Goal: Task Accomplishment & Management: Use online tool/utility

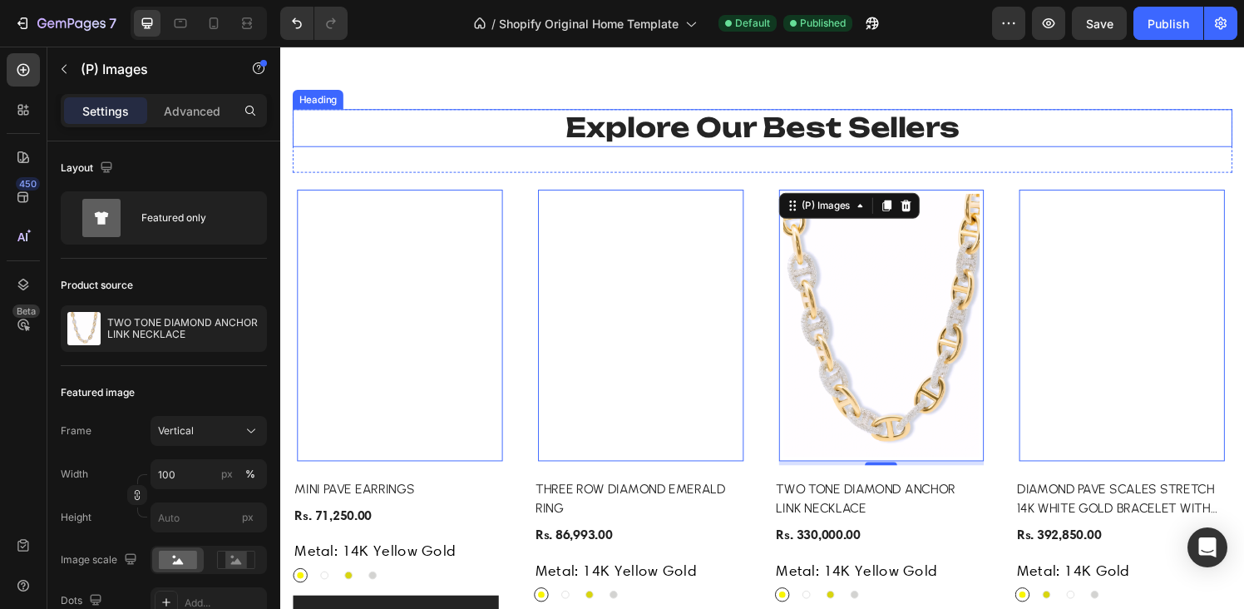
scroll to position [314, 0]
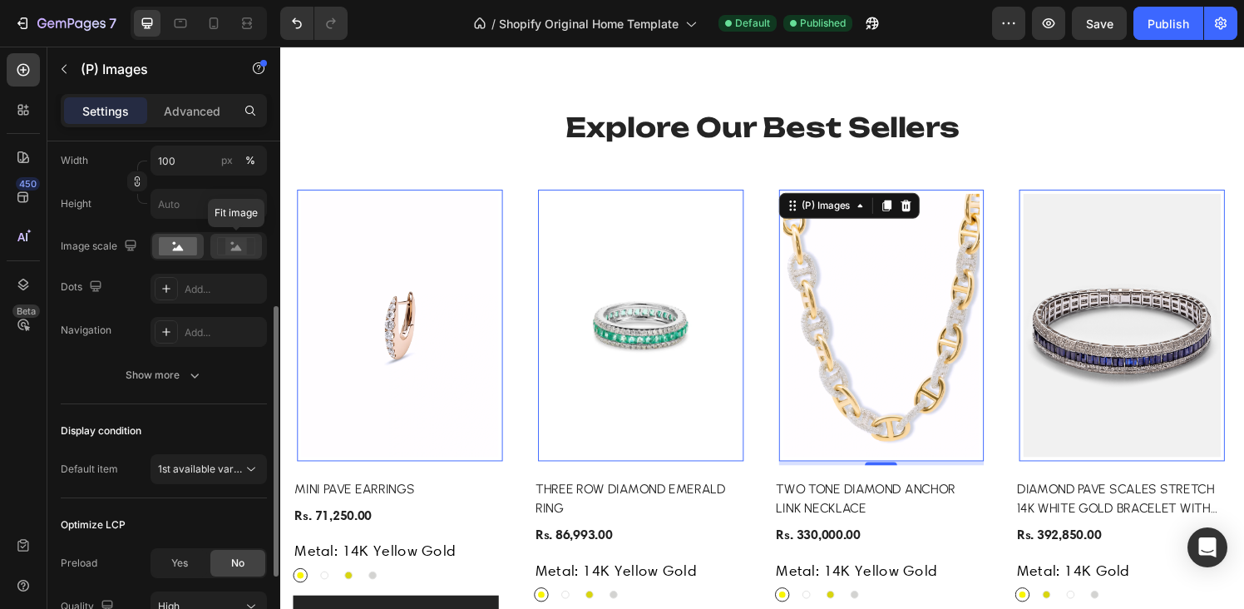
click at [227, 245] on rect at bounding box center [236, 246] width 22 height 17
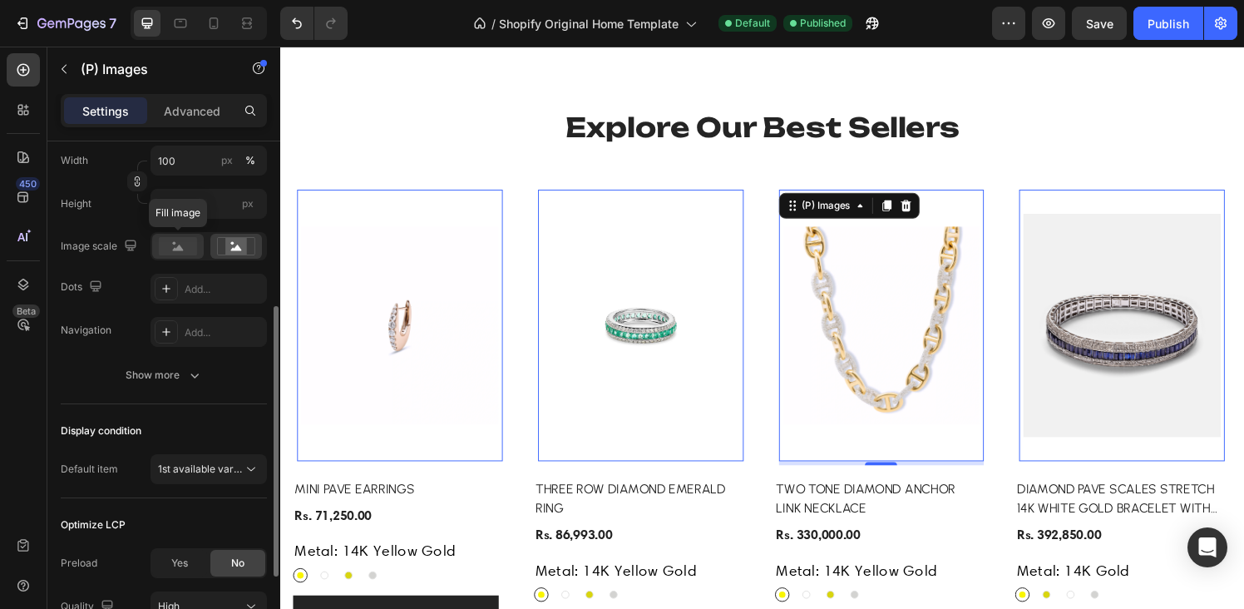
click at [178, 249] on icon at bounding box center [178, 248] width 11 height 6
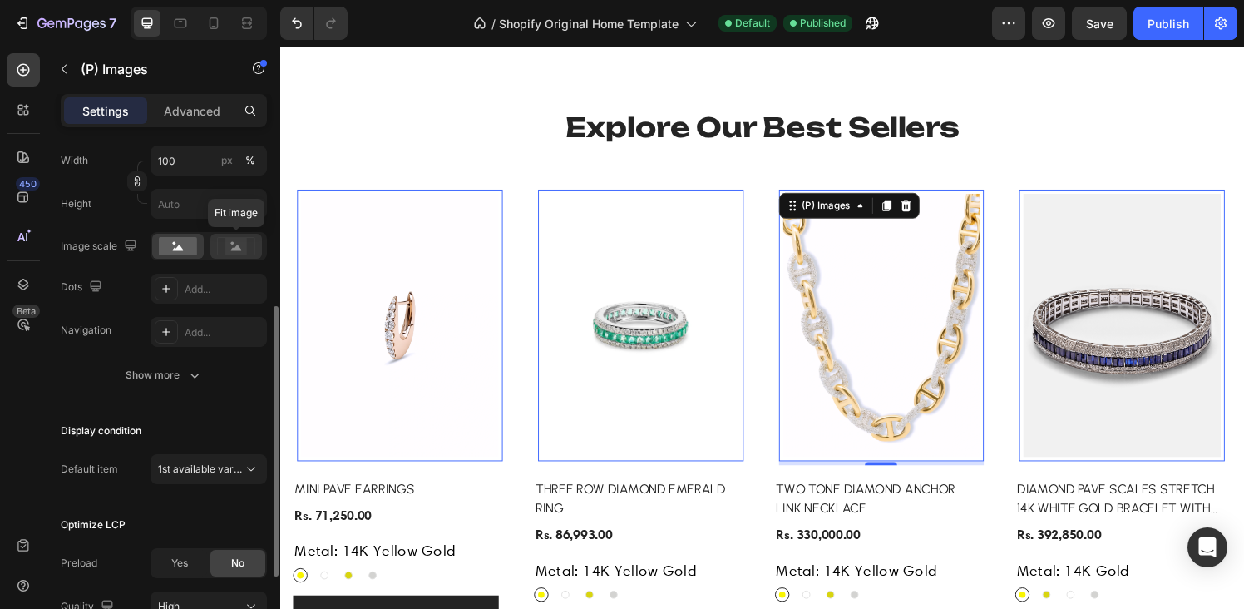
click at [240, 250] on g at bounding box center [235, 245] width 37 height 17
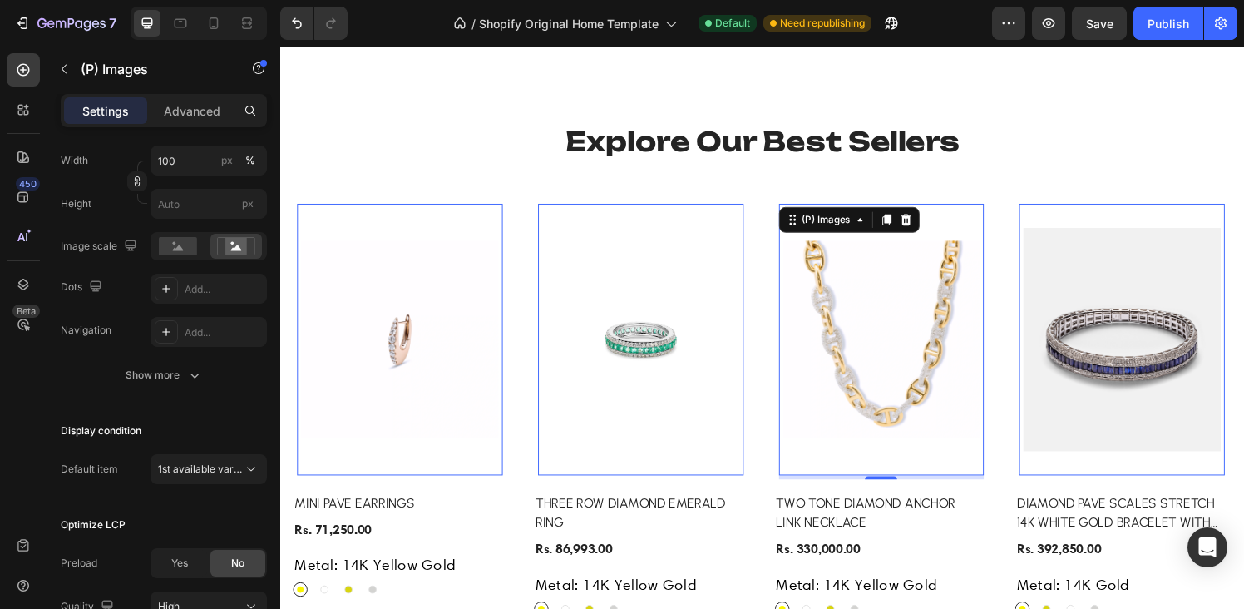
scroll to position [958, 0]
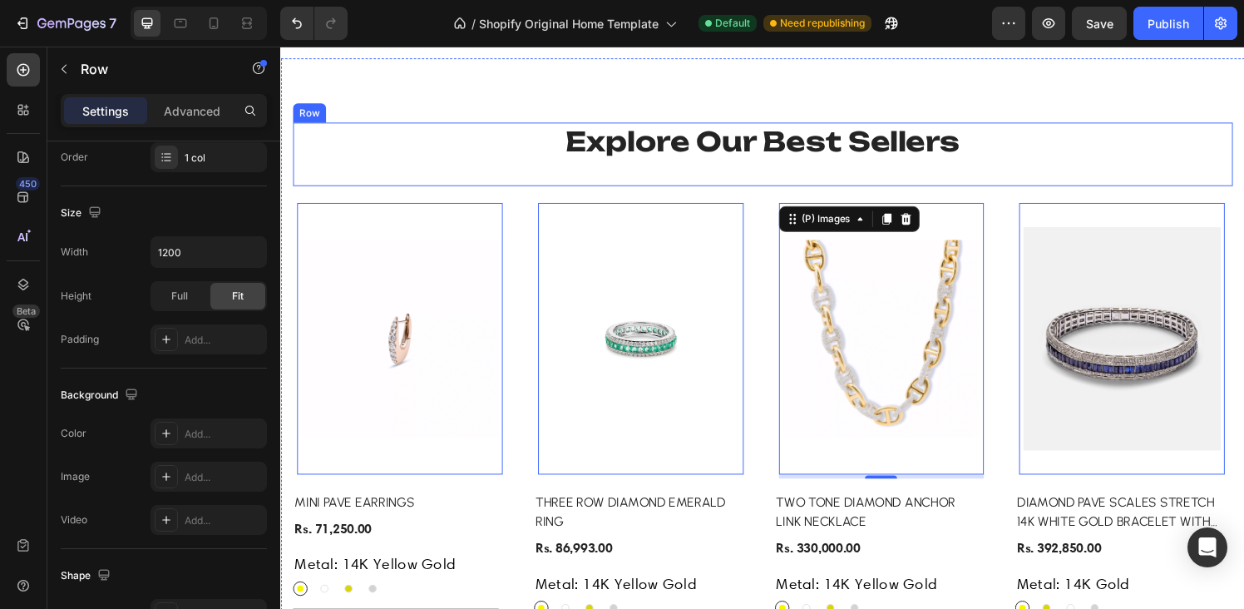
click at [422, 180] on div "Explore Our Best Sellers Heading" at bounding box center [779, 159] width 973 height 66
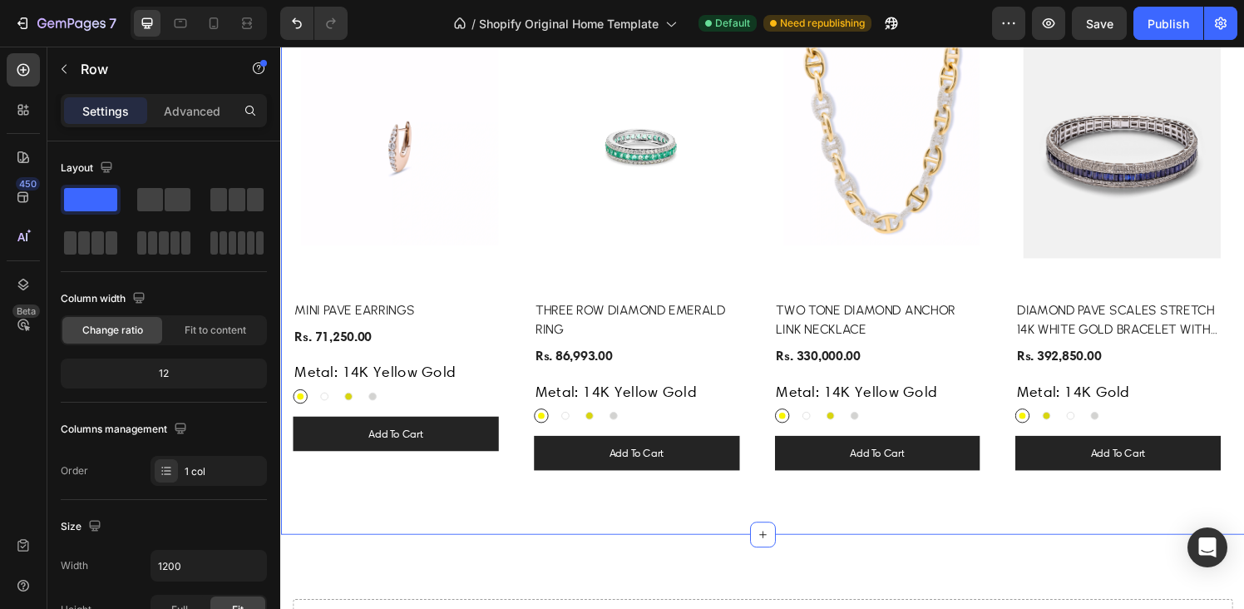
scroll to position [1168, 0]
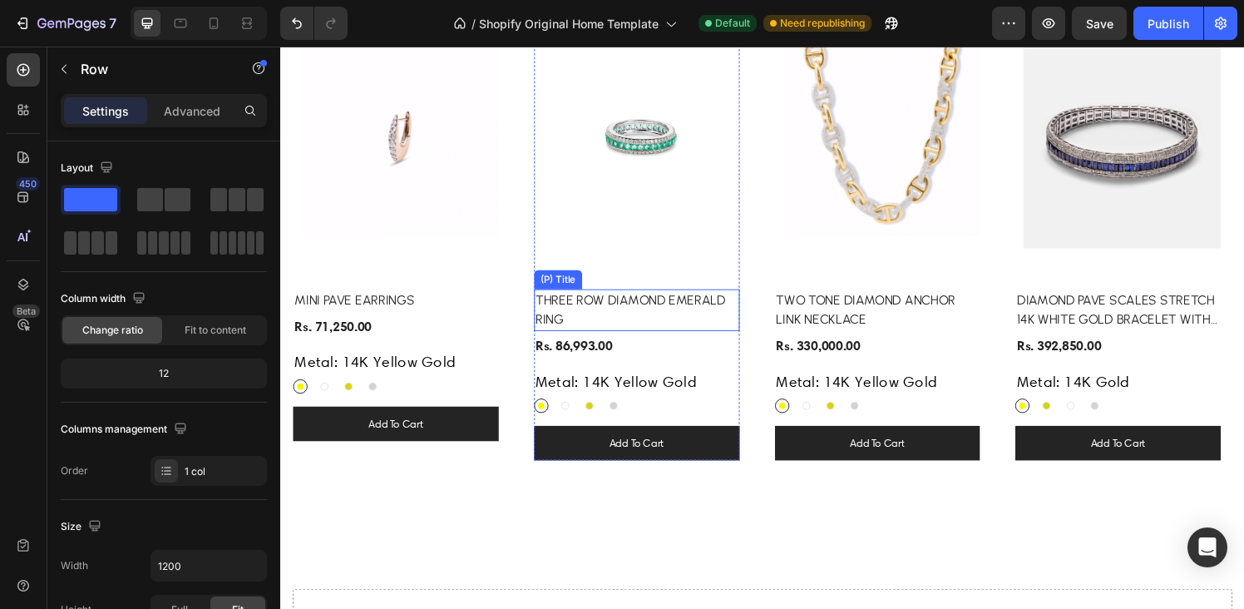
click at [634, 310] on h2 "THREE ROW DIAMOND EMERALD RING" at bounding box center [648, 319] width 213 height 43
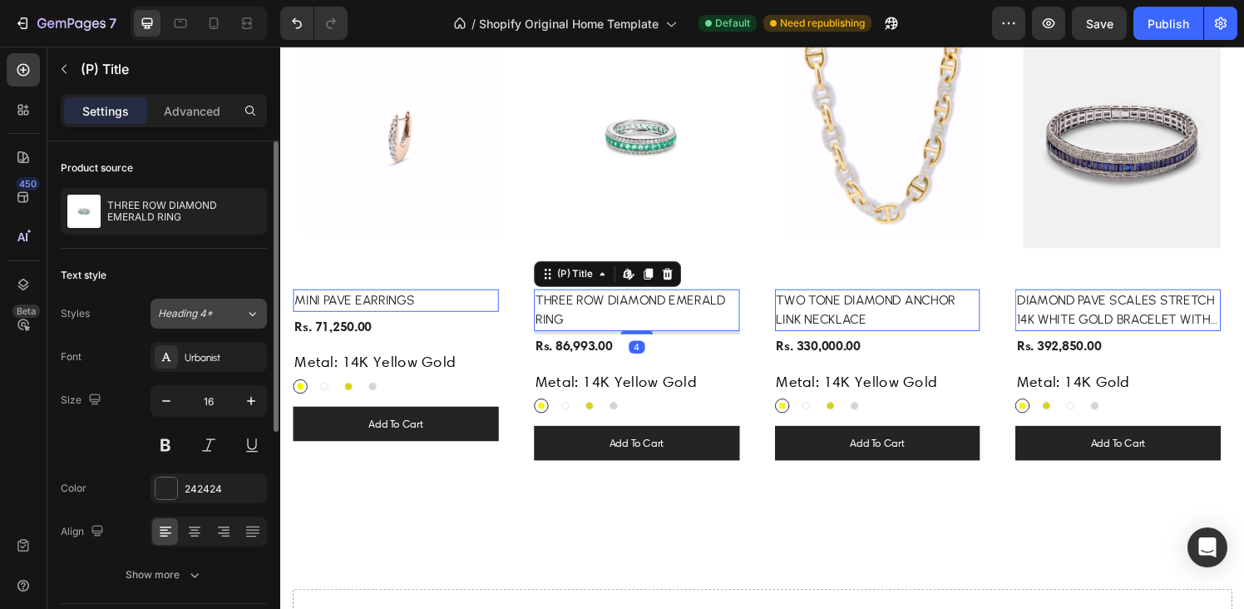
click at [203, 304] on button "Heading 4*" at bounding box center [209, 314] width 116 height 30
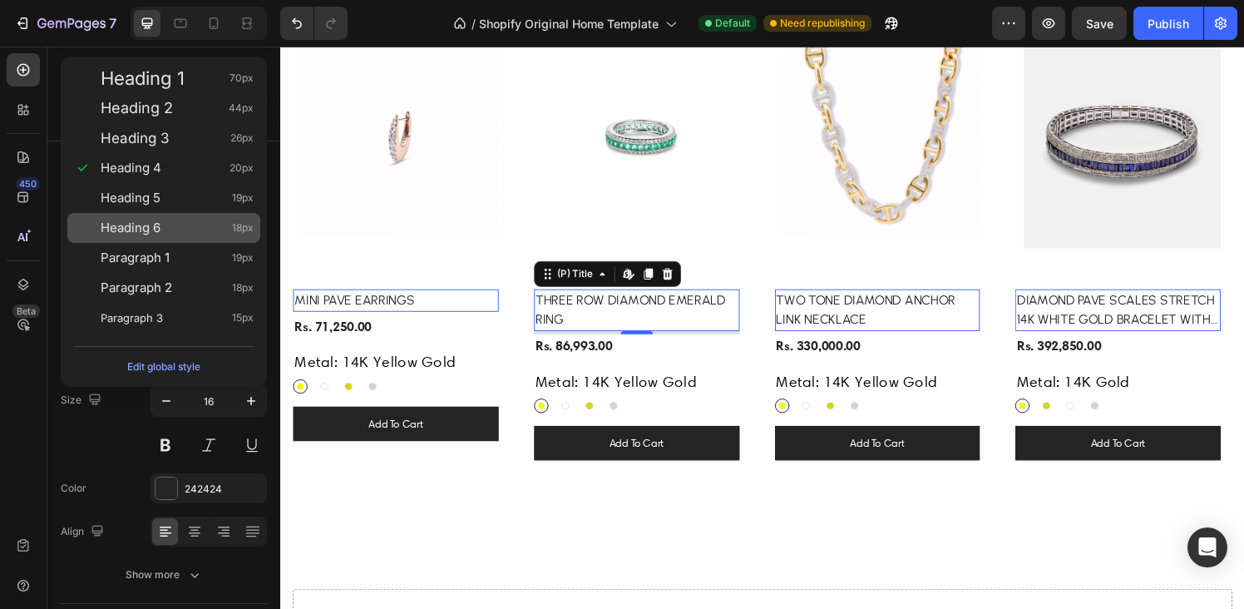
click at [170, 229] on div "Heading 6 18px" at bounding box center [177, 228] width 153 height 17
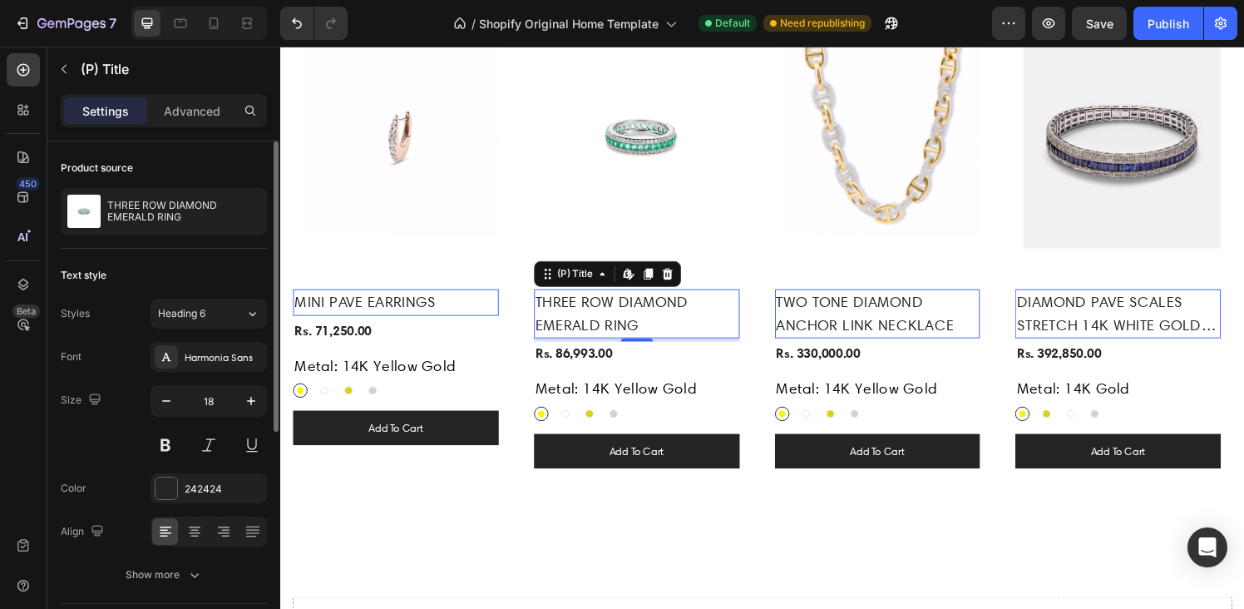
click at [201, 304] on button "Heading 6" at bounding box center [209, 314] width 116 height 30
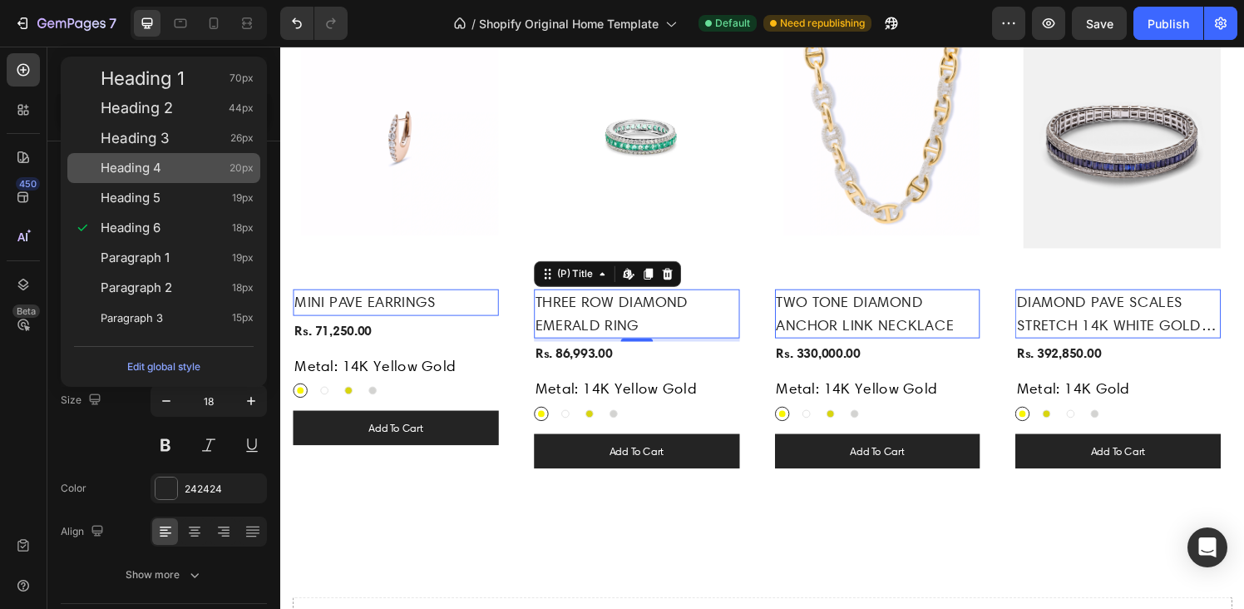
click at [175, 176] on div "Heading 4 20px" at bounding box center [163, 168] width 193 height 30
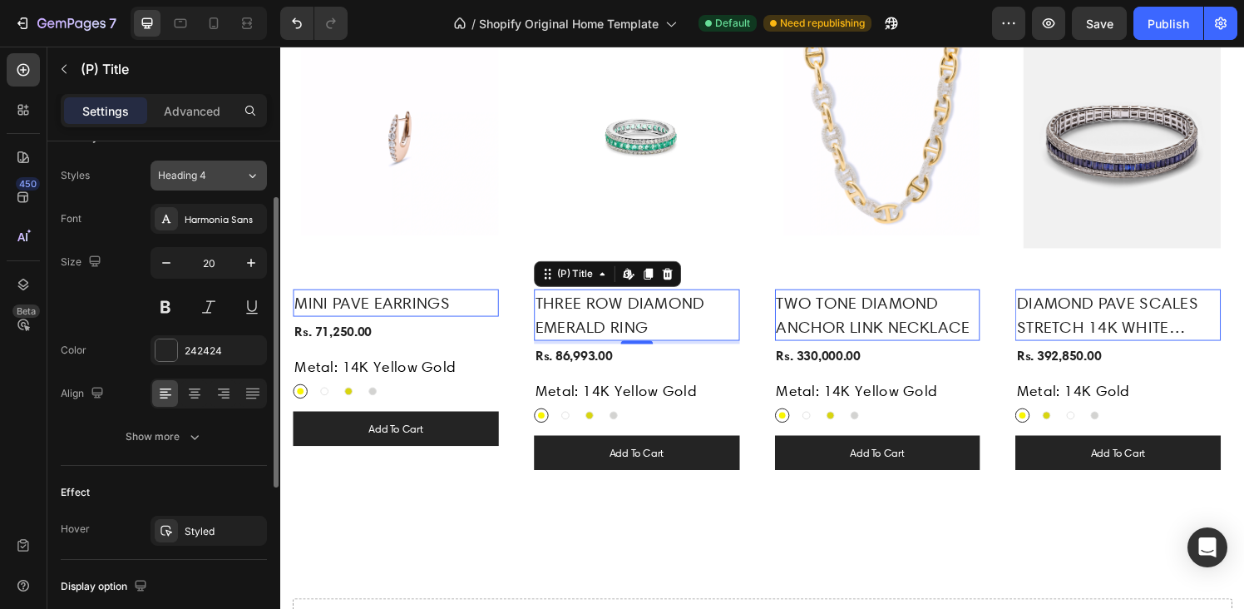
scroll to position [141, 0]
click at [165, 260] on icon "button" at bounding box center [166, 260] width 8 height 2
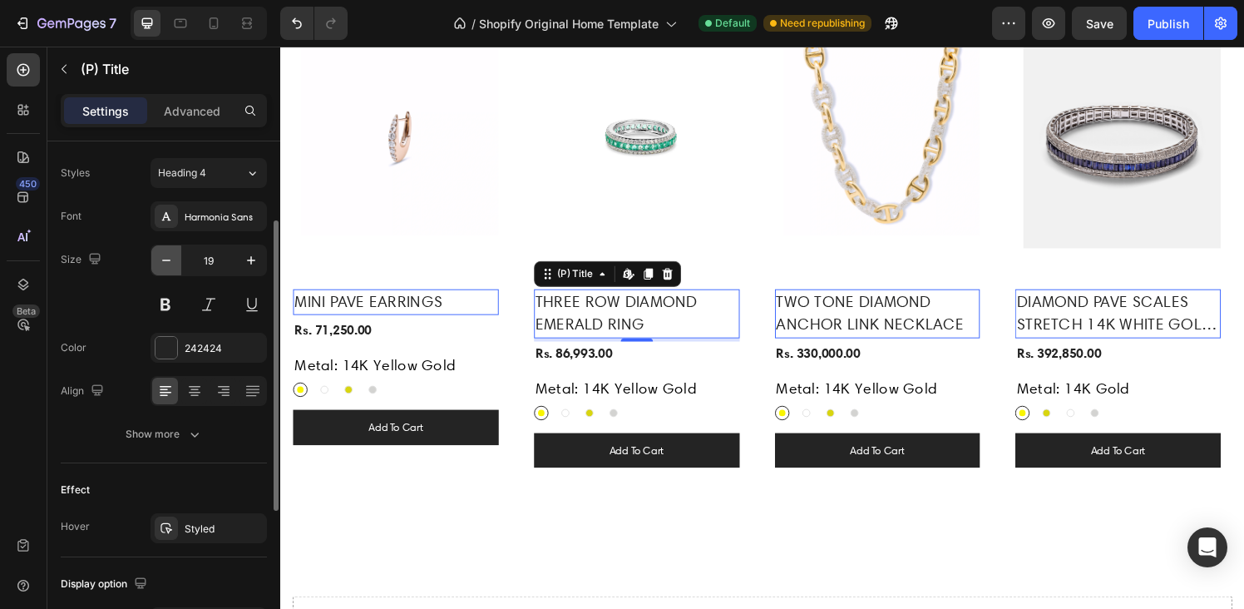
click at [165, 260] on icon "button" at bounding box center [166, 260] width 8 height 2
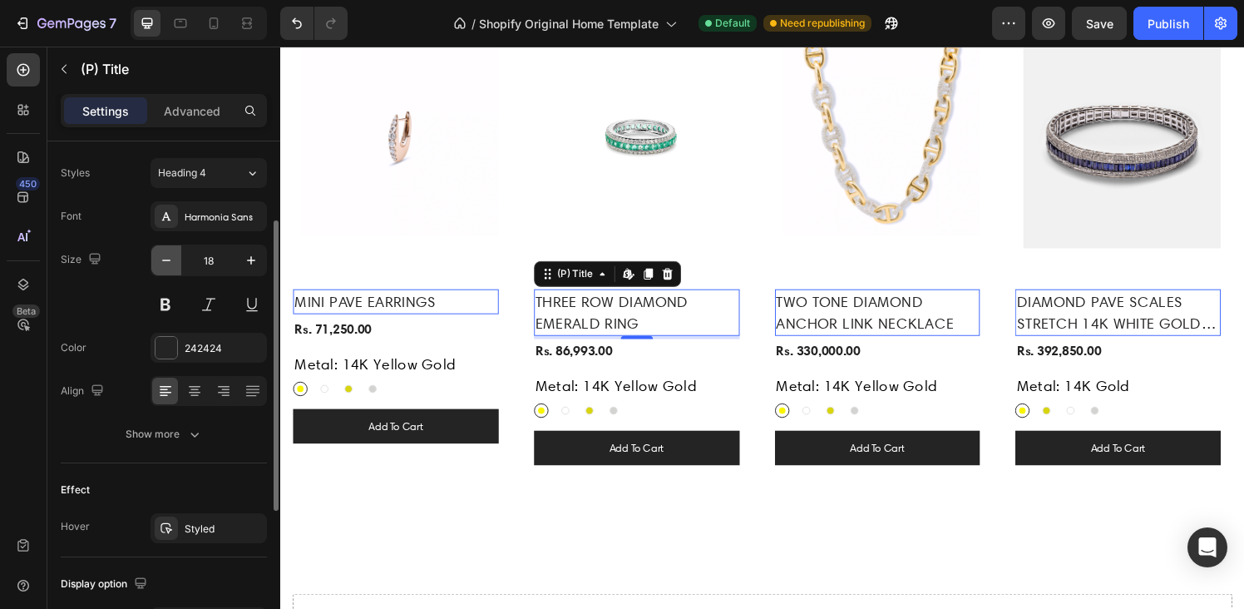
click at [165, 260] on icon "button" at bounding box center [166, 260] width 8 height 2
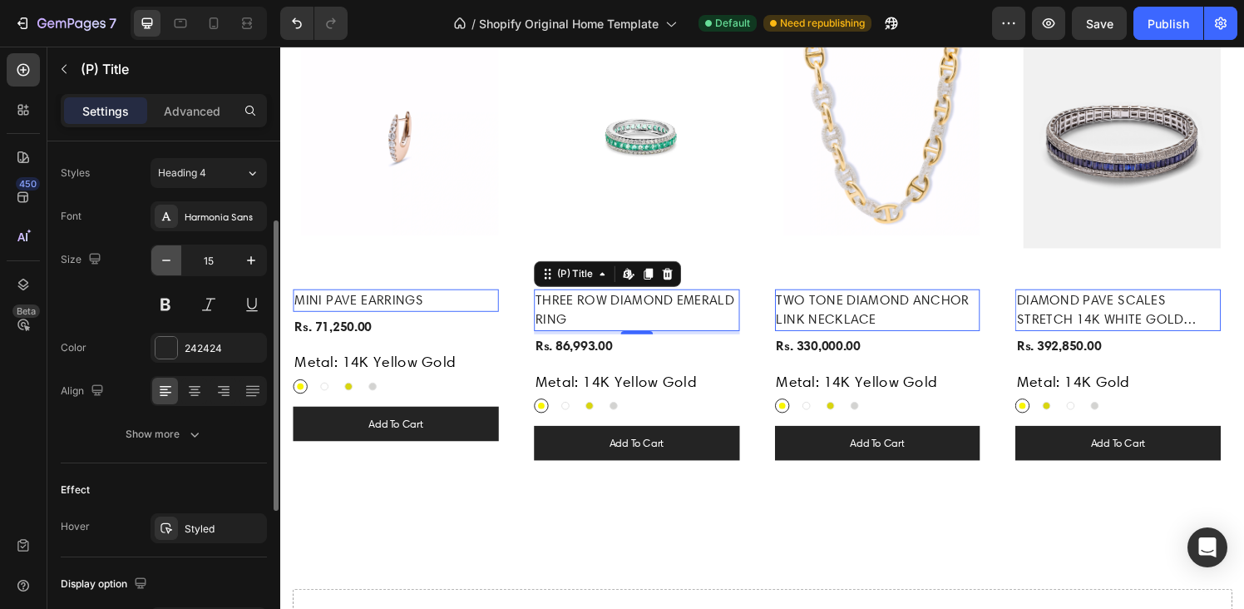
click at [165, 260] on icon "button" at bounding box center [166, 260] width 8 height 2
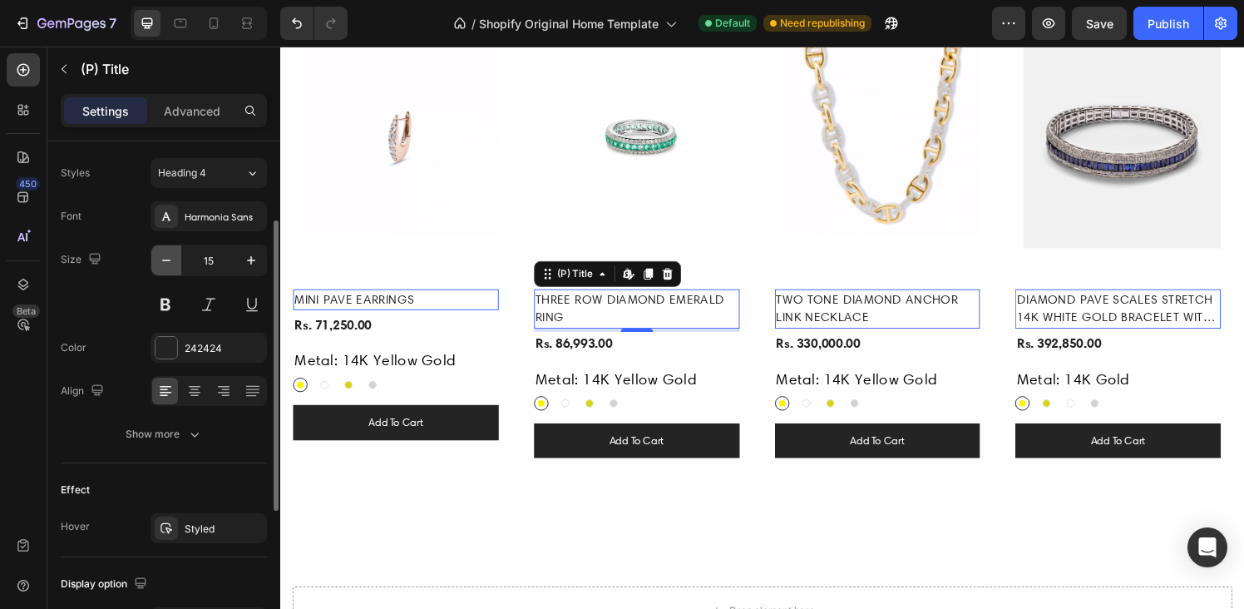
click at [165, 260] on icon "button" at bounding box center [166, 260] width 8 height 2
type input "13"
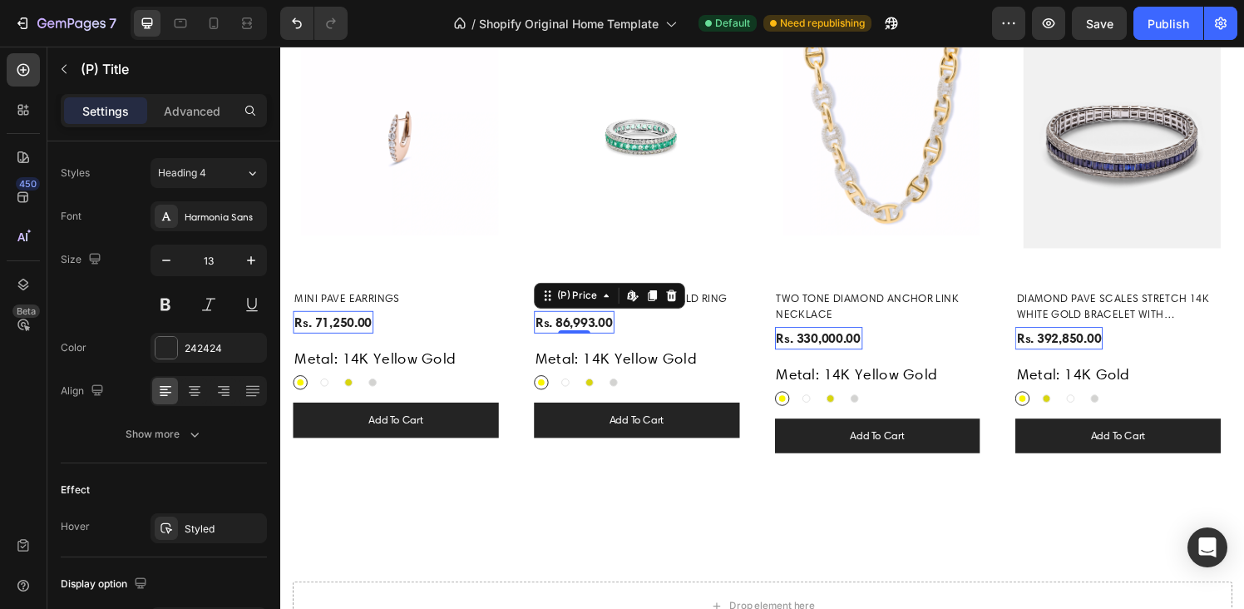
click at [376, 333] on div "Rs. 86,993.00" at bounding box center [334, 331] width 83 height 23
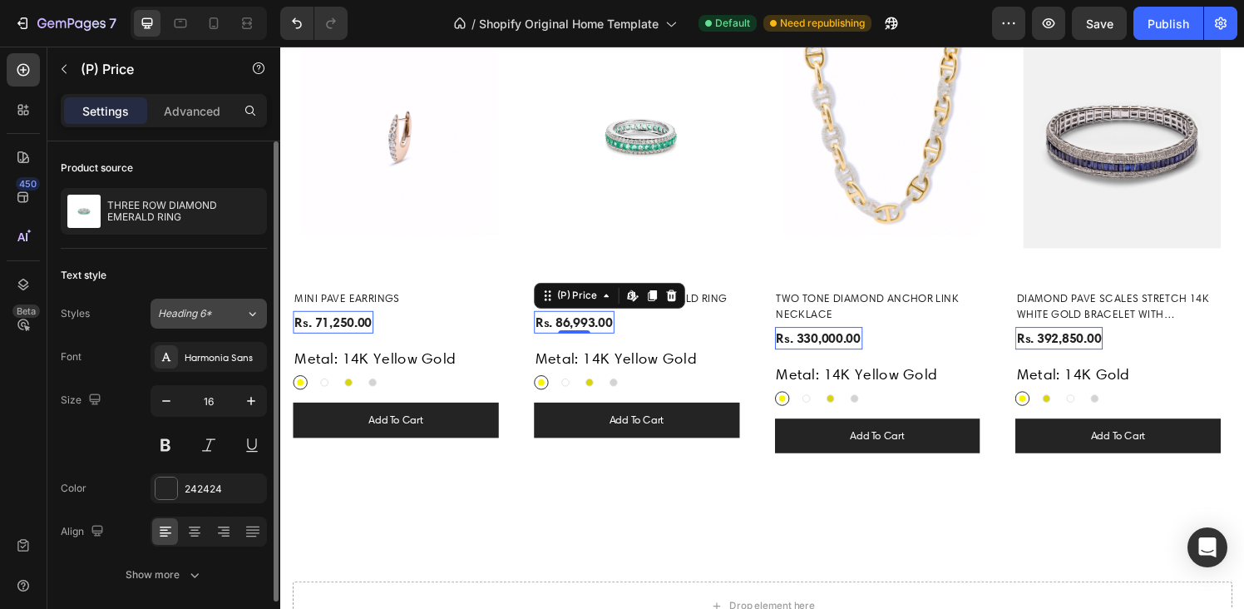
scroll to position [61, 0]
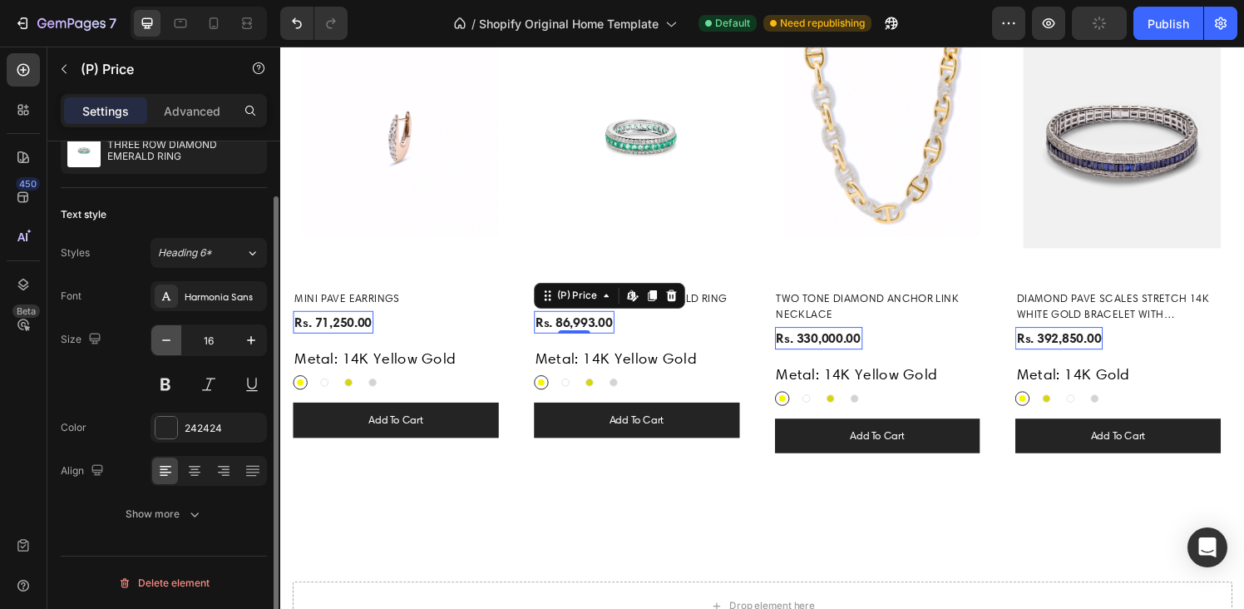
click at [166, 336] on icon "button" at bounding box center [166, 340] width 17 height 17
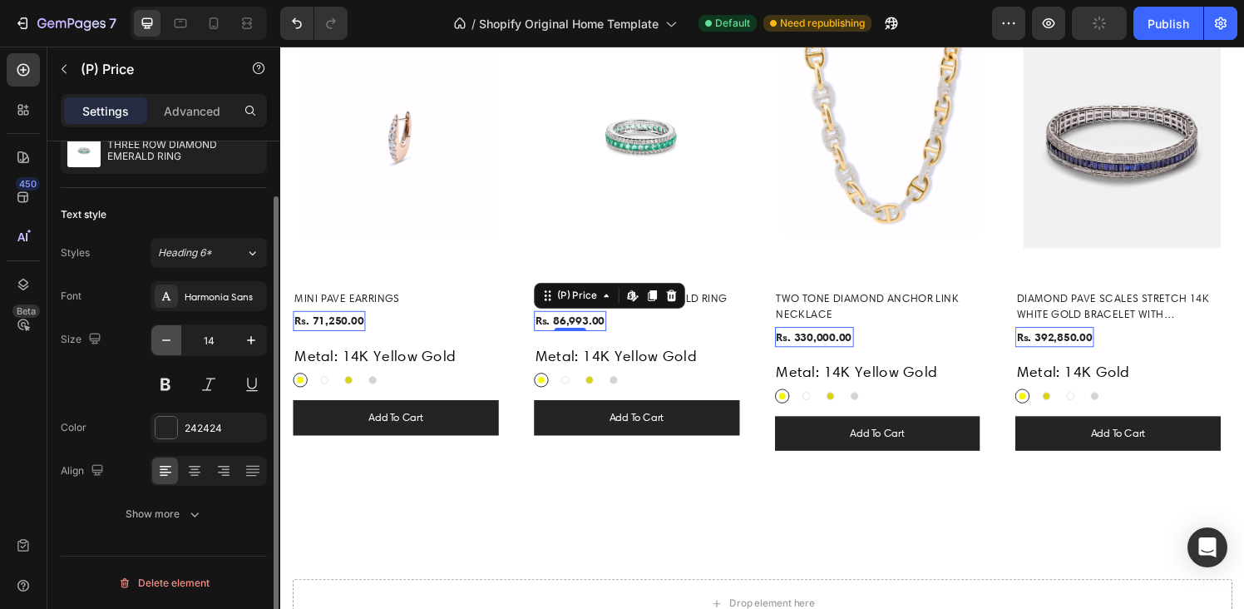
click at [166, 336] on icon "button" at bounding box center [166, 340] width 17 height 17
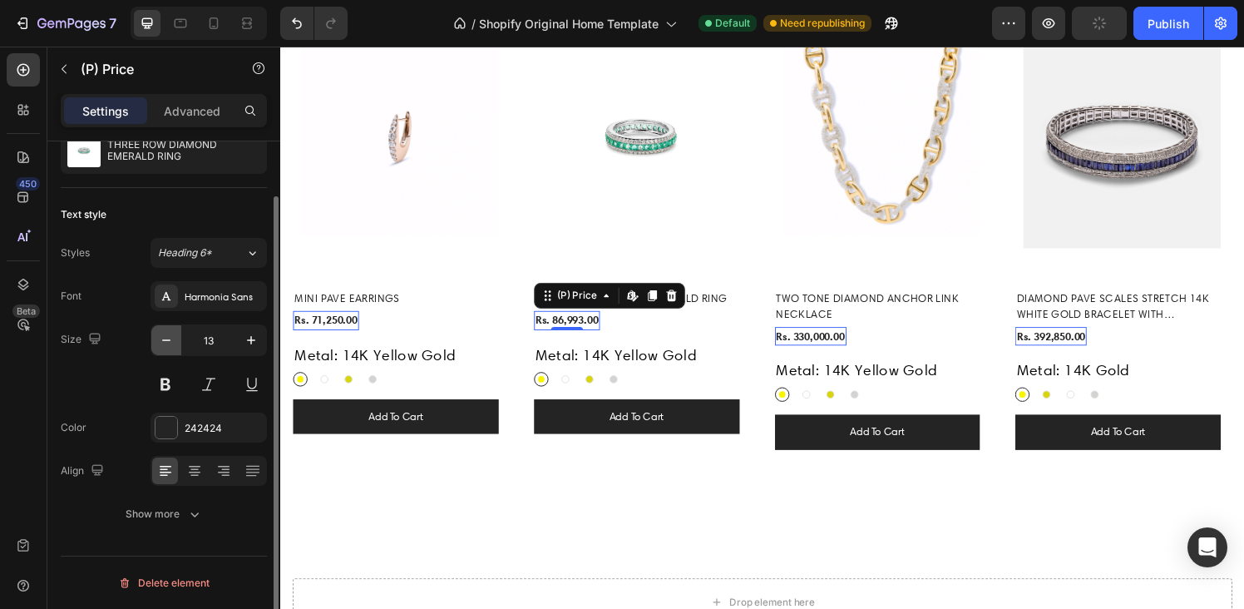
click at [166, 336] on icon "button" at bounding box center [166, 340] width 17 height 17
type input "11"
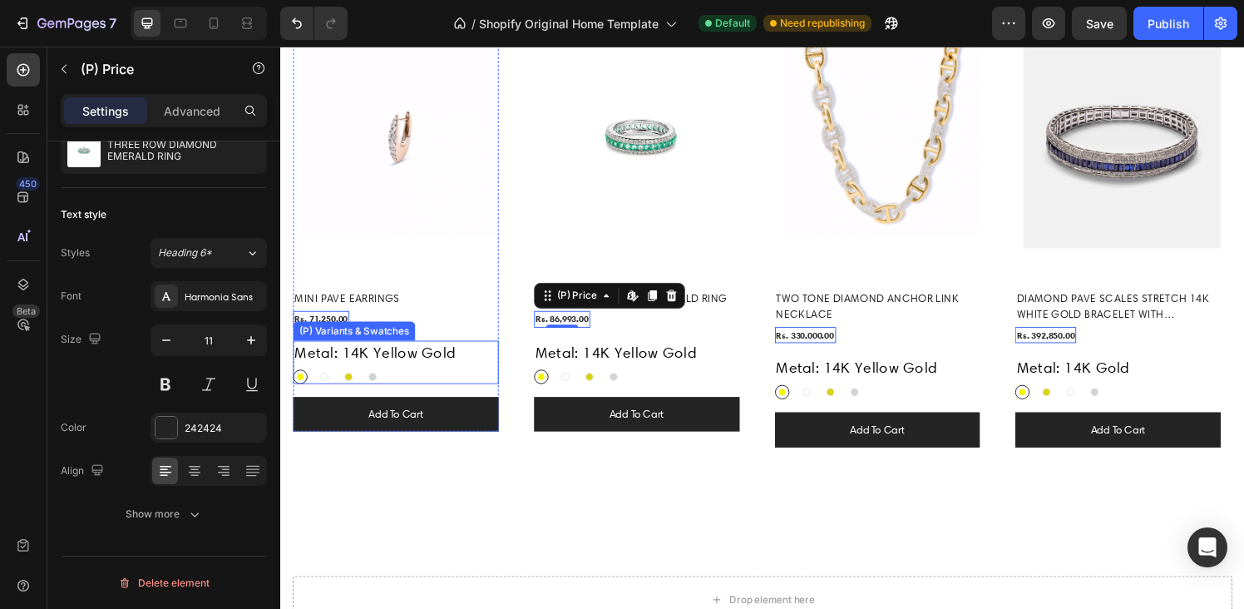
click at [338, 365] on legend "Metal: 14K Yellow Gold" at bounding box center [378, 363] width 170 height 24
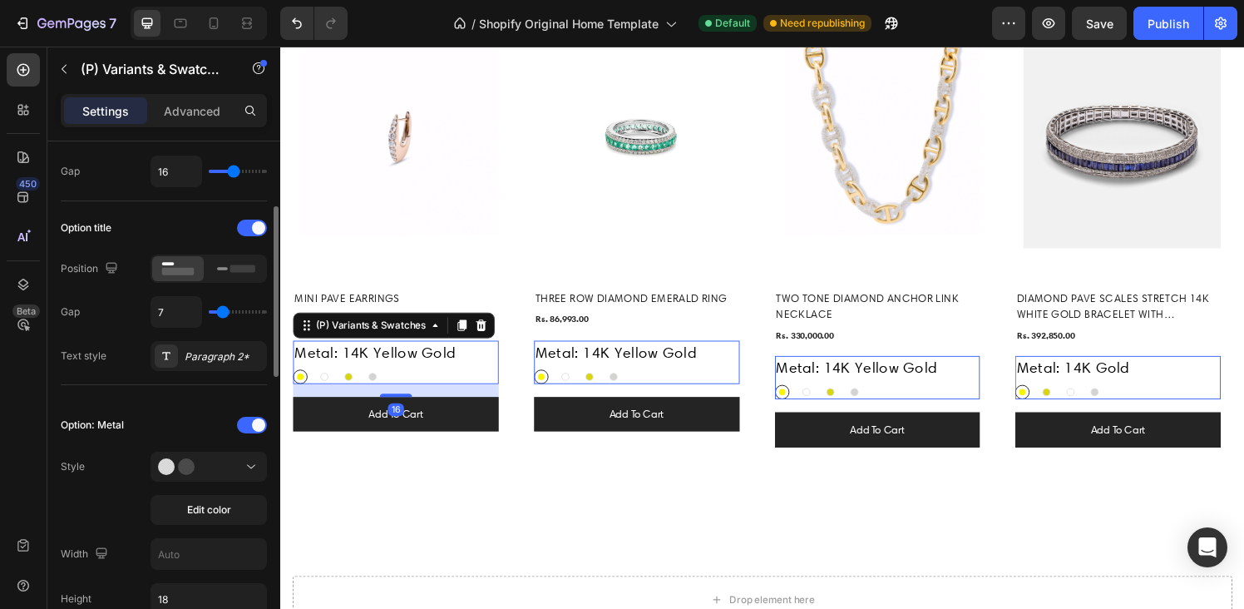
scroll to position [198, 0]
click at [216, 357] on div "Paragraph 2*" at bounding box center [224, 355] width 78 height 15
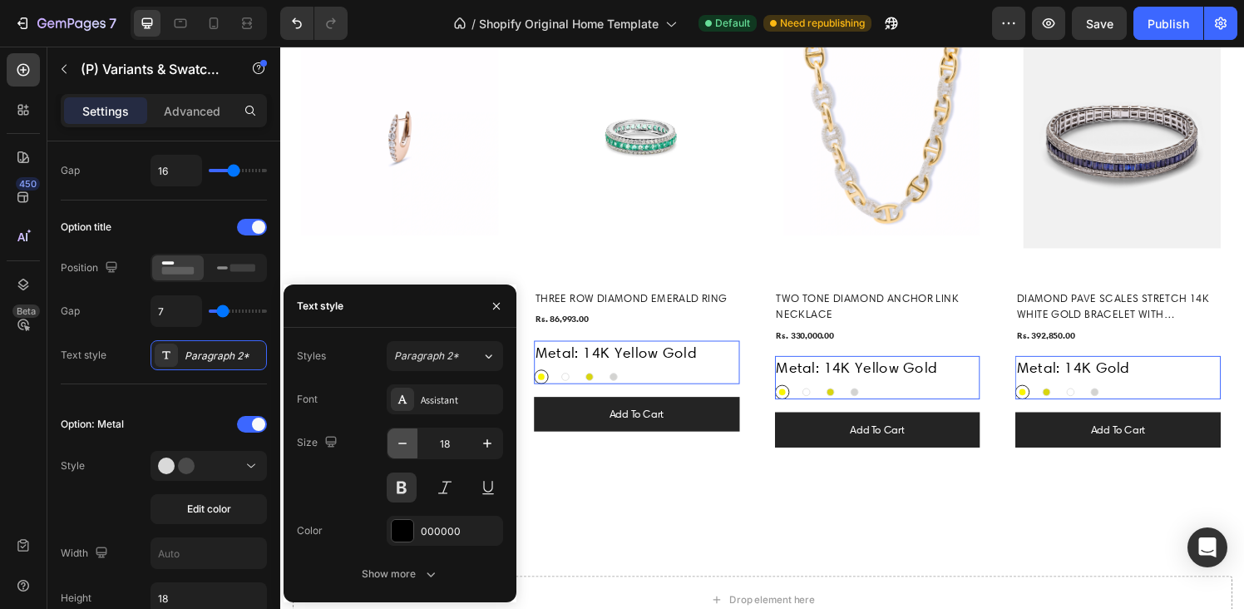
click at [398, 446] on icon "button" at bounding box center [402, 443] width 17 height 17
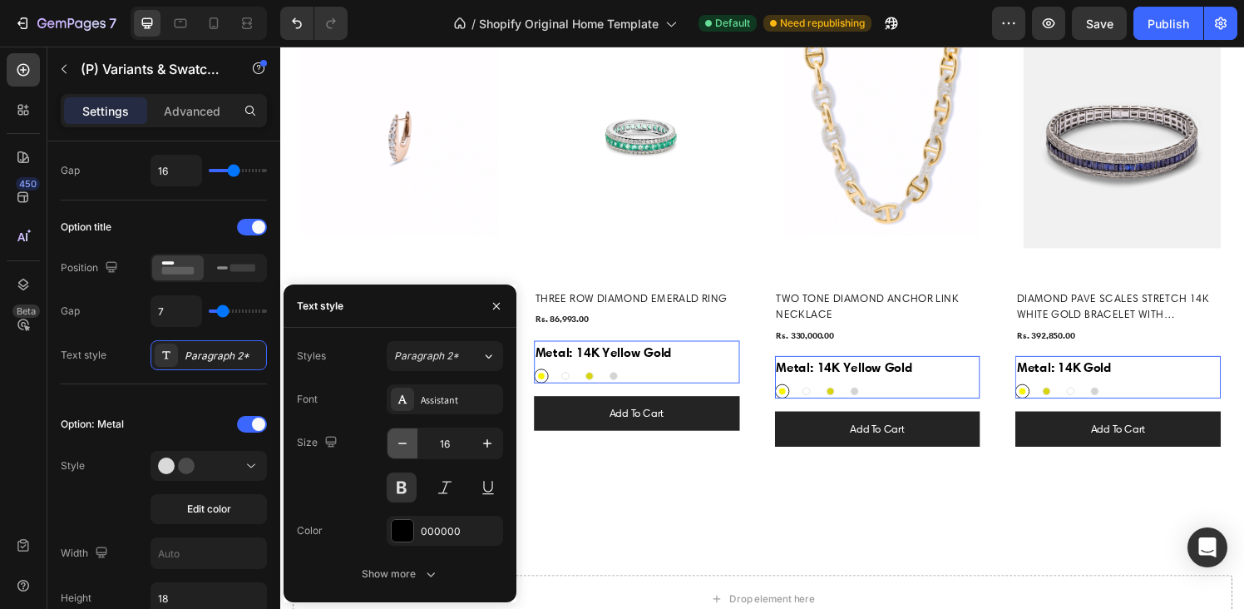
click at [398, 446] on icon "button" at bounding box center [402, 443] width 17 height 17
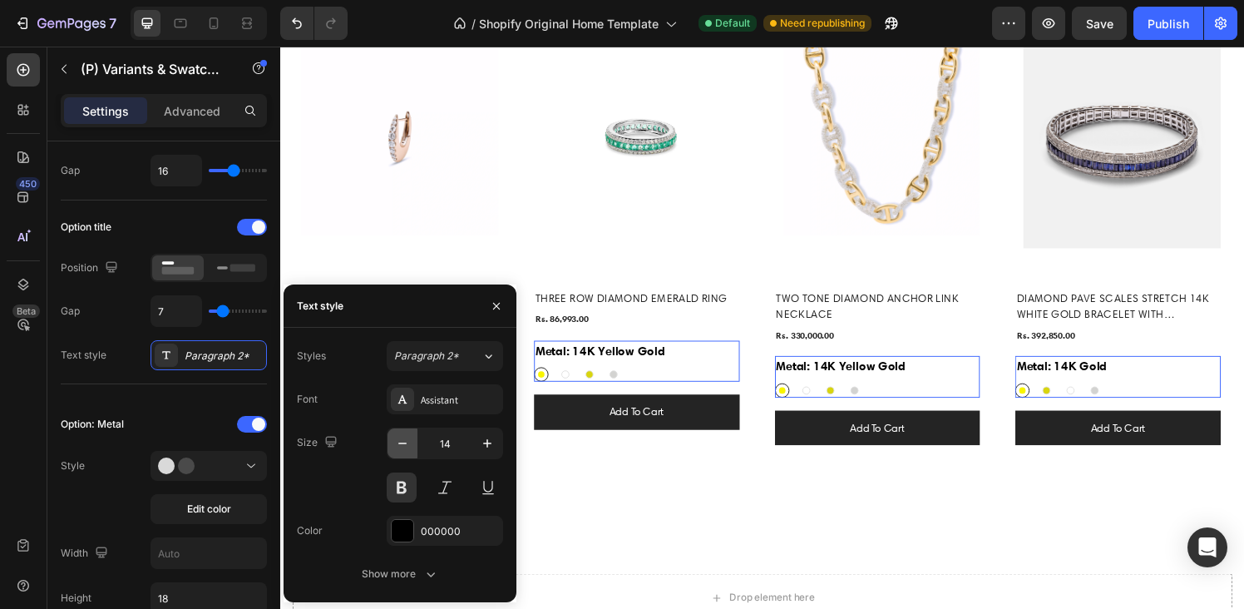
click at [398, 446] on icon "button" at bounding box center [402, 443] width 17 height 17
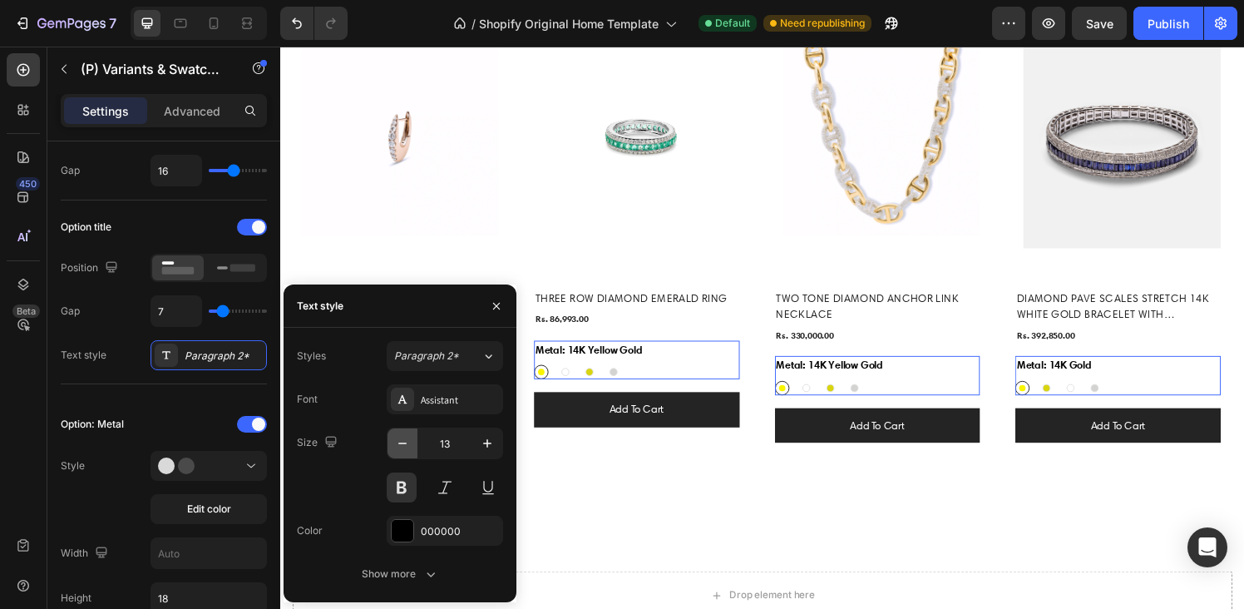
click at [398, 446] on icon "button" at bounding box center [402, 443] width 17 height 17
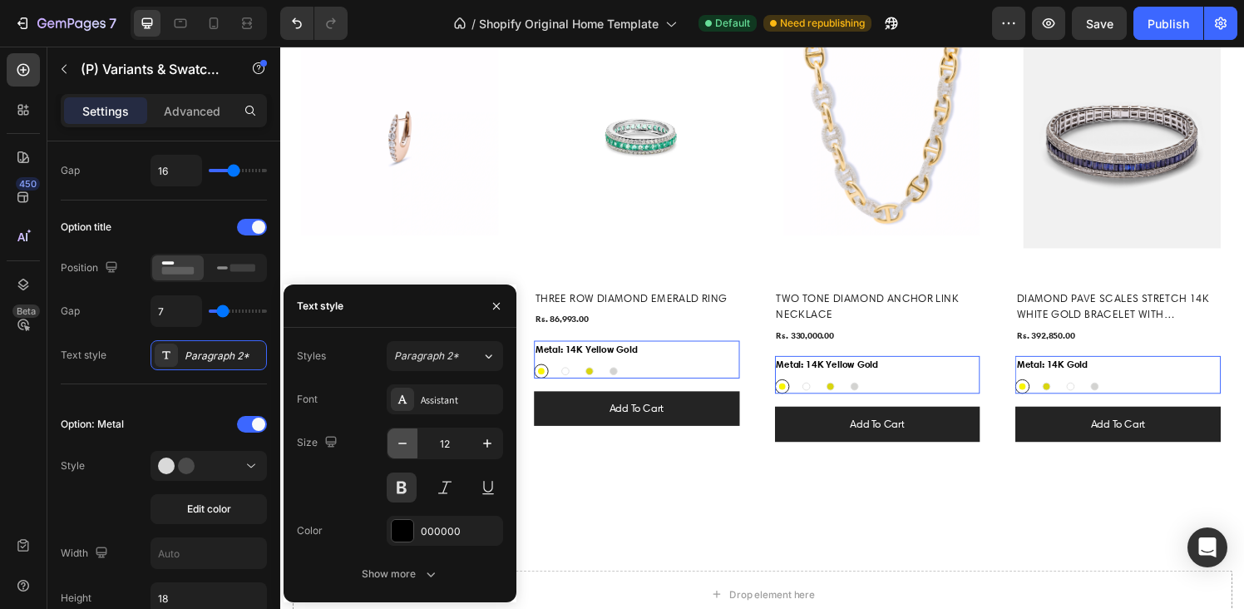
click at [398, 446] on icon "button" at bounding box center [402, 443] width 17 height 17
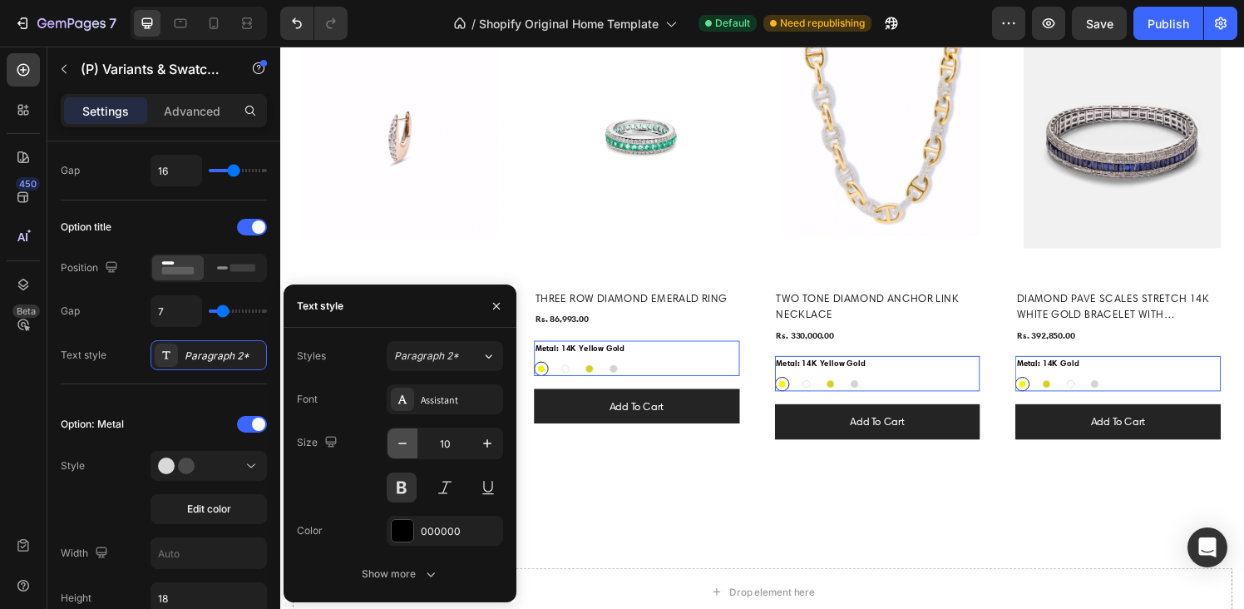
click at [398, 446] on icon "button" at bounding box center [402, 443] width 17 height 17
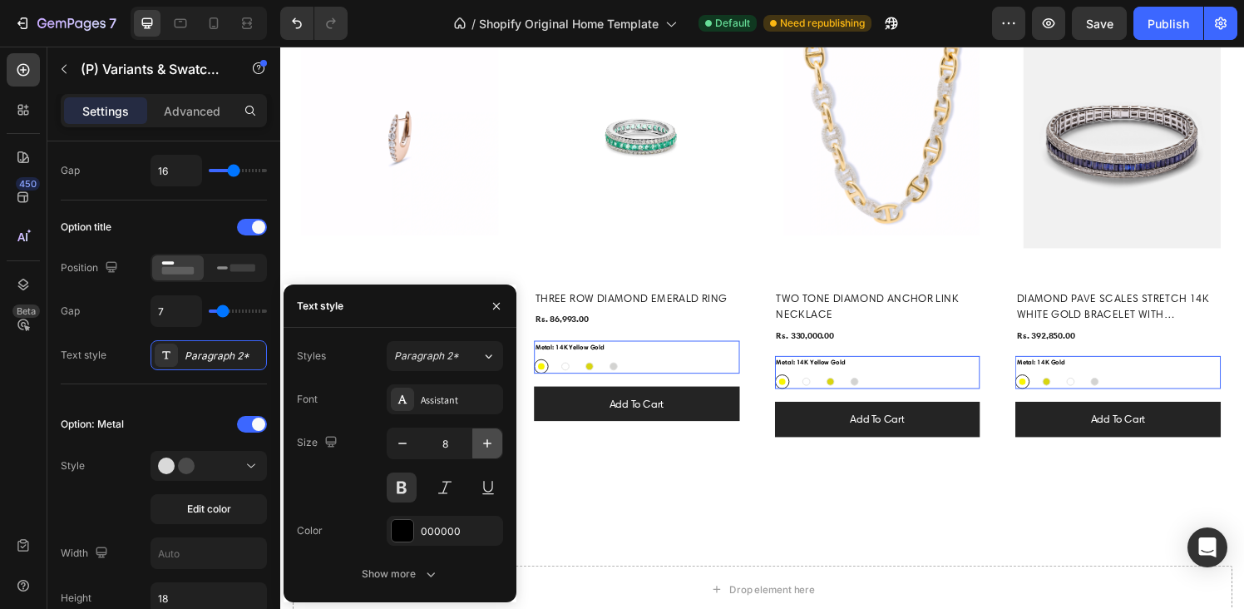
click at [490, 443] on icon "button" at bounding box center [487, 443] width 8 height 8
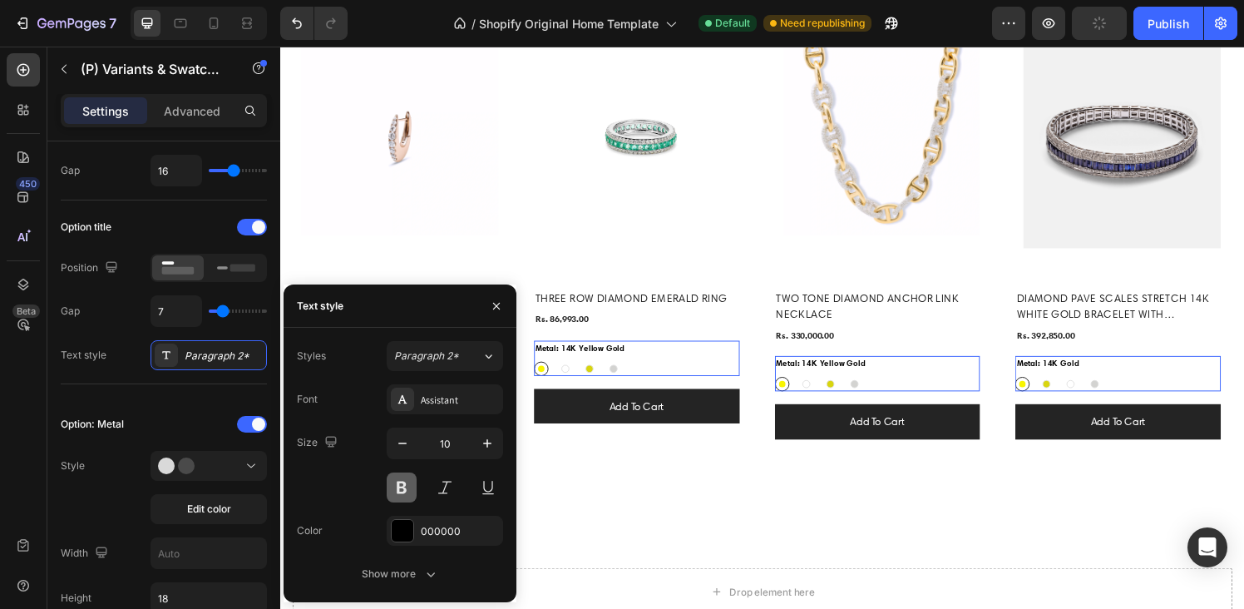
click at [405, 489] on button at bounding box center [402, 487] width 30 height 30
click at [482, 437] on icon "button" at bounding box center [487, 443] width 17 height 17
type input "11"
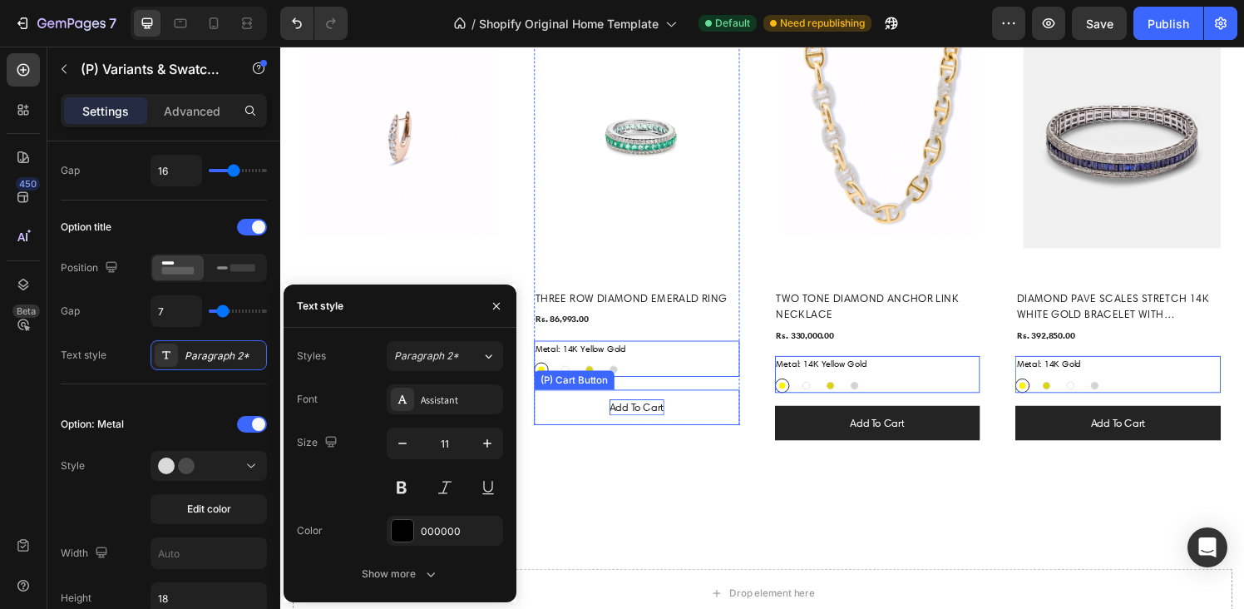
click at [427, 419] on div "Add to cart" at bounding box center [399, 420] width 57 height 17
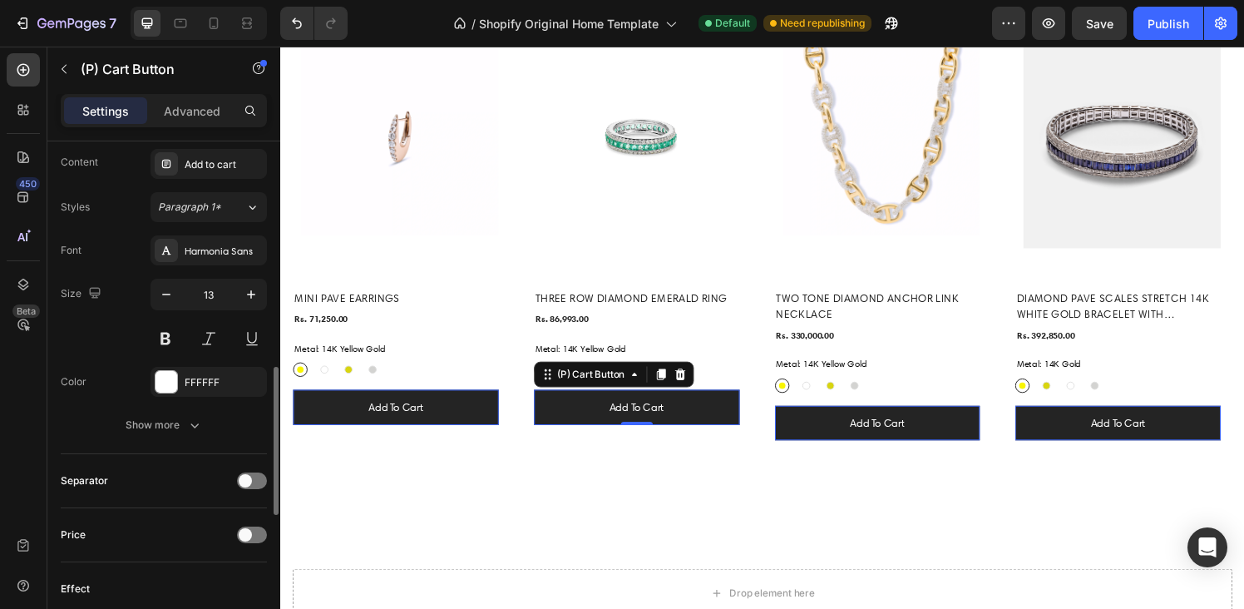
scroll to position [806, 0]
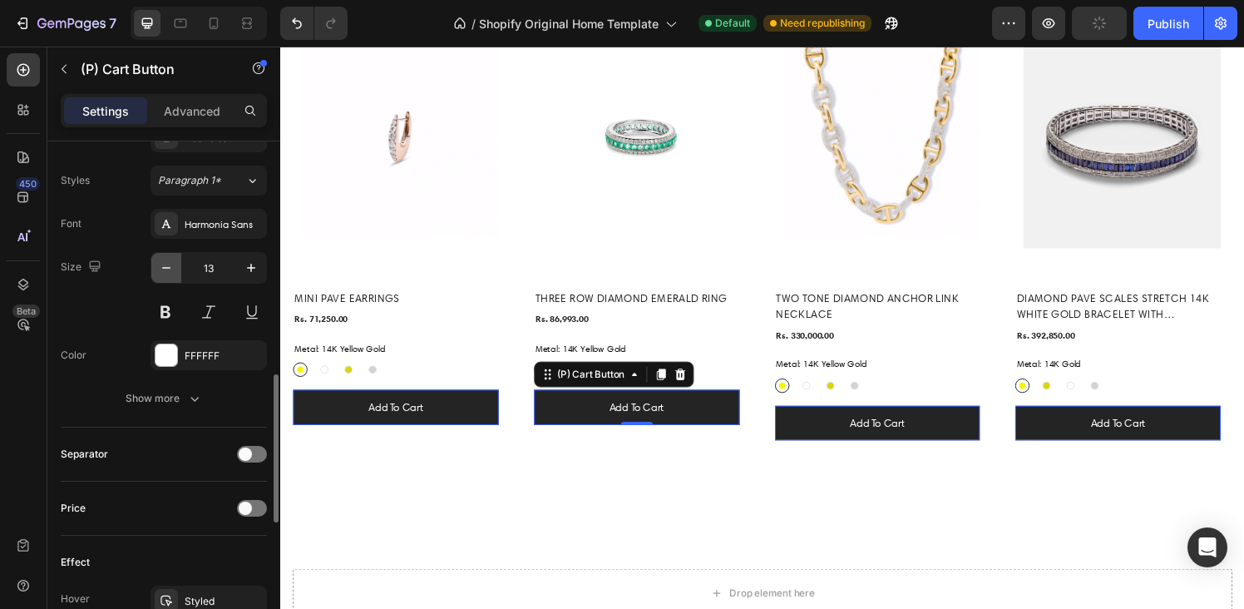
click at [170, 273] on icon "button" at bounding box center [166, 267] width 17 height 17
type input "11"
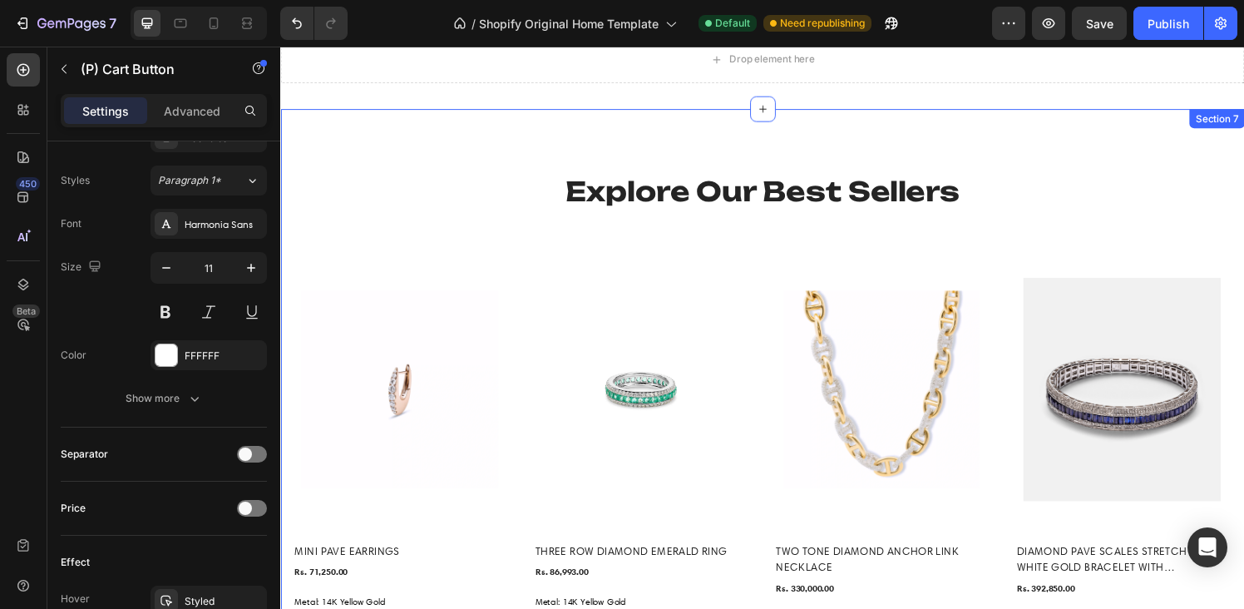
scroll to position [904, 0]
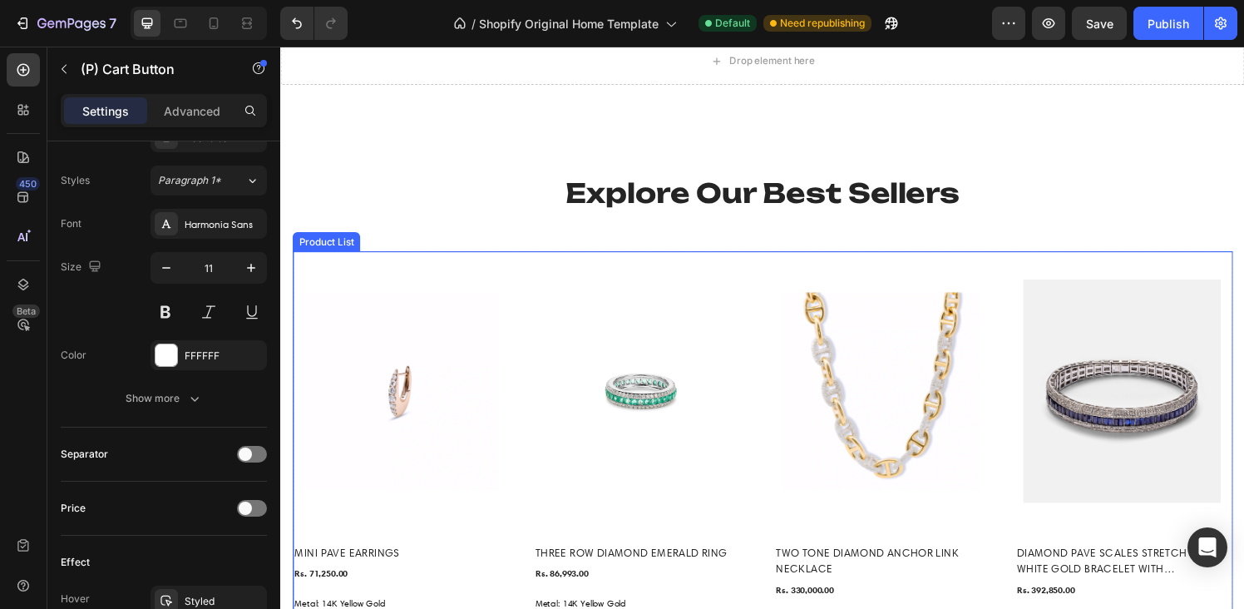
click at [517, 370] on div "(P) Images Row MINI PAVE EARRINGS (P) Title Rs. 71,250.00 (P) Price (P) Price R…" at bounding box center [779, 487] width 973 height 457
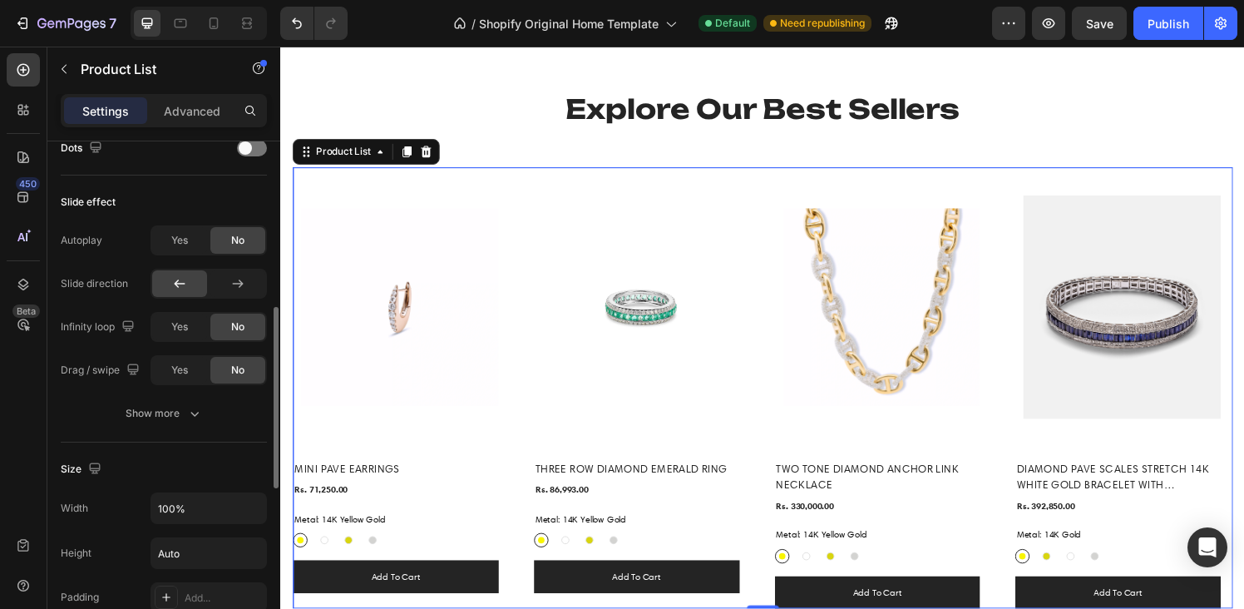
scroll to position [503, 0]
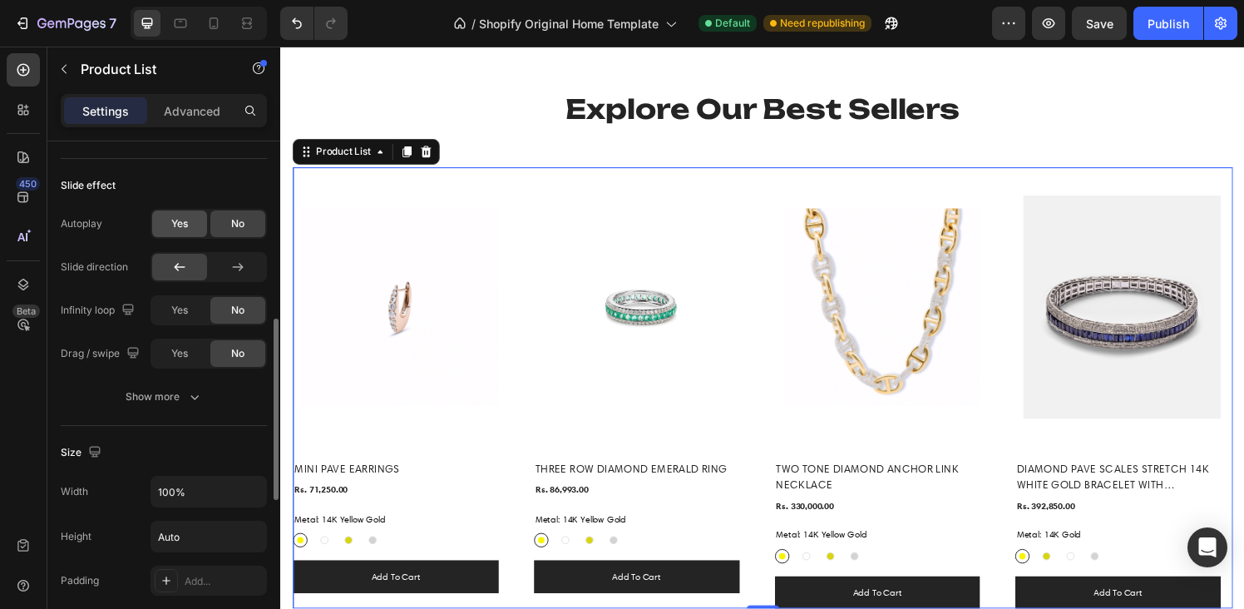
click at [179, 229] on span "Yes" at bounding box center [179, 223] width 17 height 15
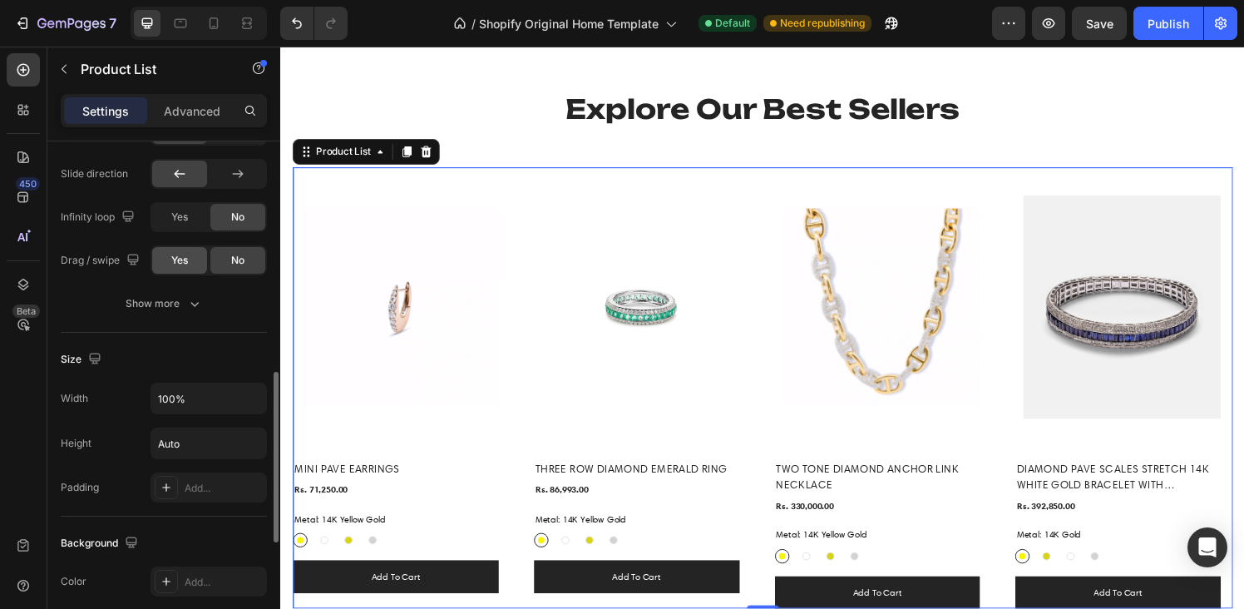
scroll to position [689, 0]
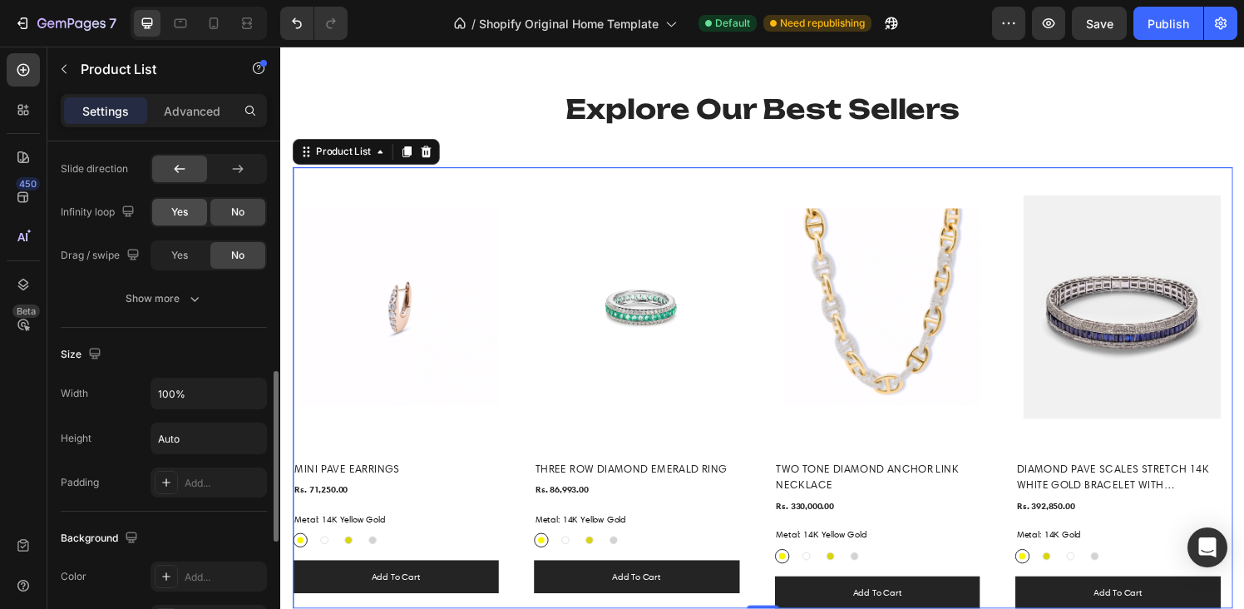
click at [182, 216] on span "Yes" at bounding box center [179, 212] width 17 height 15
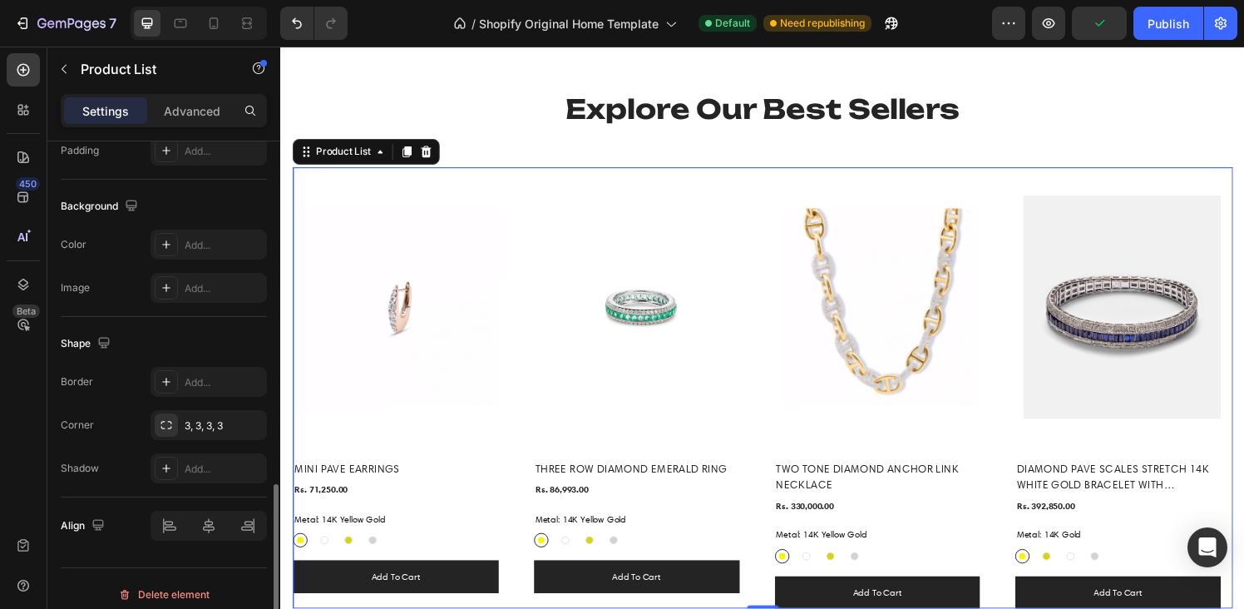
scroll to position [1033, 0]
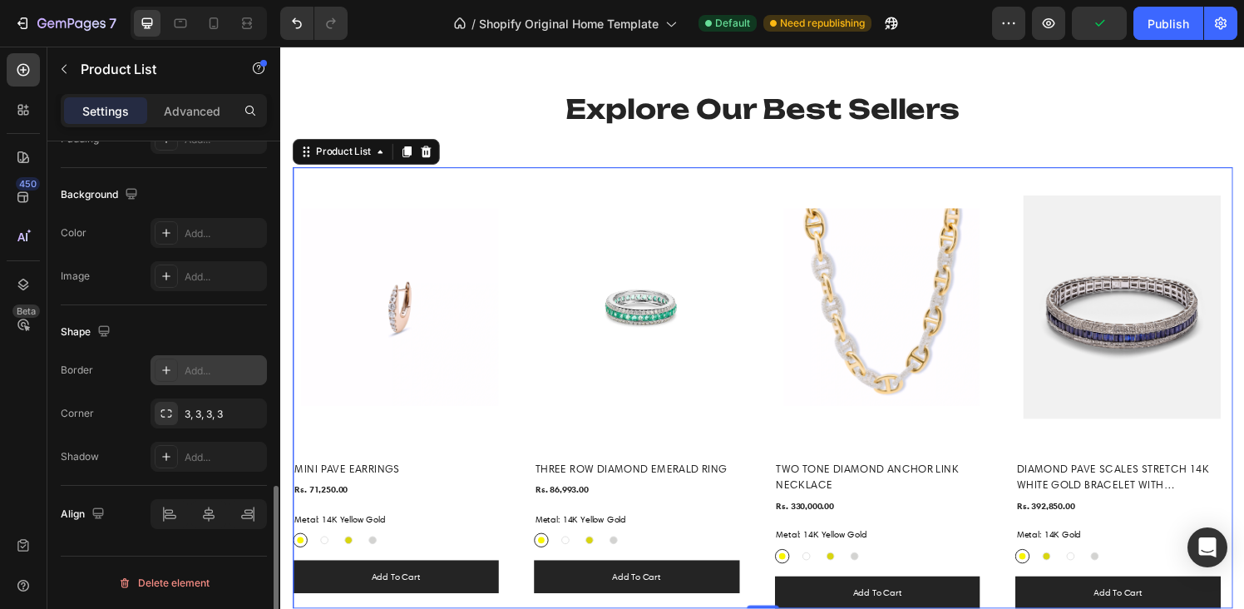
click at [171, 370] on icon at bounding box center [166, 369] width 13 height 13
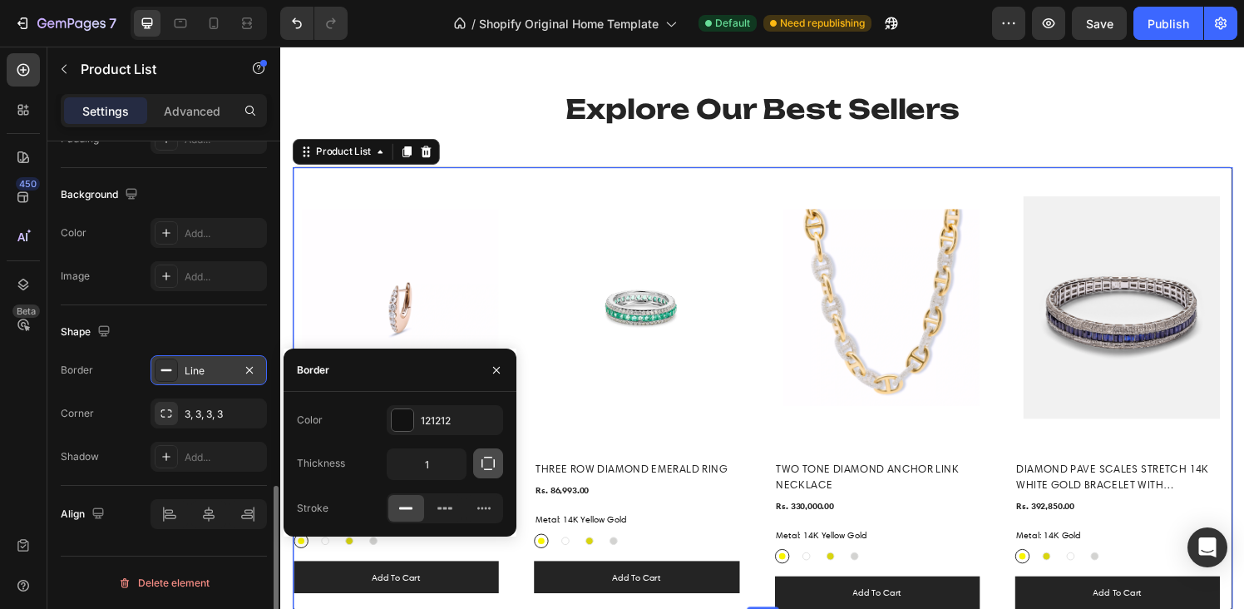
click at [487, 469] on icon "button" at bounding box center [488, 463] width 13 height 13
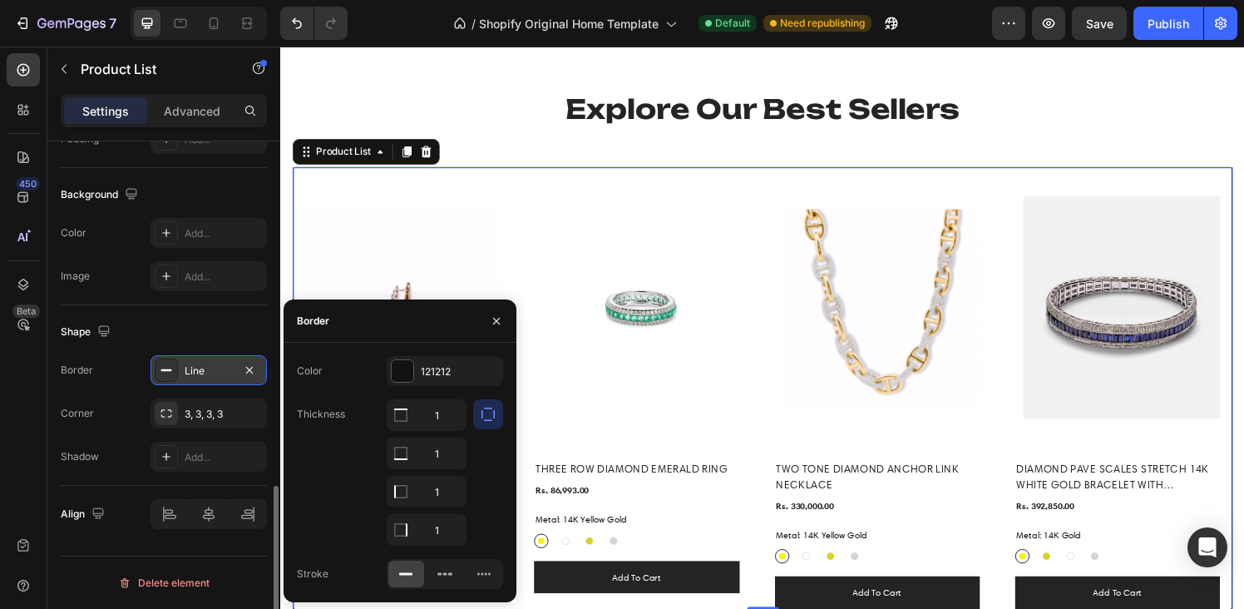
click at [473, 413] on button "button" at bounding box center [488, 414] width 30 height 30
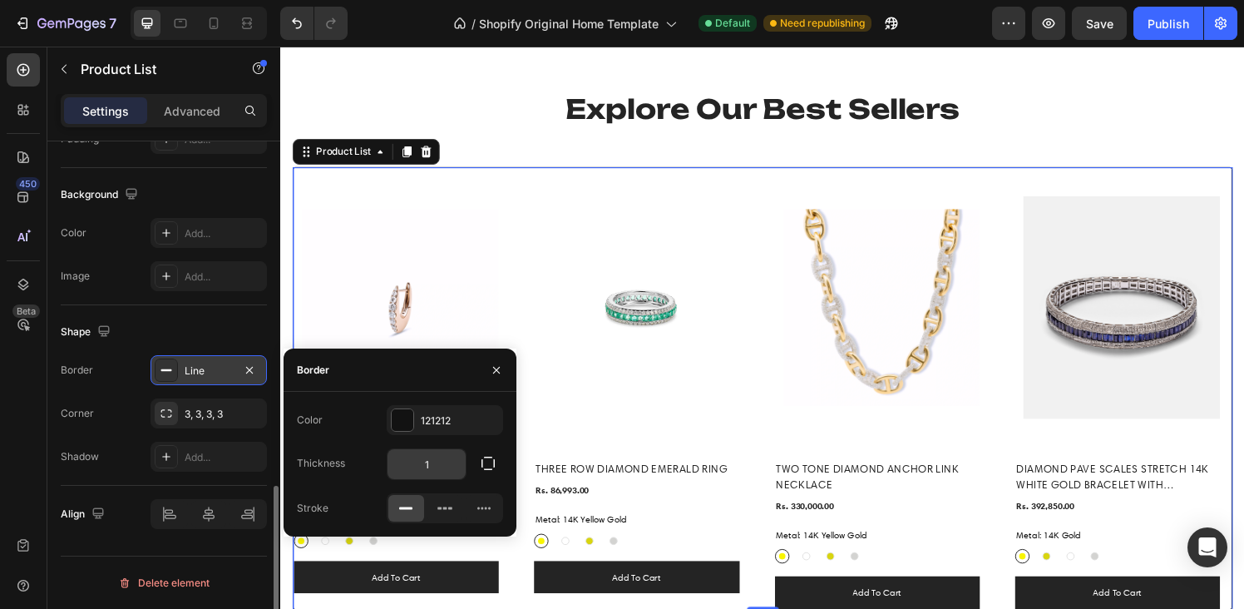
click at [429, 458] on input "1" at bounding box center [427, 464] width 78 height 30
type input "4"
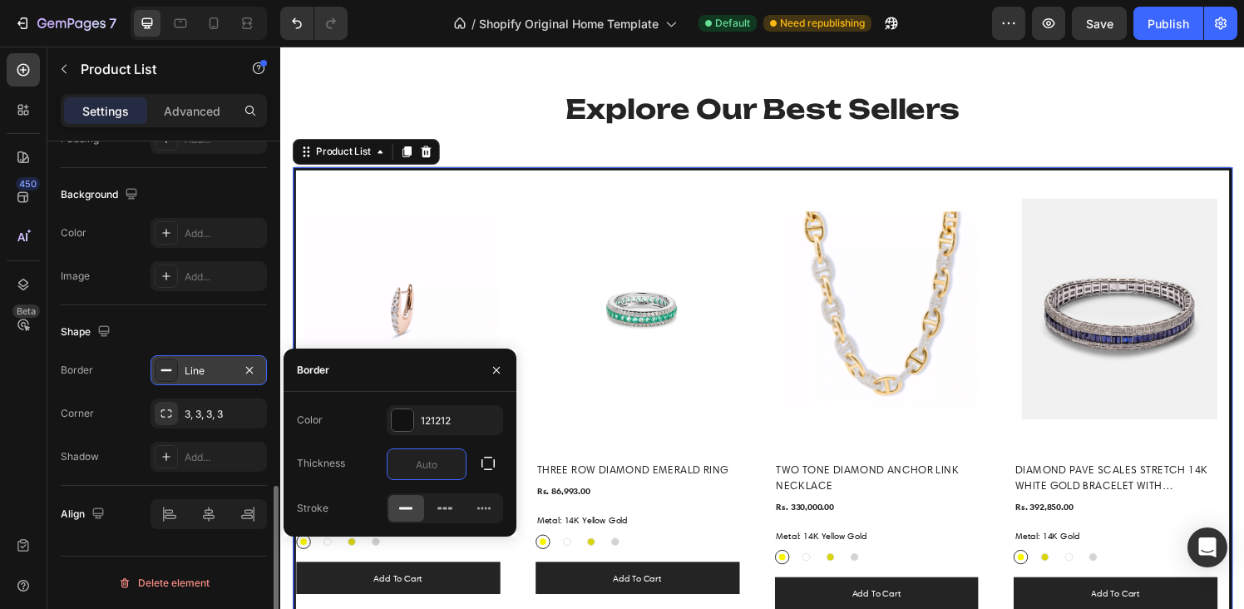
type input "1"
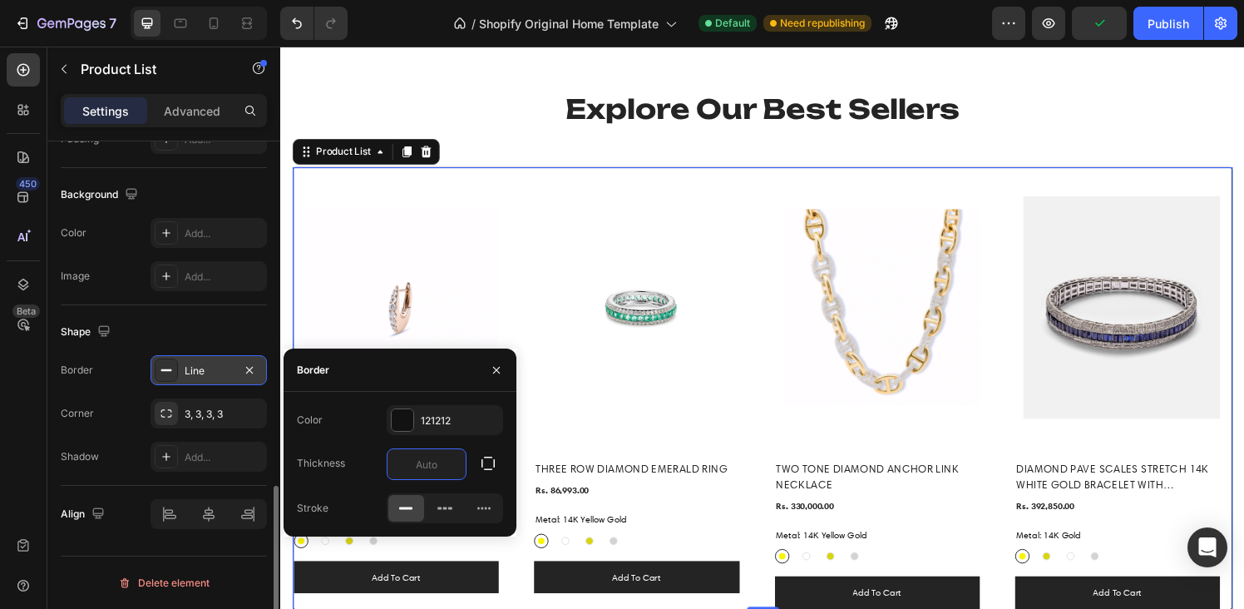
type input "0"
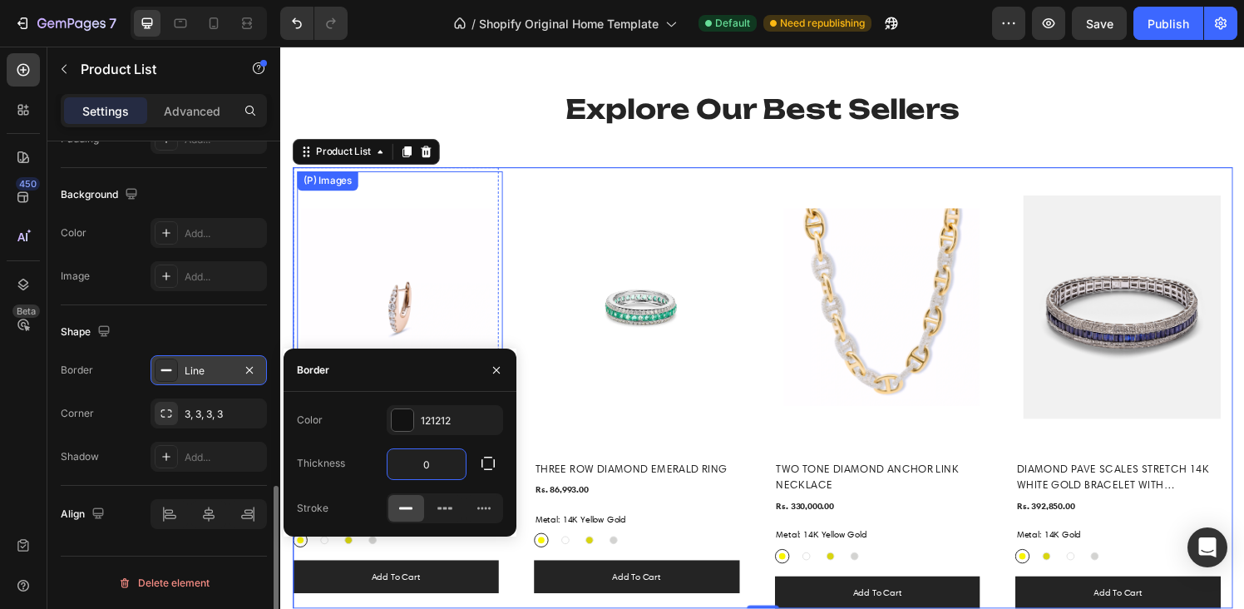
click at [320, 207] on img at bounding box center [403, 316] width 205 height 273
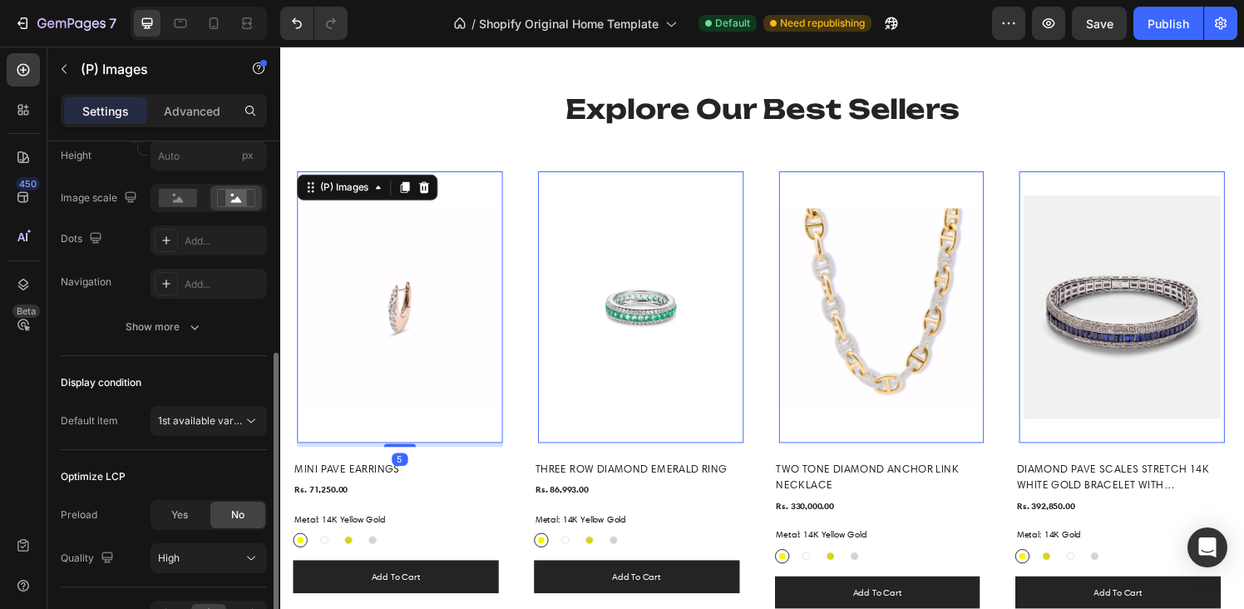
scroll to position [463, 0]
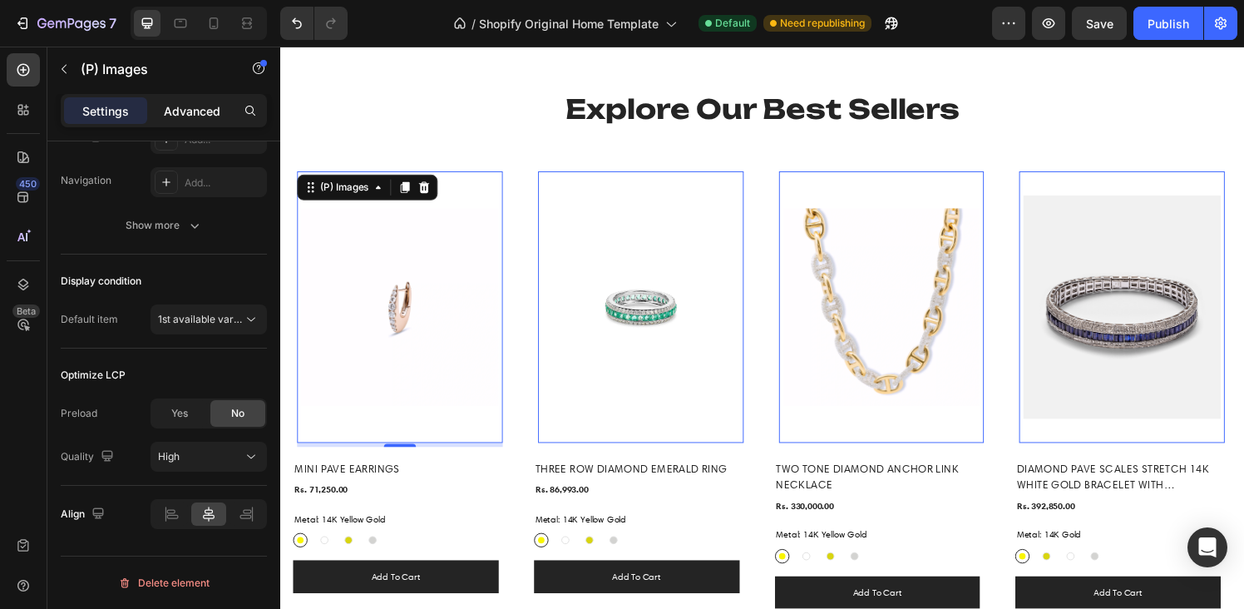
click at [185, 110] on p "Advanced" at bounding box center [192, 110] width 57 height 17
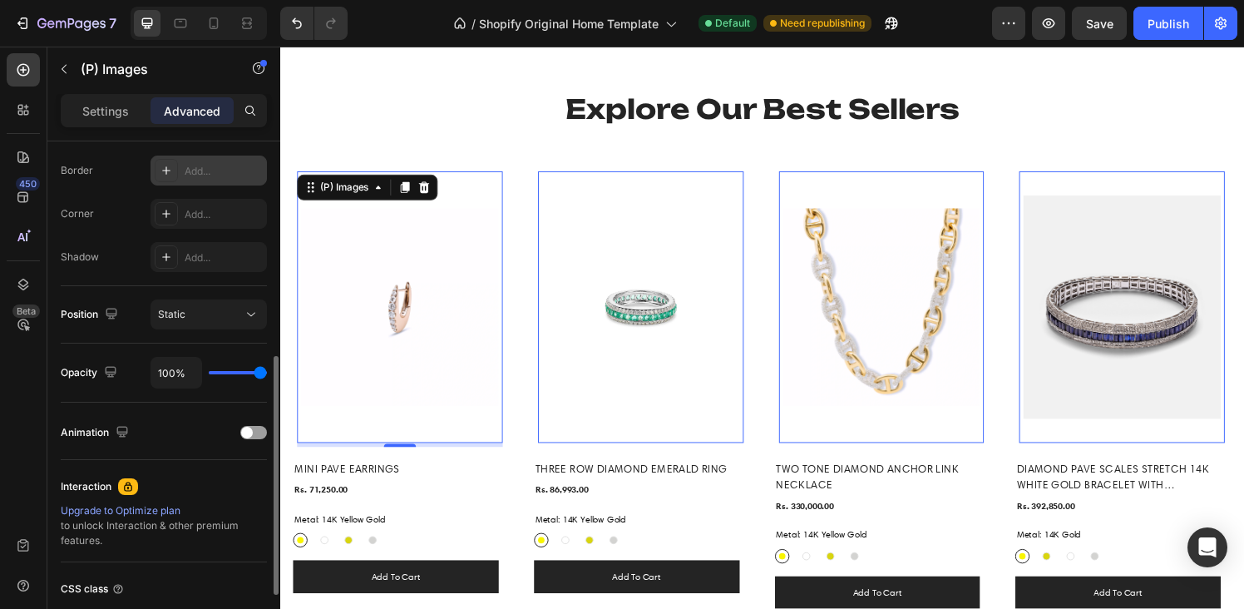
click at [166, 170] on icon at bounding box center [166, 170] width 8 height 8
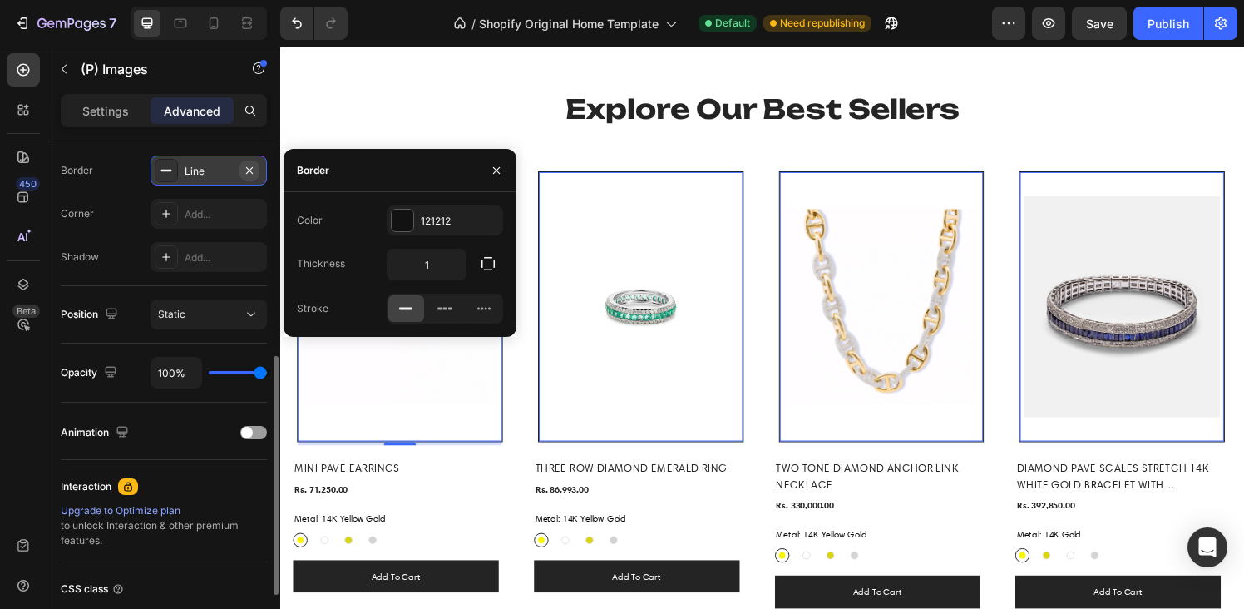
click at [251, 171] on icon "button" at bounding box center [249, 170] width 13 height 13
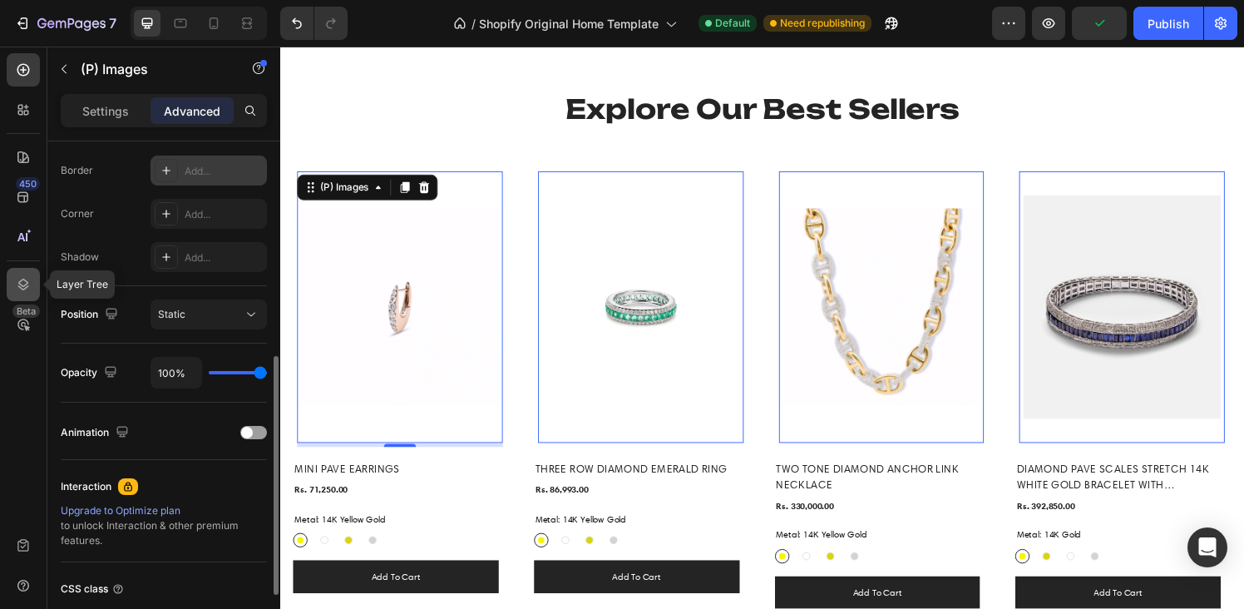
click at [23, 285] on icon at bounding box center [23, 285] width 11 height 12
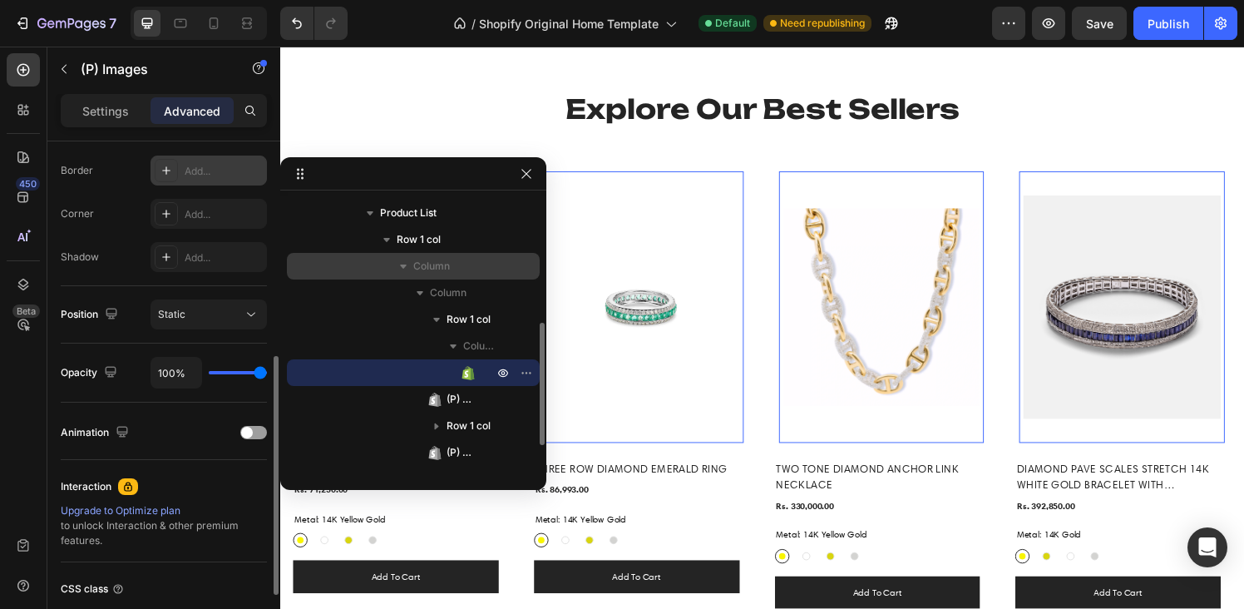
scroll to position [287, 0]
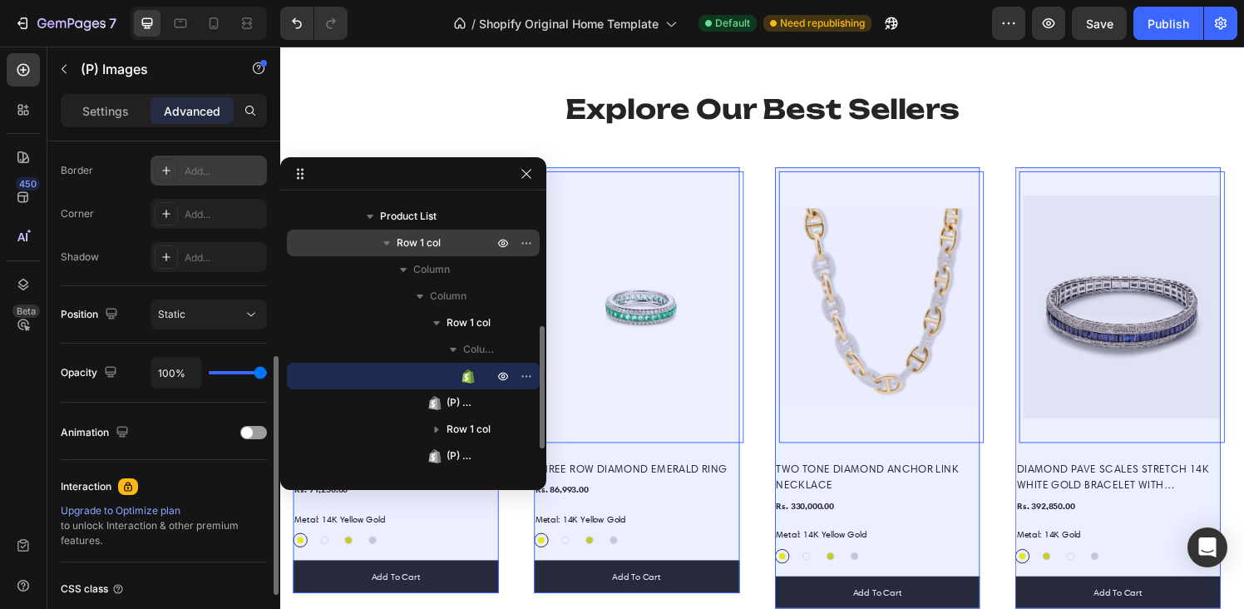
click at [440, 236] on span "Row 1 col" at bounding box center [419, 243] width 44 height 17
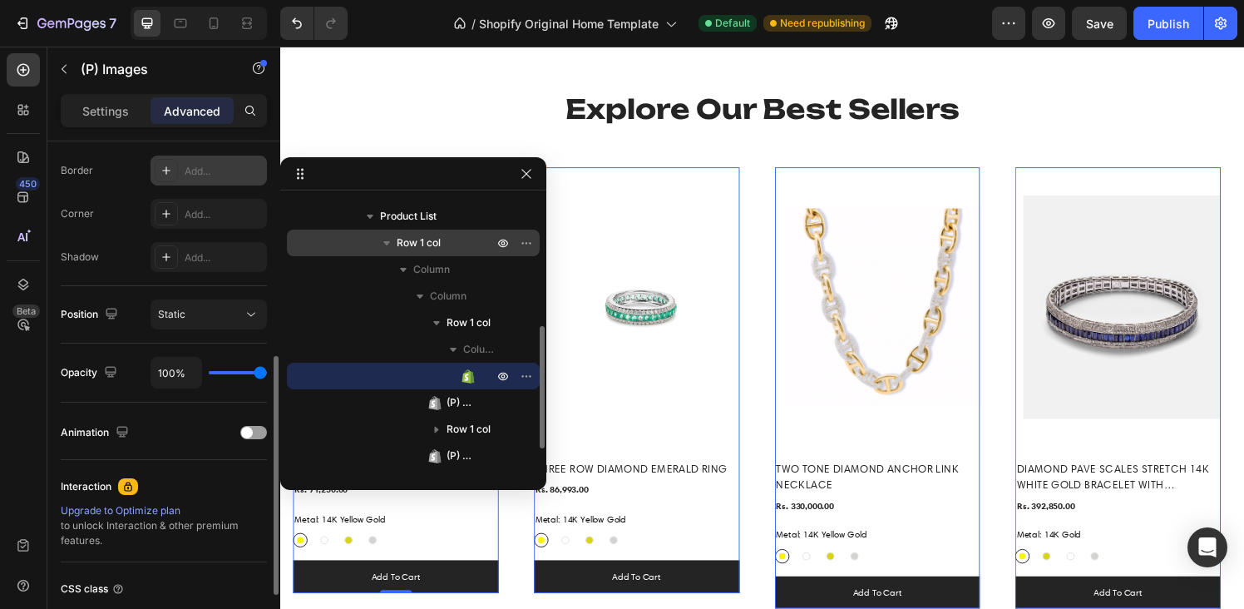
scroll to position [0, 0]
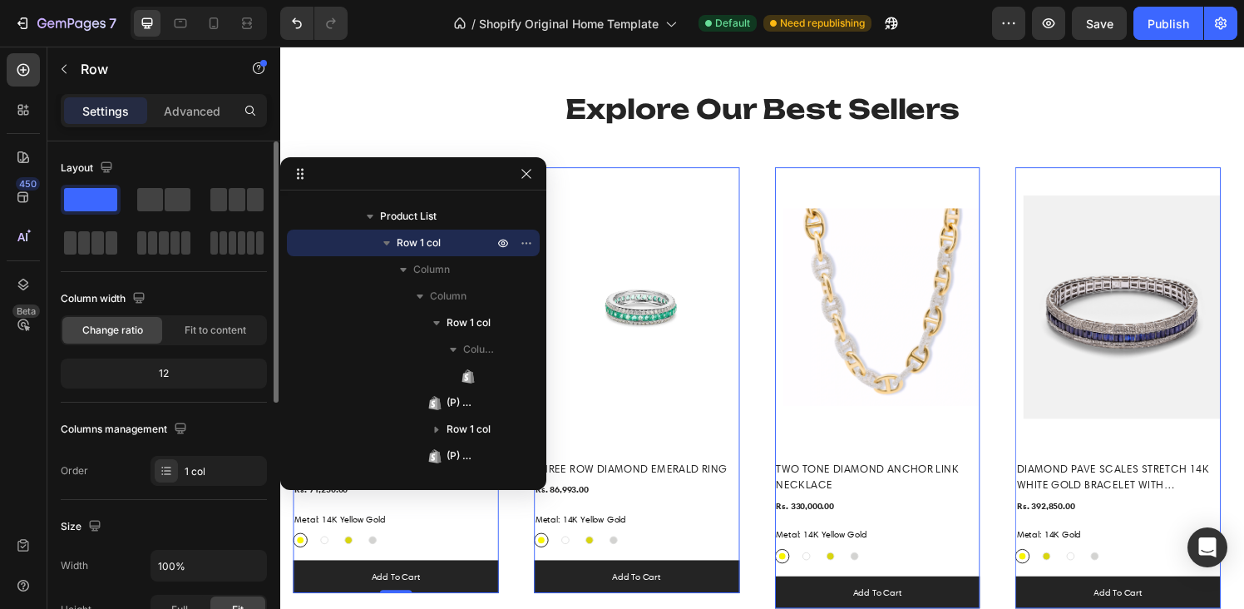
click at [179, 280] on div "Layout Column width Change ratio Fit to content 12 Columns management Order 1 c…" at bounding box center [164, 320] width 206 height 331
click at [192, 121] on div "Advanced" at bounding box center [192, 110] width 83 height 27
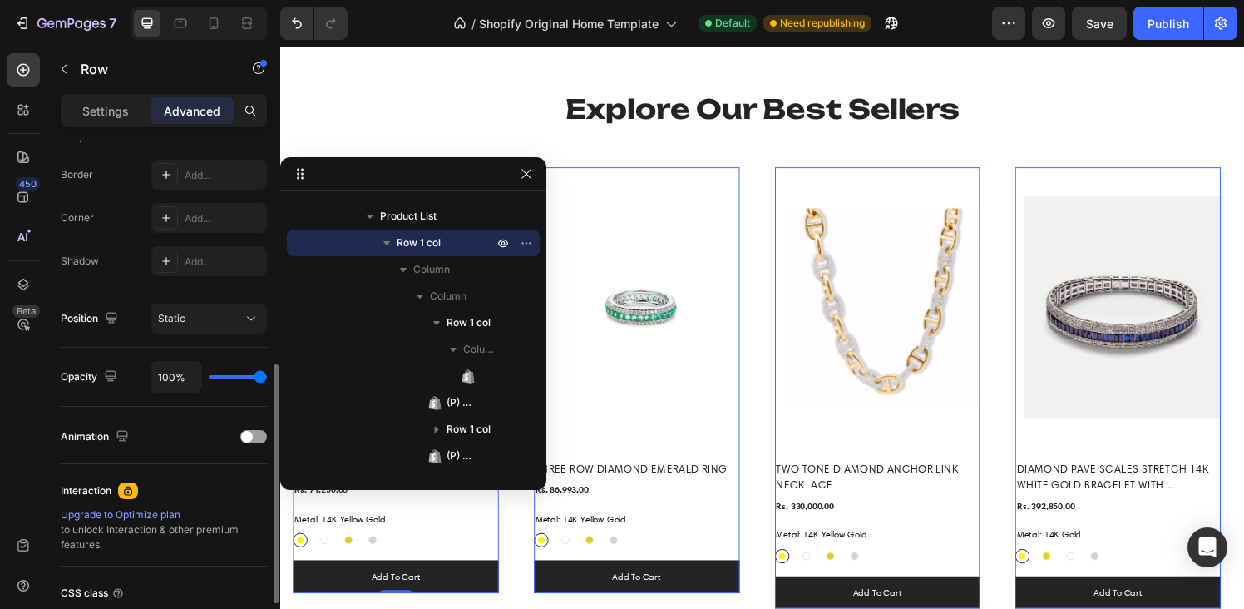
scroll to position [434, 0]
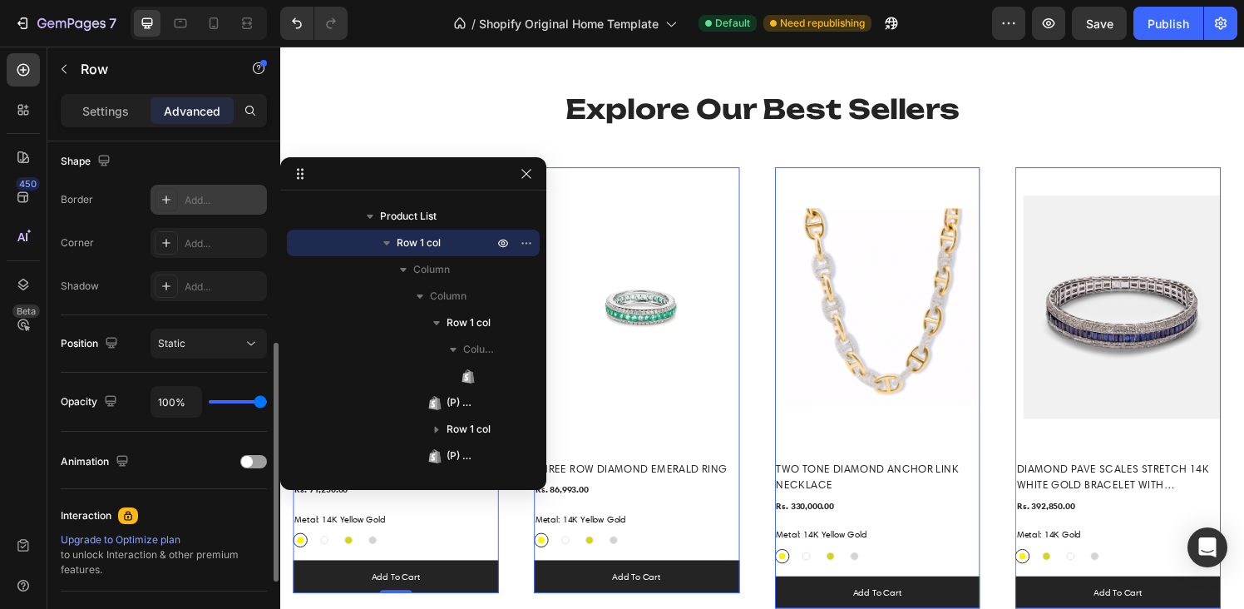
click at [165, 198] on icon at bounding box center [166, 199] width 8 height 8
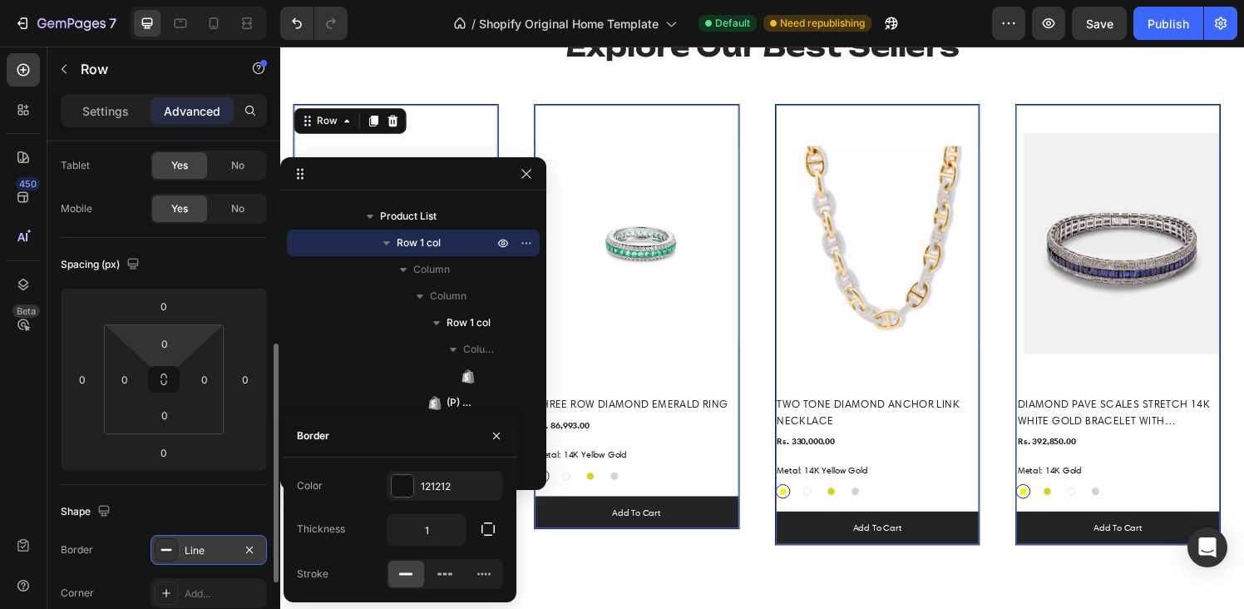
scroll to position [0, 0]
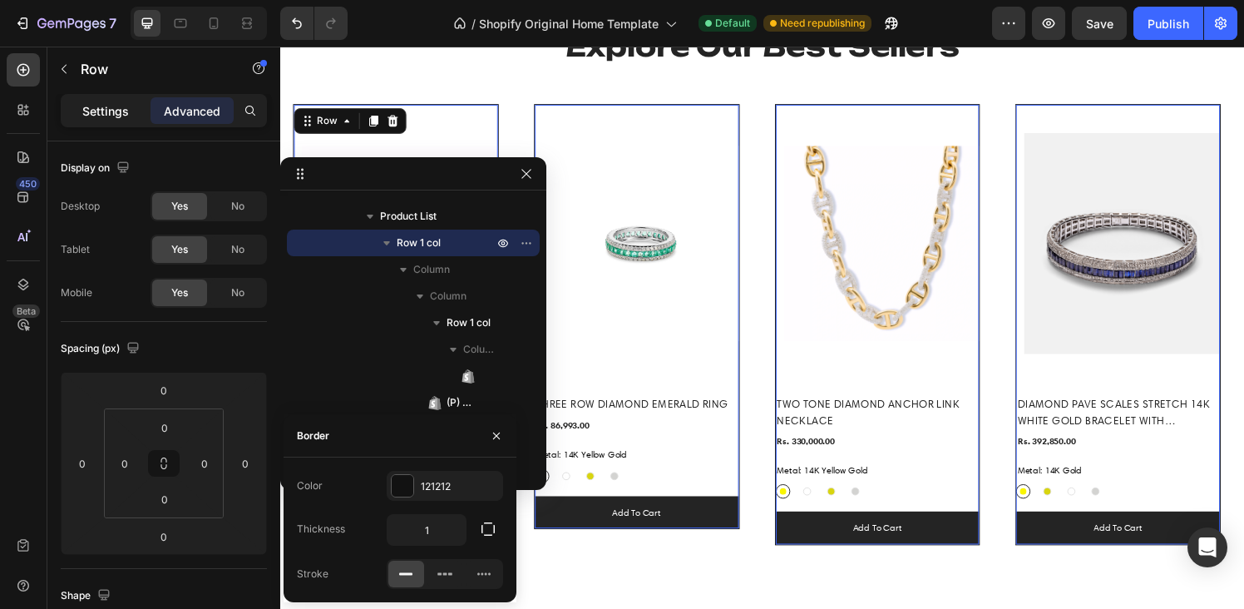
click at [111, 121] on div "Settings" at bounding box center [105, 110] width 83 height 27
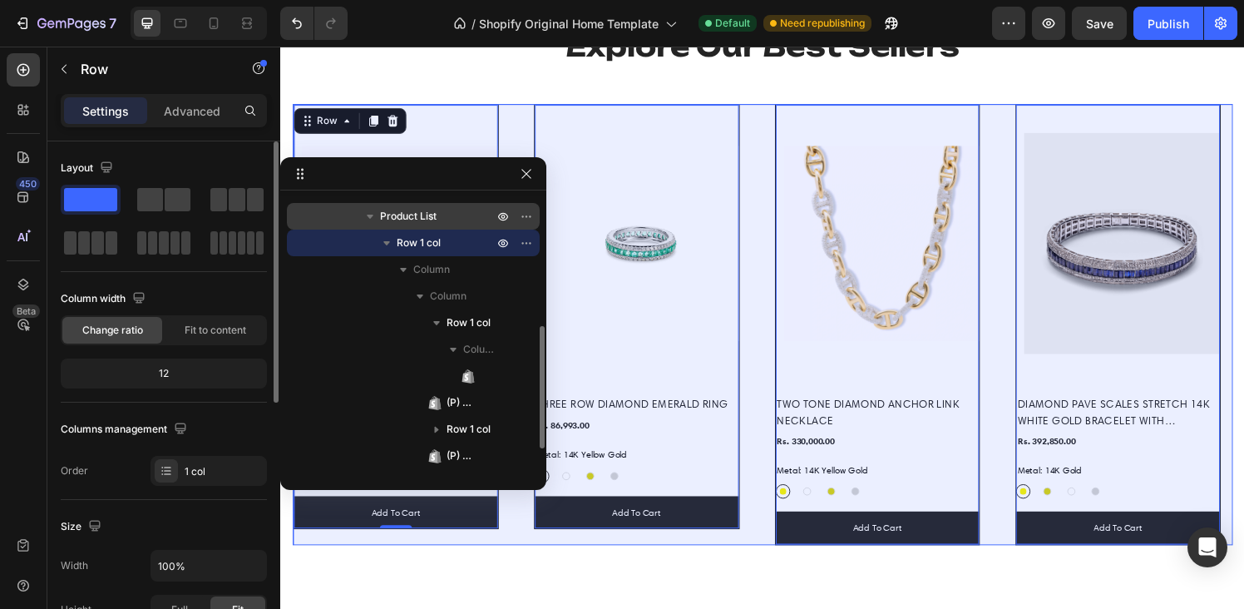
click at [408, 208] on span "Product List" at bounding box center [408, 216] width 57 height 17
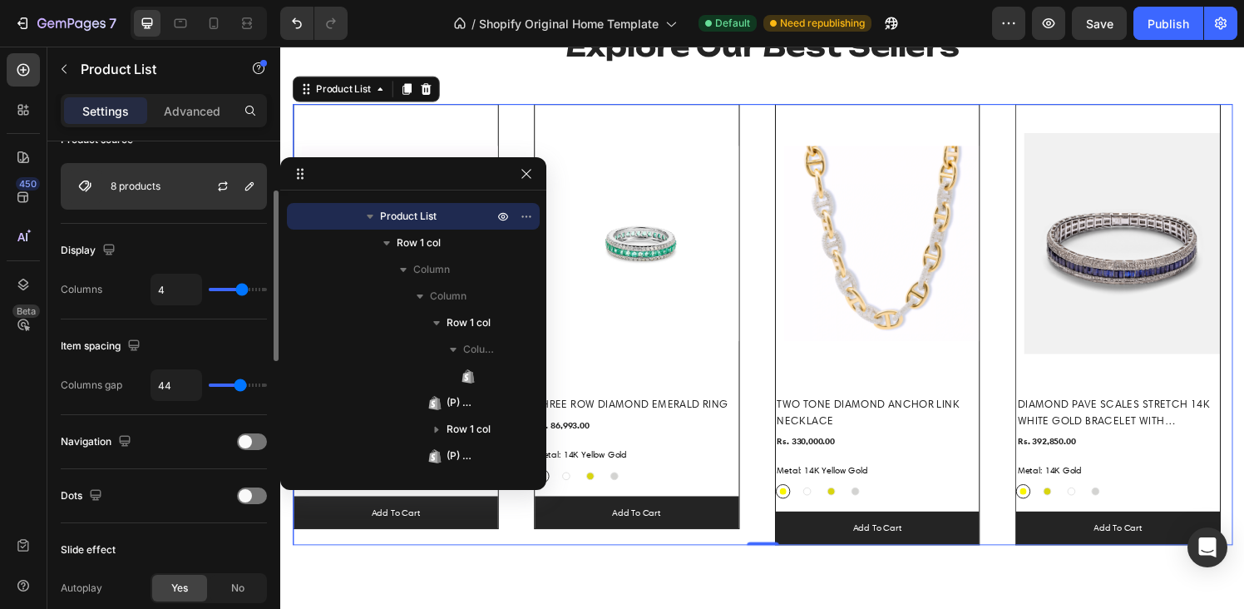
scroll to position [151, 0]
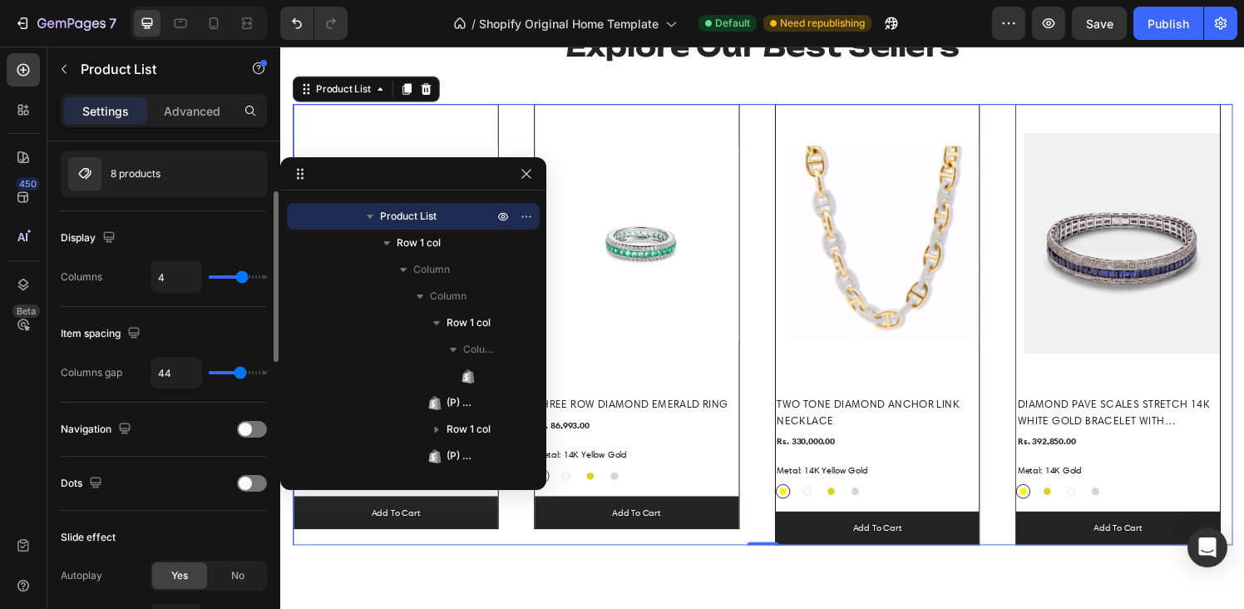
type input "17"
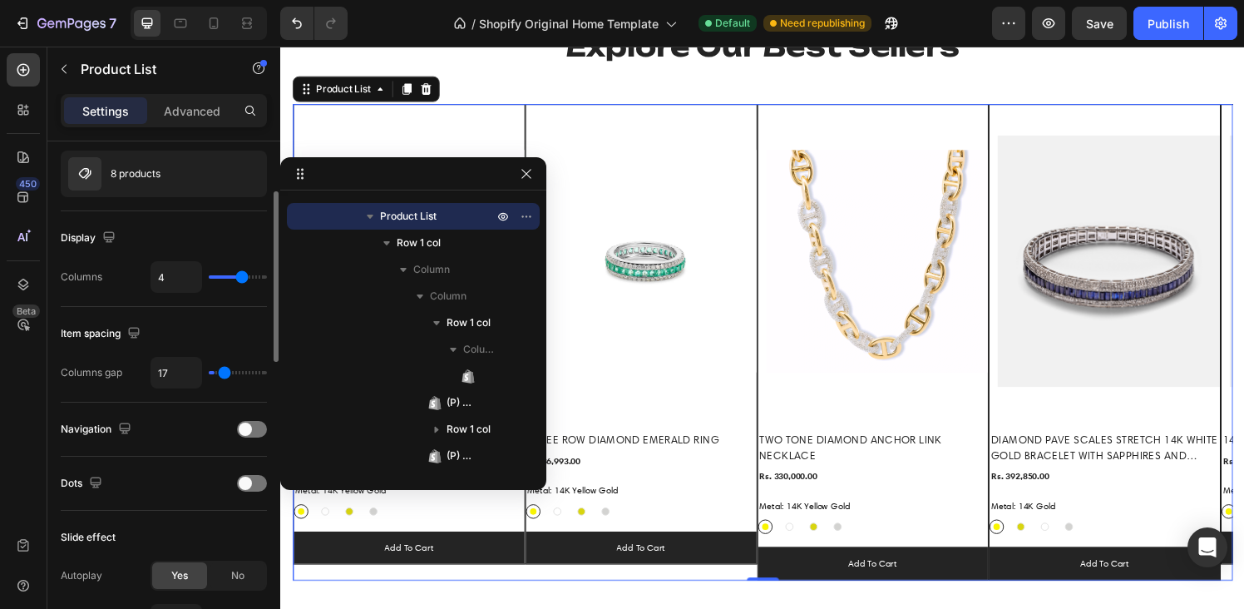
type input "0"
drag, startPoint x: 238, startPoint y: 372, endPoint x: 198, endPoint y: 370, distance: 40.0
type input "0"
click at [209, 371] on input "range" at bounding box center [238, 372] width 58 height 3
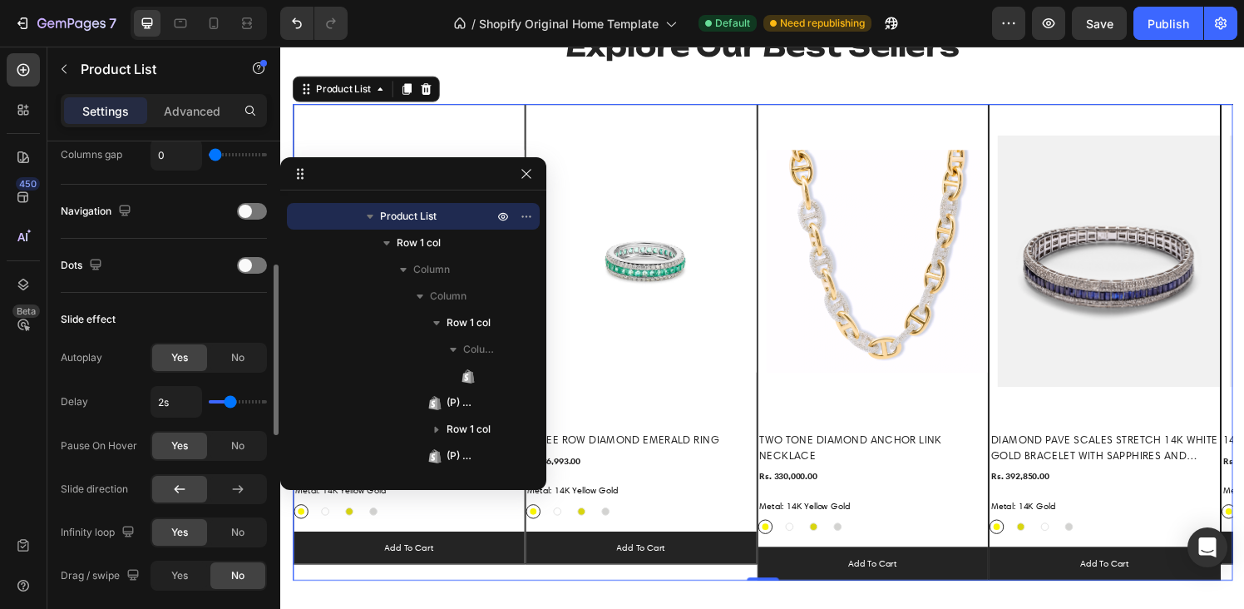
scroll to position [376, 0]
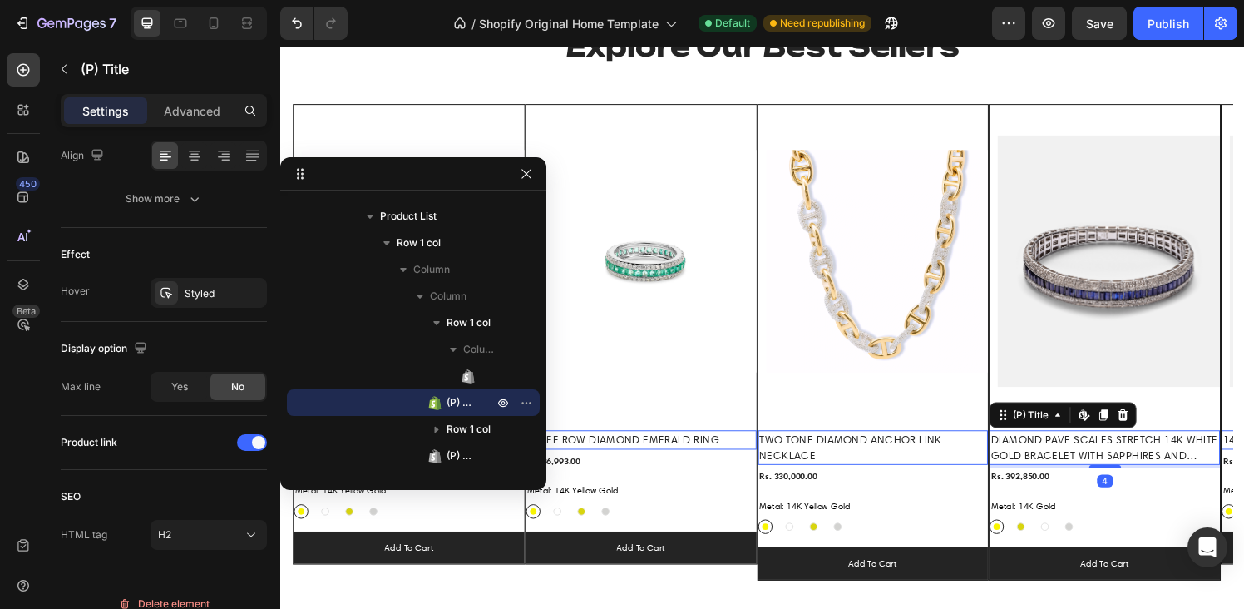
click at [1091, 462] on h2 "DIAMOND PAVE SCALES STRETCH 14K WHITE GOLD BRACELET WITH SAPPHIRES AND DIAMONDS" at bounding box center [1133, 462] width 239 height 36
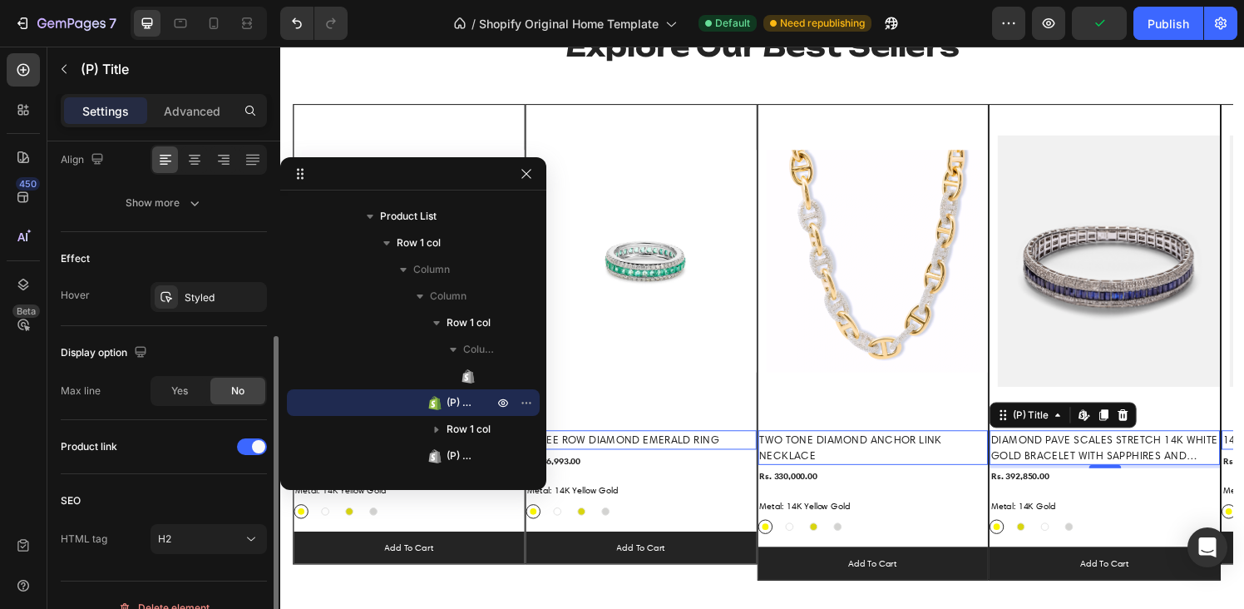
scroll to position [355, 0]
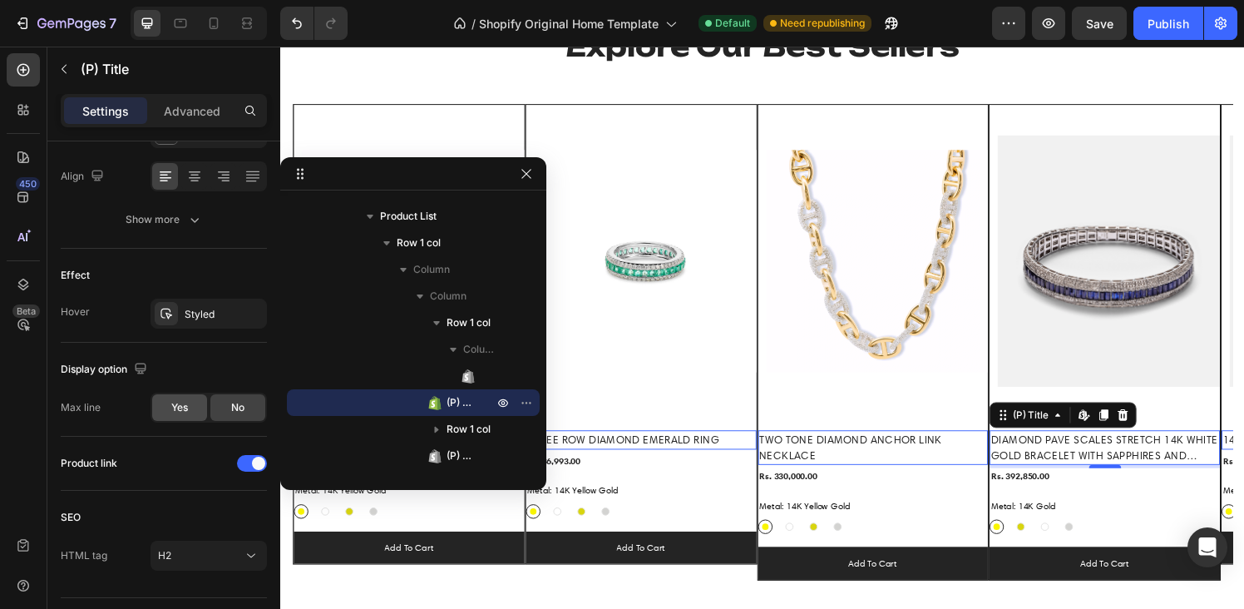
click at [182, 406] on span "Yes" at bounding box center [179, 407] width 17 height 15
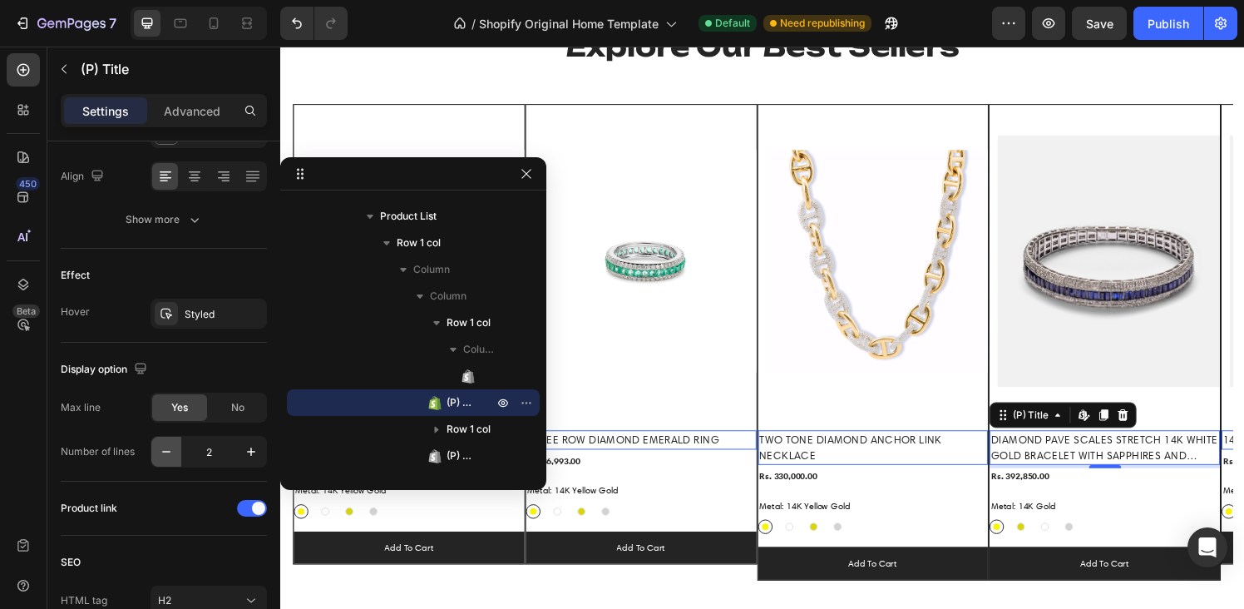
click at [170, 450] on icon "button" at bounding box center [166, 451] width 17 height 17
type input "1"
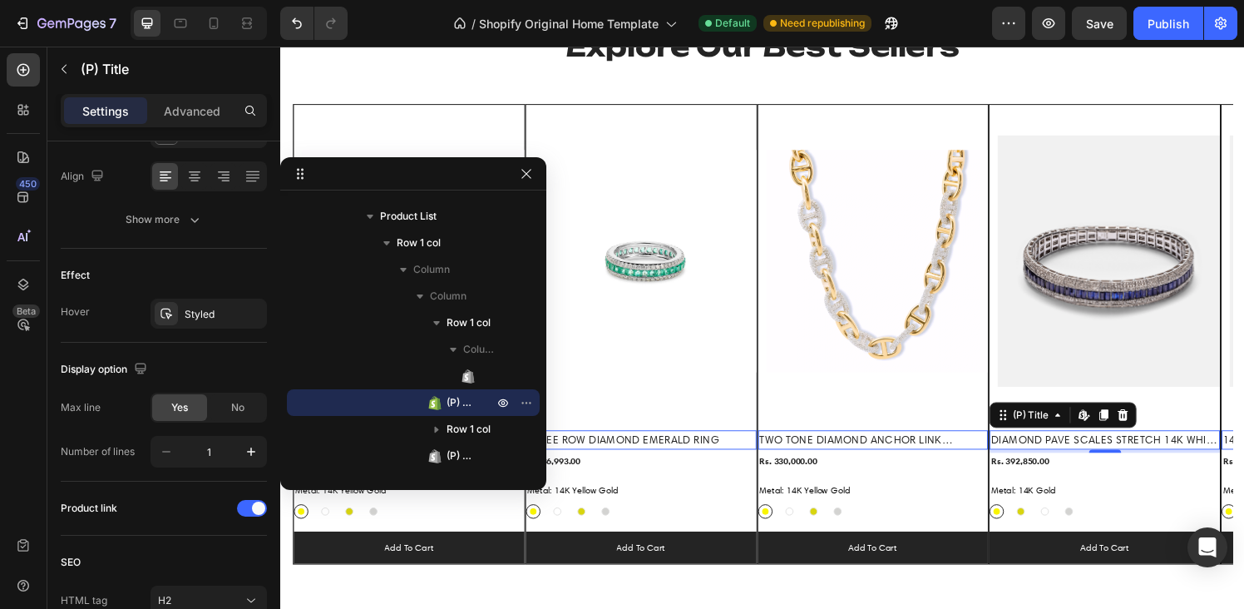
click at [235, 367] on div "Display option" at bounding box center [164, 369] width 206 height 27
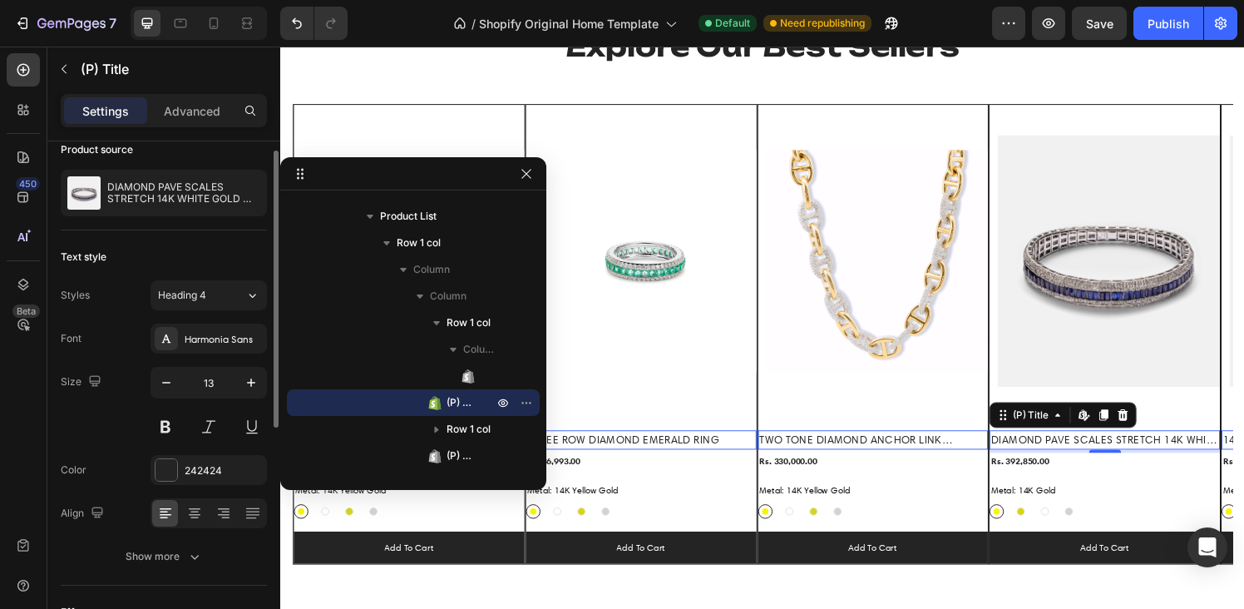
scroll to position [0, 0]
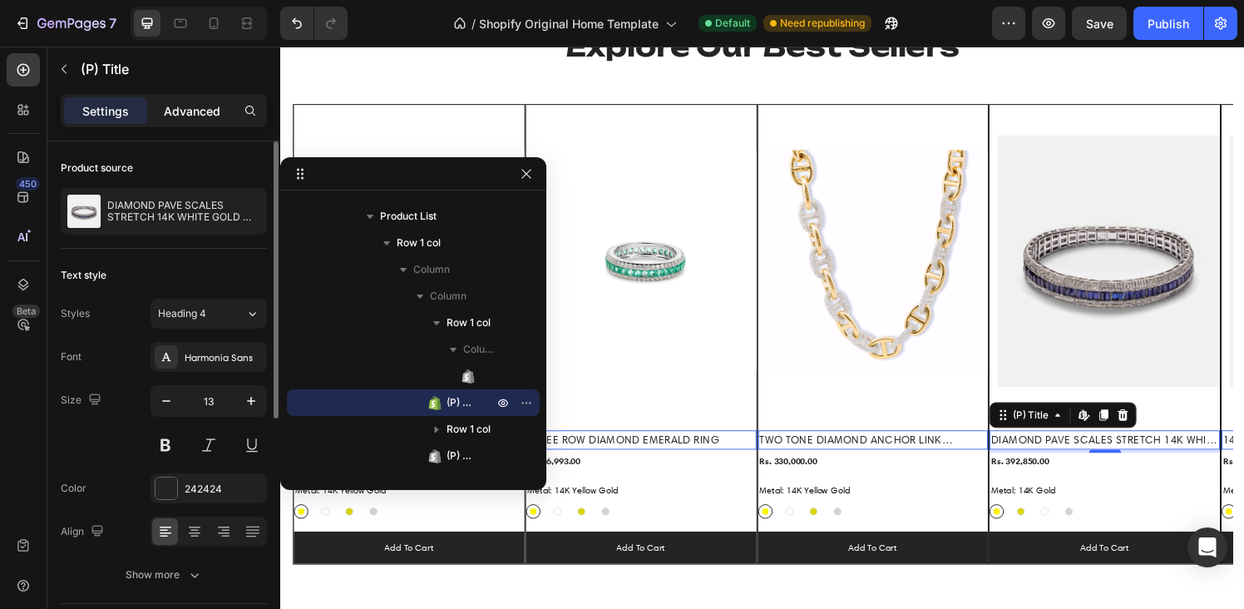
click at [183, 108] on p "Advanced" at bounding box center [192, 110] width 57 height 17
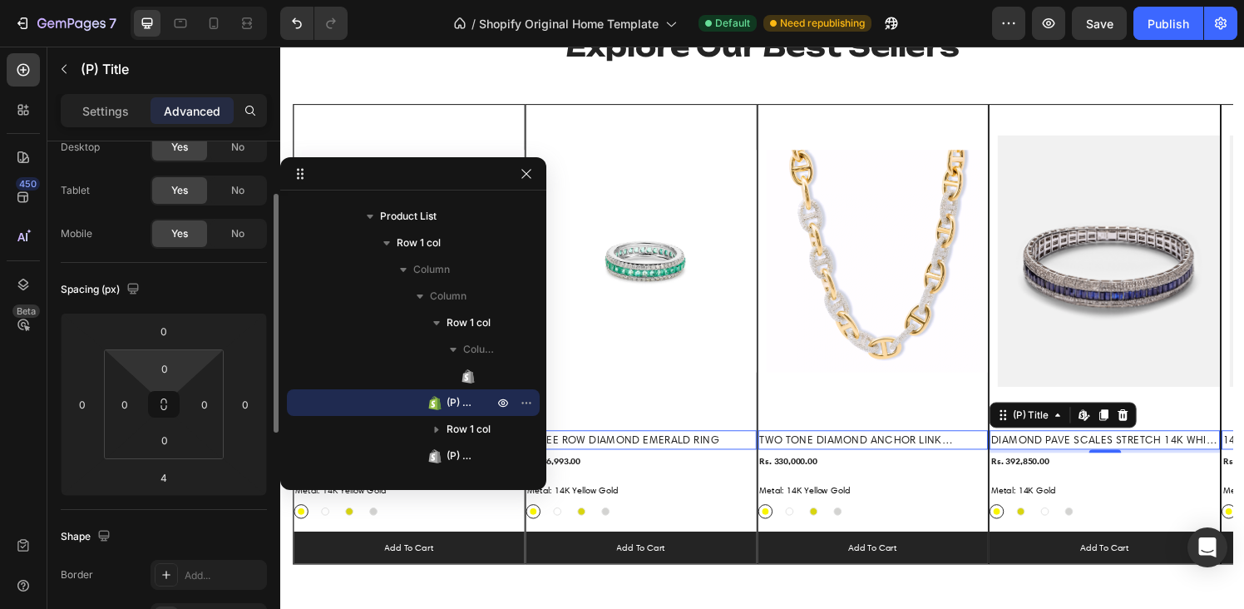
scroll to position [84, 0]
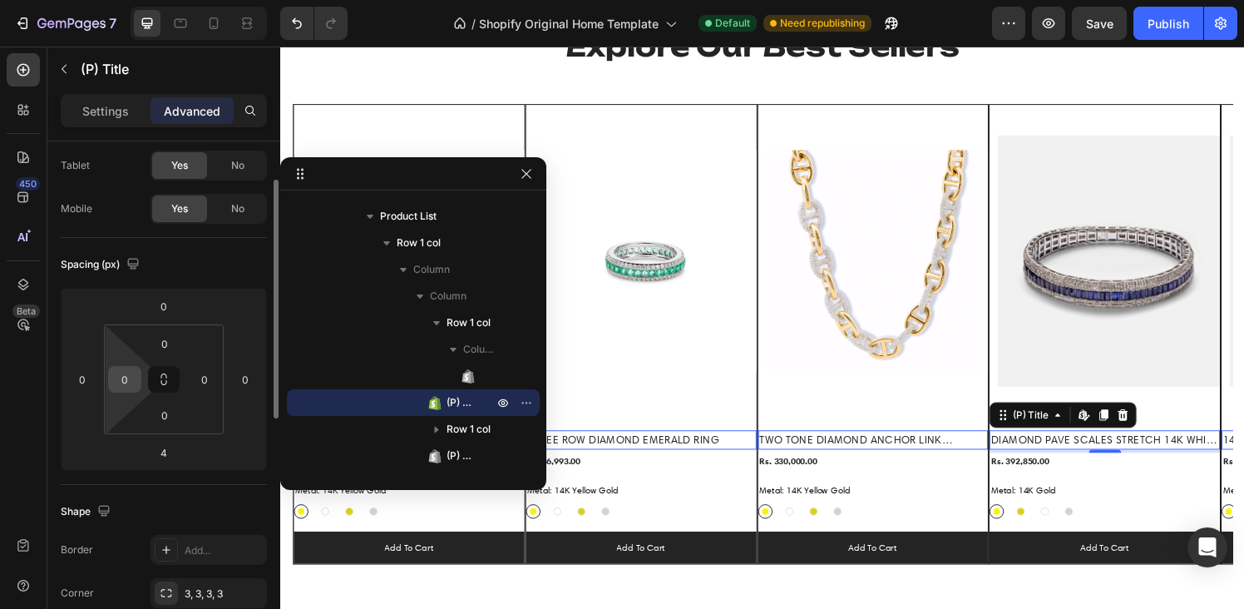
click at [127, 386] on input "0" at bounding box center [124, 379] width 25 height 25
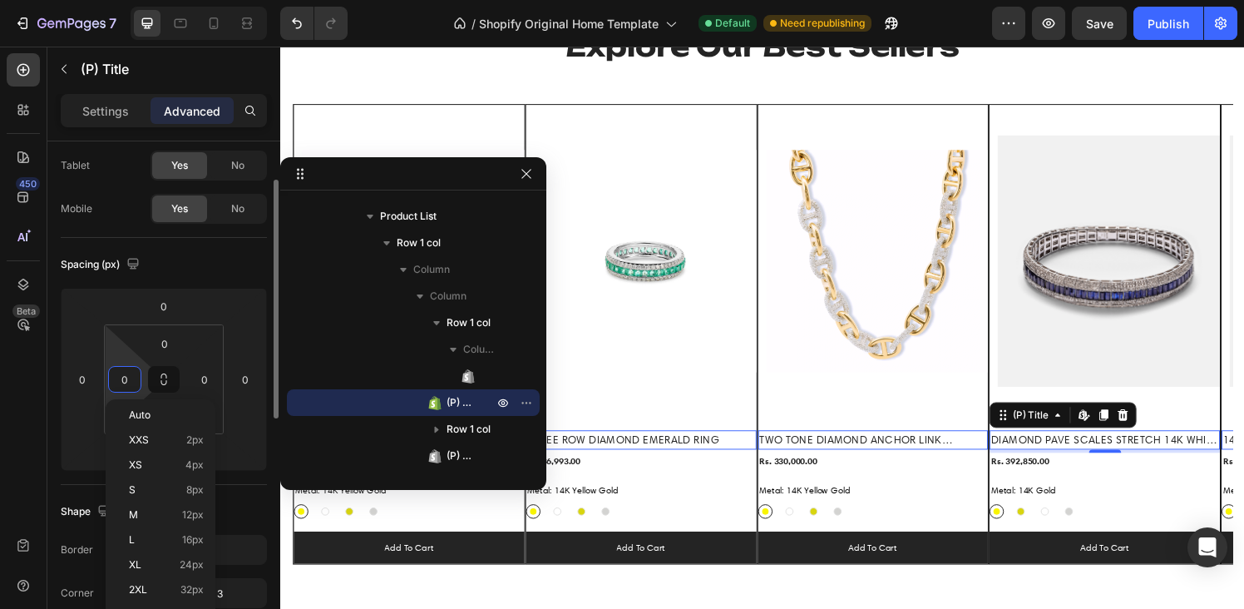
type input "3"
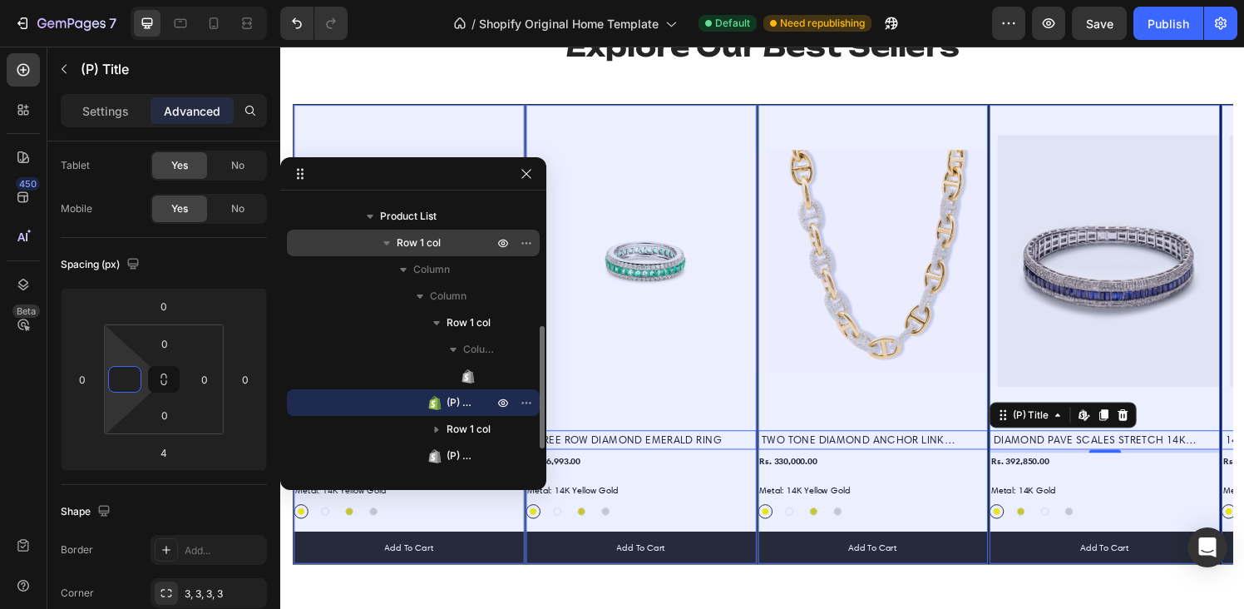
click at [427, 245] on span "Row 1 col" at bounding box center [419, 243] width 44 height 17
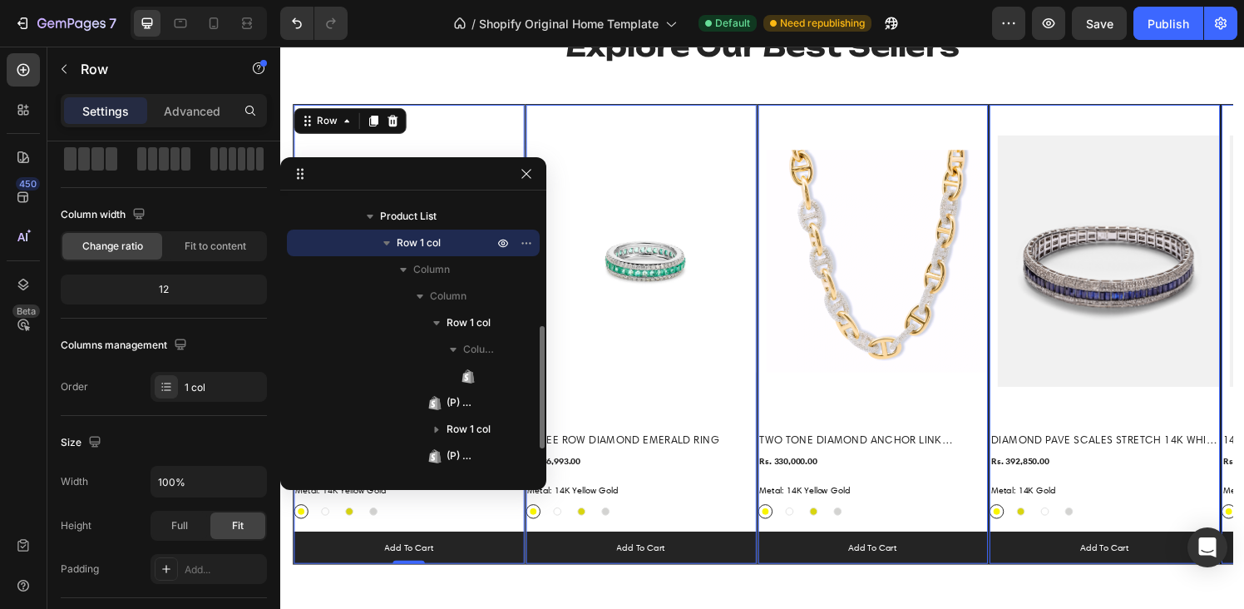
scroll to position [0, 0]
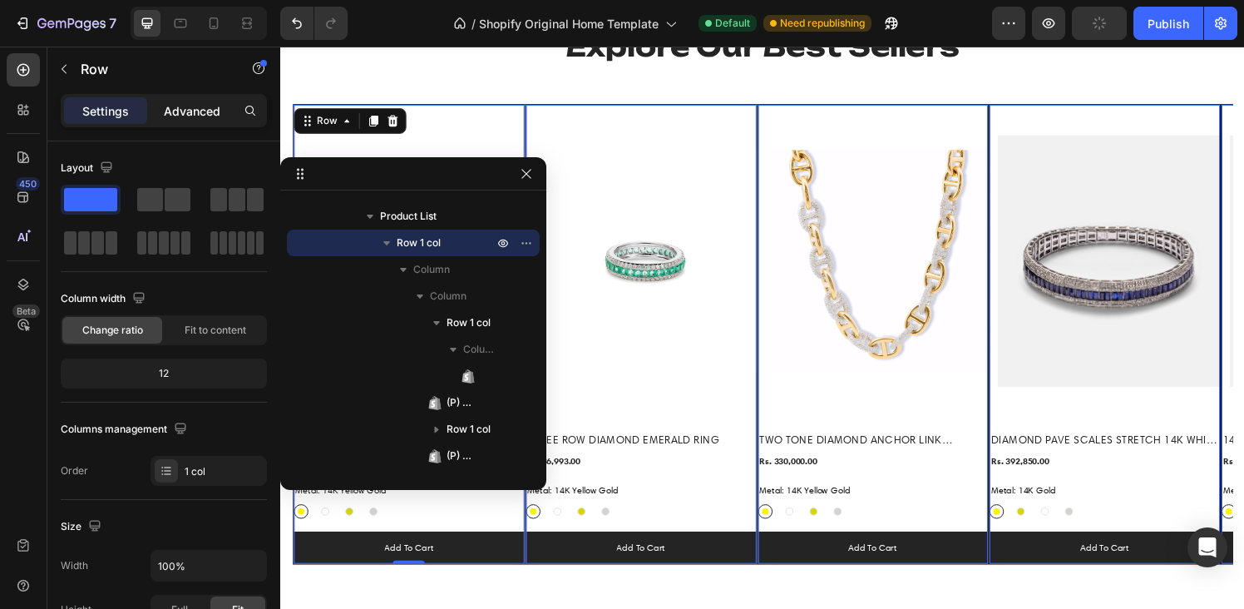
click at [187, 118] on p "Advanced" at bounding box center [192, 110] width 57 height 17
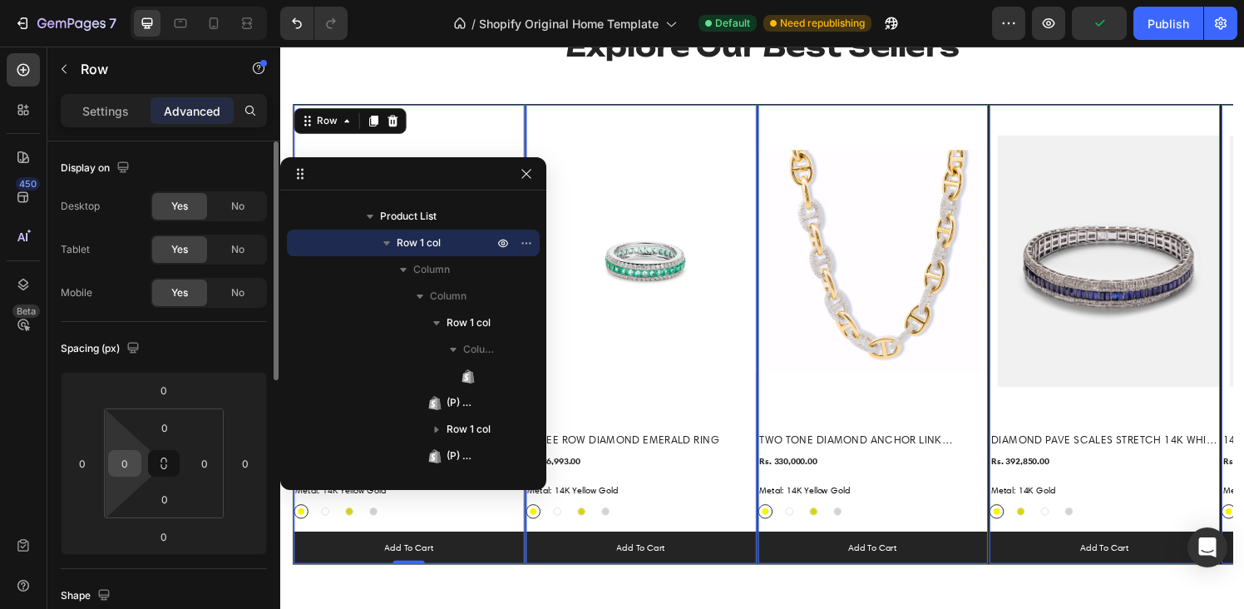
click at [131, 470] on input "0" at bounding box center [124, 463] width 25 height 25
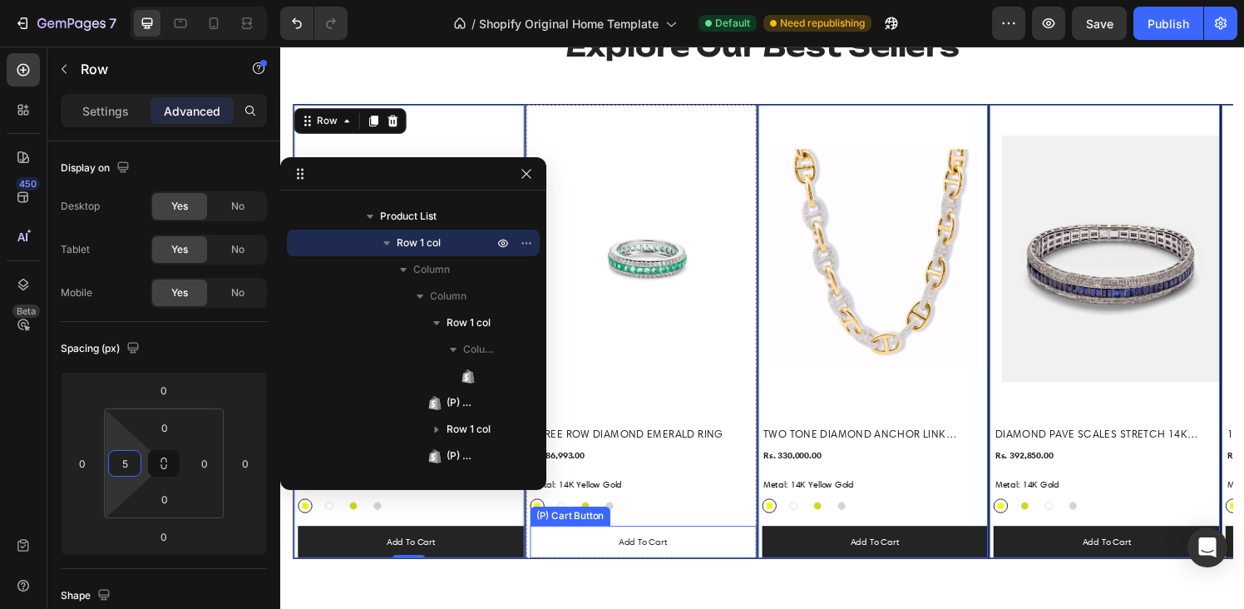
type input "0"
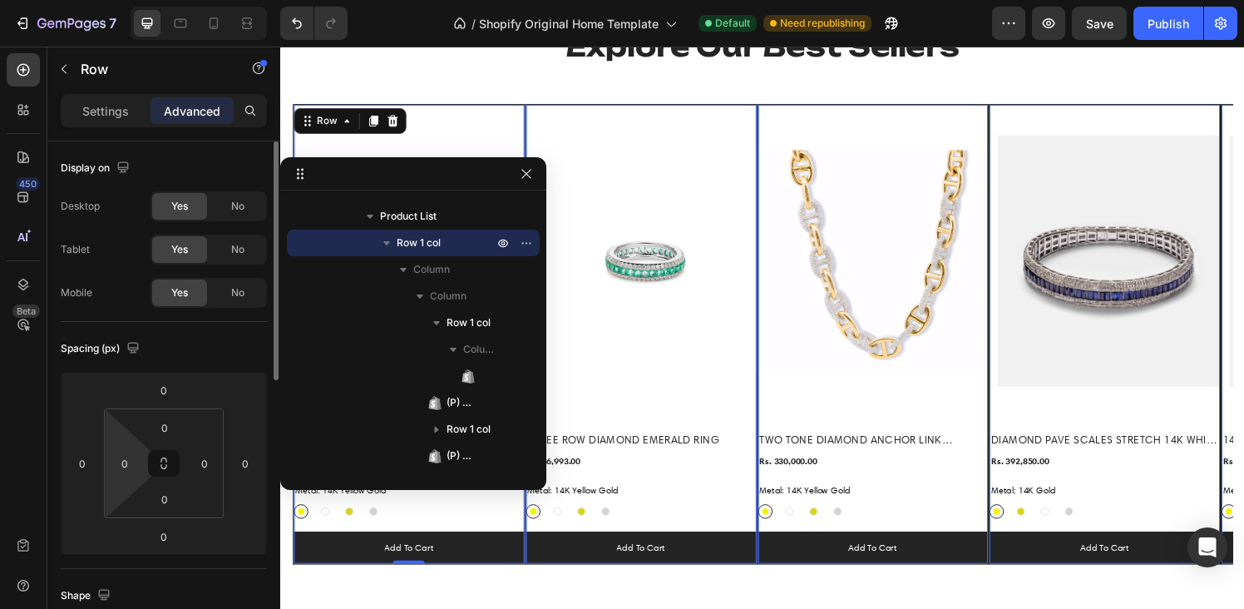
click at [170, 344] on div "Spacing (px)" at bounding box center [164, 348] width 206 height 27
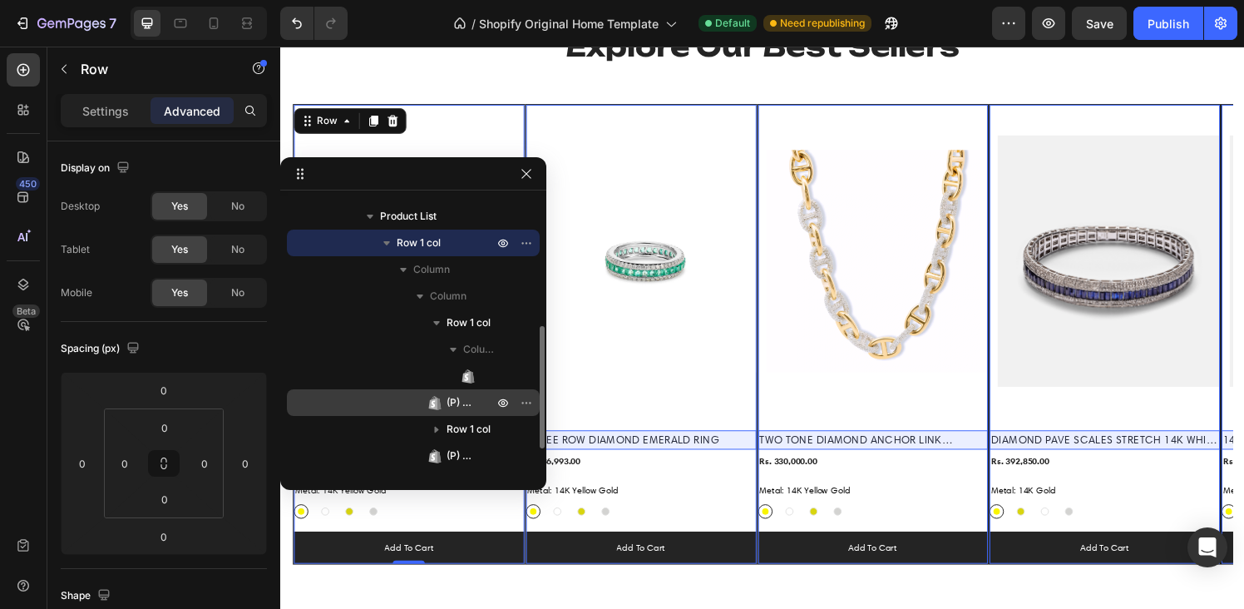
click at [473, 397] on span "(P) Title" at bounding box center [462, 402] width 30 height 17
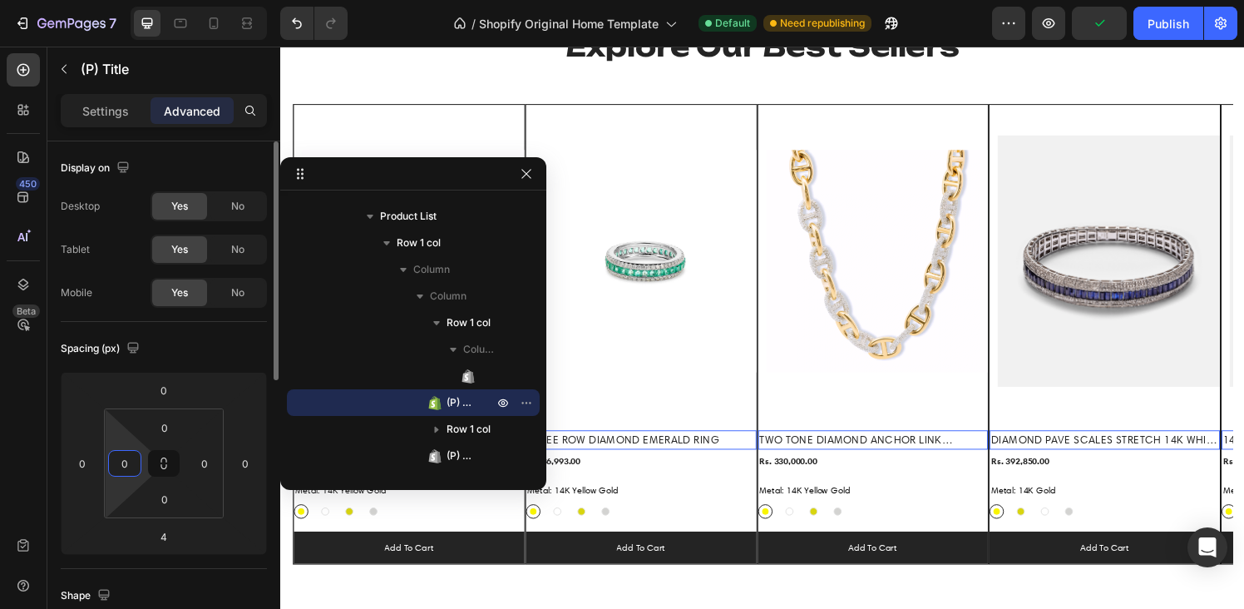
click at [122, 472] on input "0" at bounding box center [124, 463] width 25 height 25
type input "5"
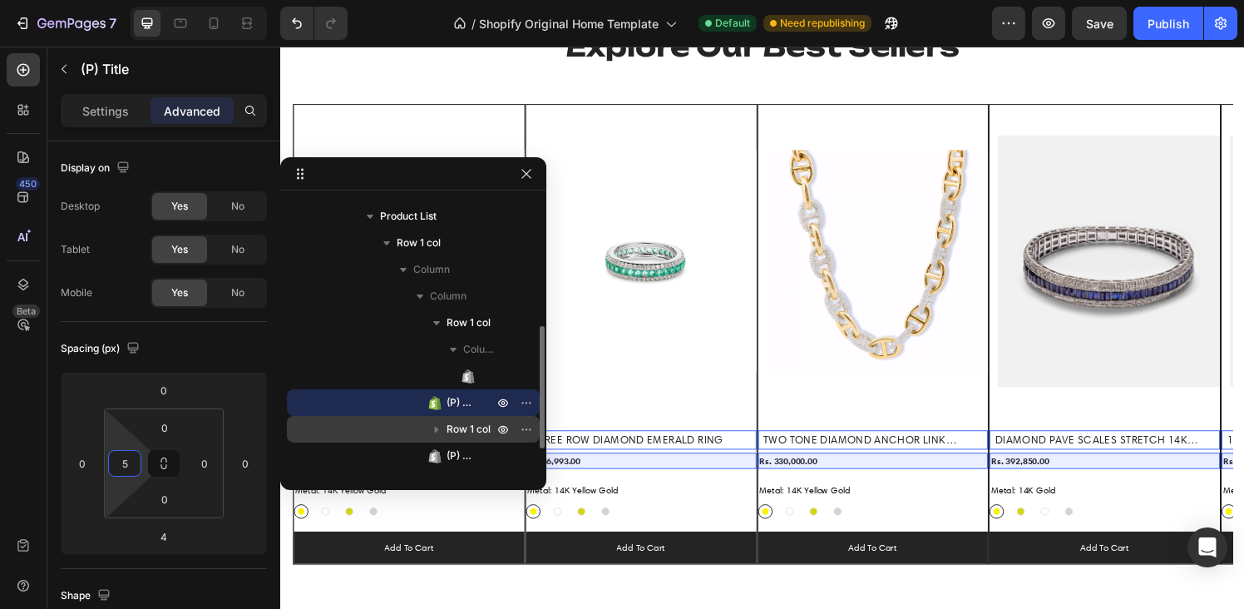
click at [452, 427] on span "Row 1 col" at bounding box center [469, 429] width 44 height 17
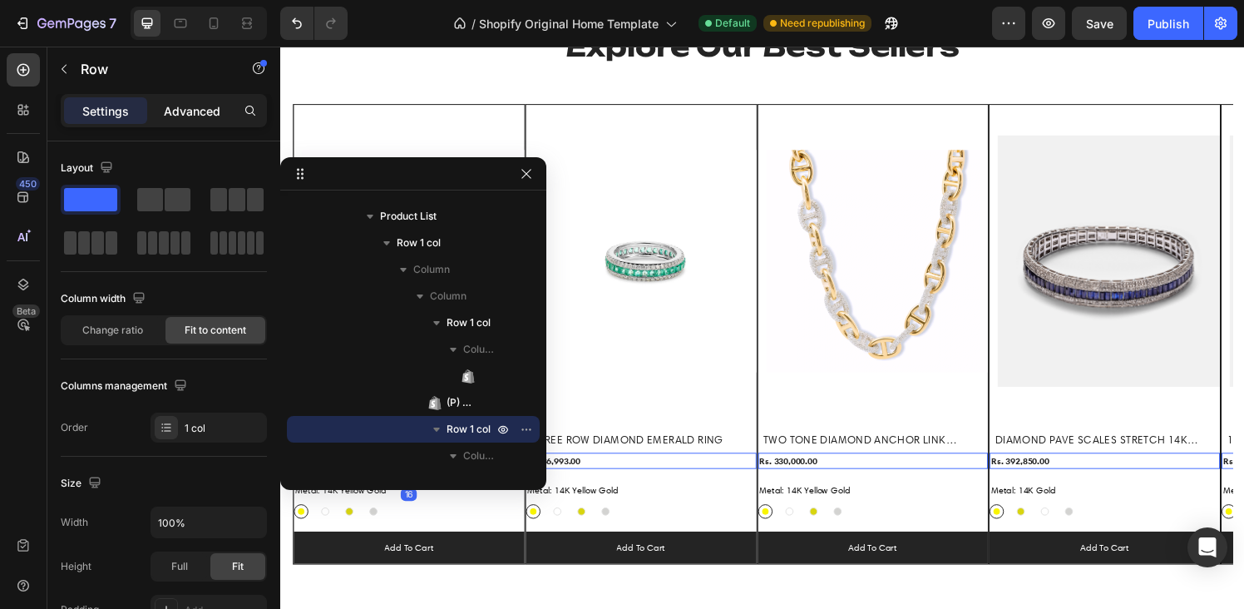
click at [179, 106] on p "Advanced" at bounding box center [192, 110] width 57 height 17
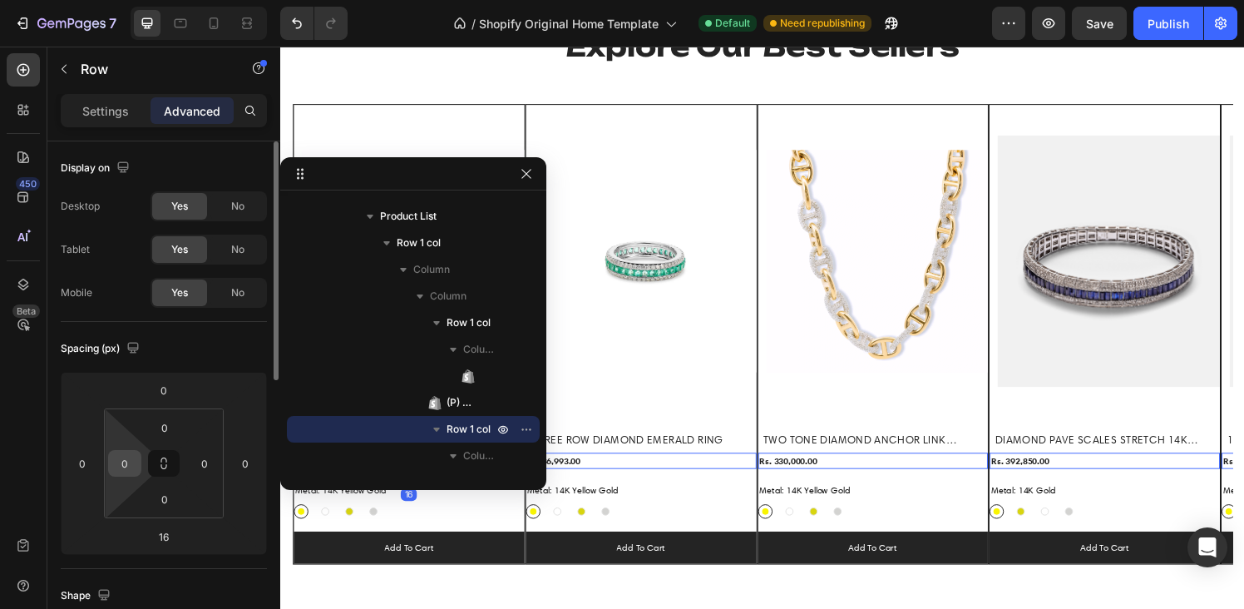
click at [138, 461] on div "0" at bounding box center [124, 463] width 33 height 27
click at [136, 459] on input "0" at bounding box center [124, 463] width 25 height 25
type input "5"
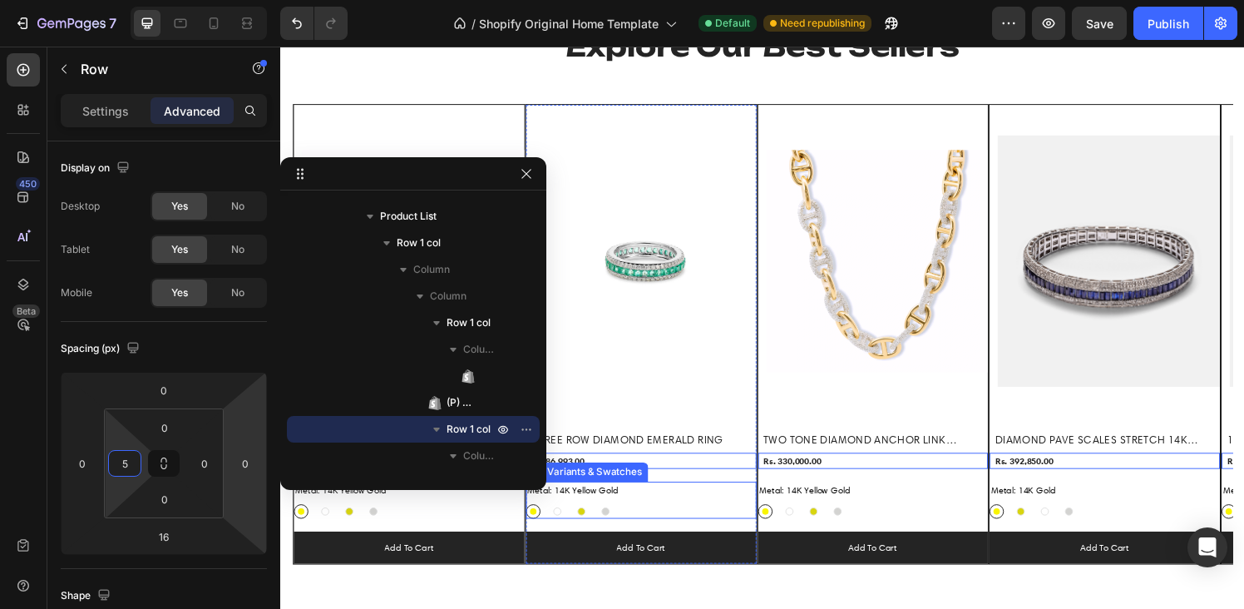
click at [391, 511] on legend "Metal: 14K Yellow Gold" at bounding box center [342, 505] width 97 height 17
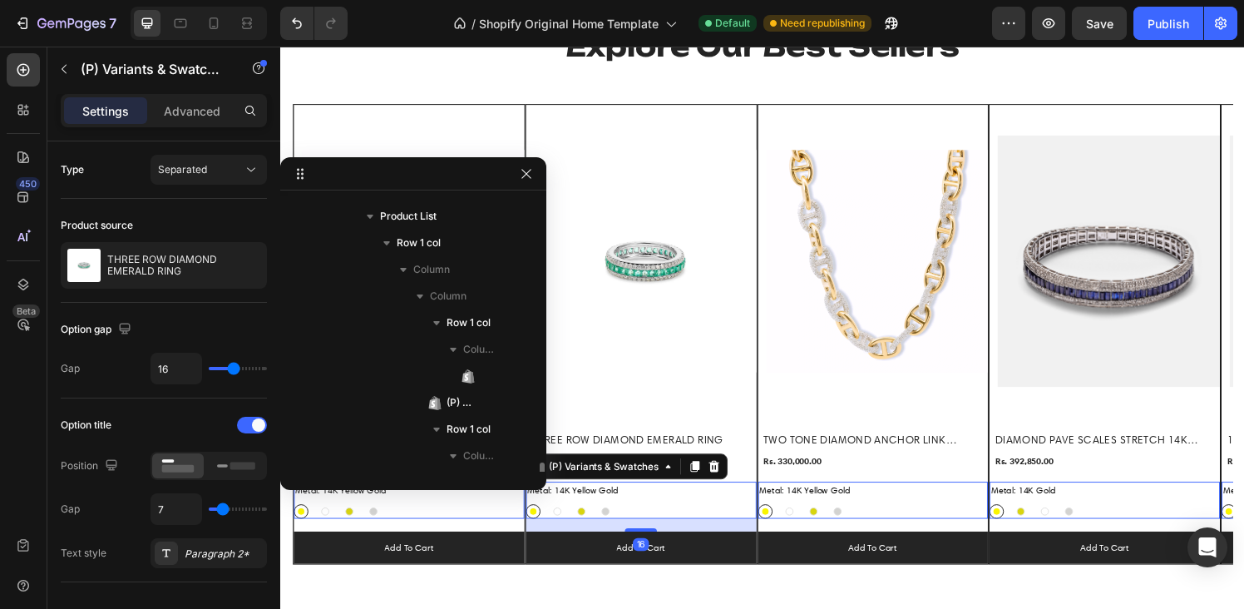
scroll to position [391, 0]
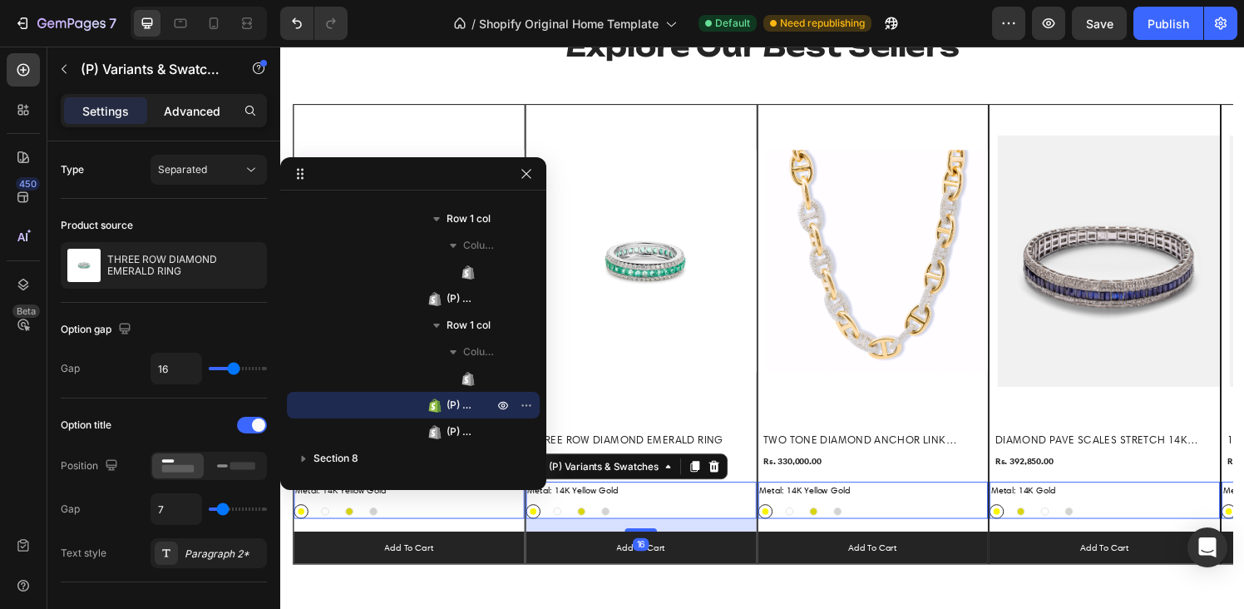
click at [196, 114] on p "Advanced" at bounding box center [192, 110] width 57 height 17
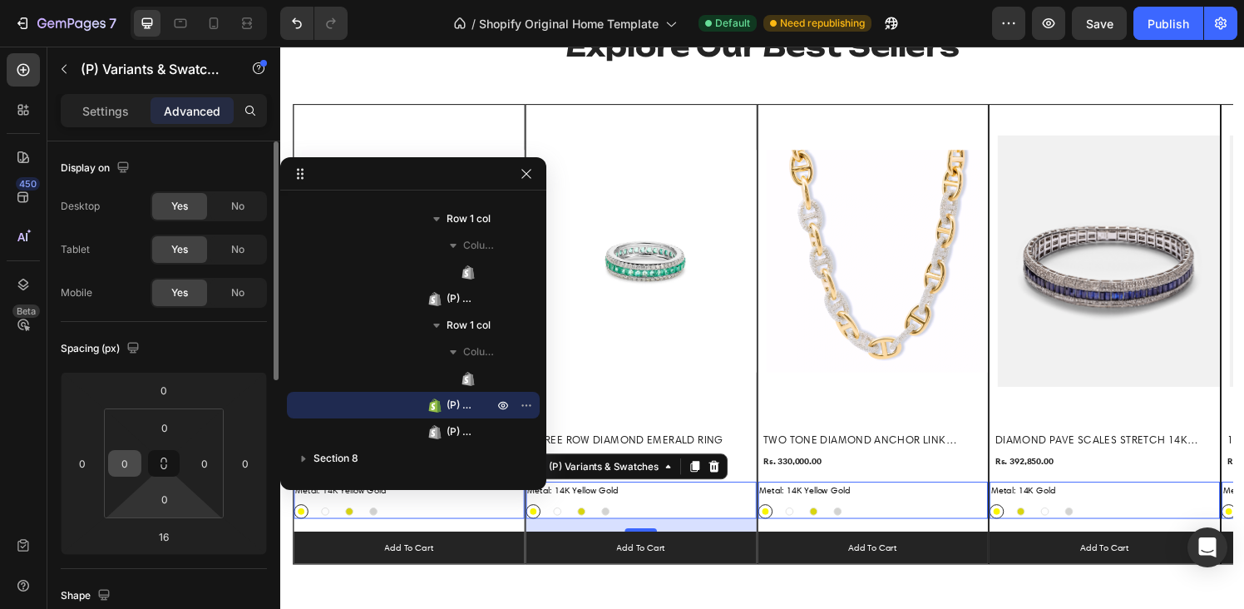
click at [132, 469] on input "0" at bounding box center [124, 463] width 25 height 25
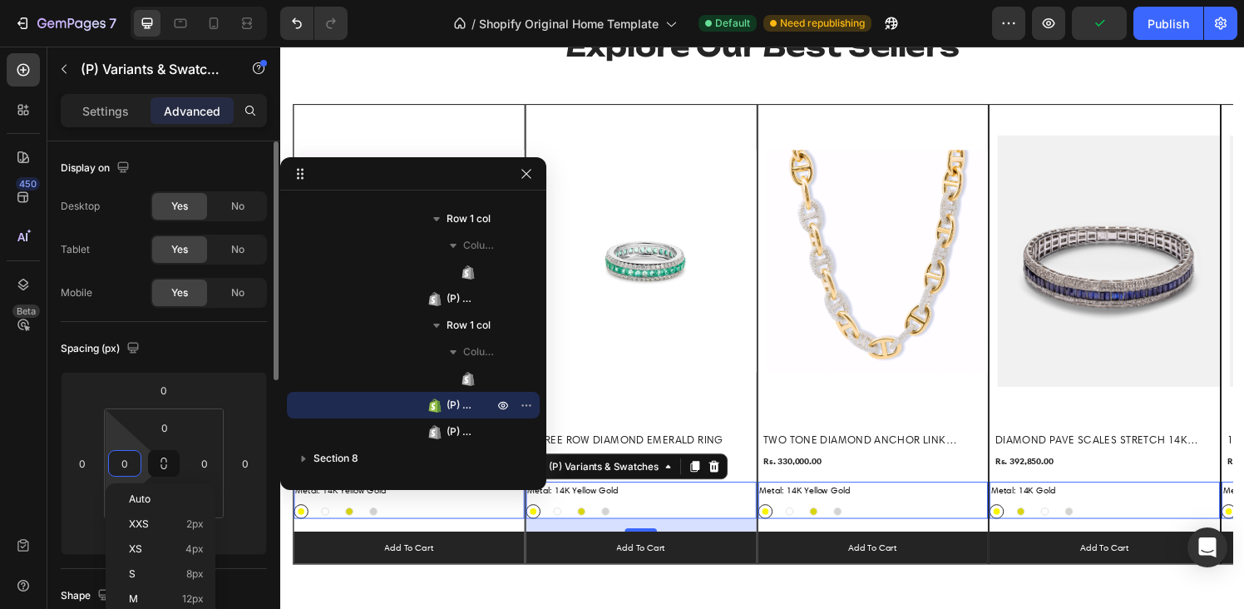
type input "5"
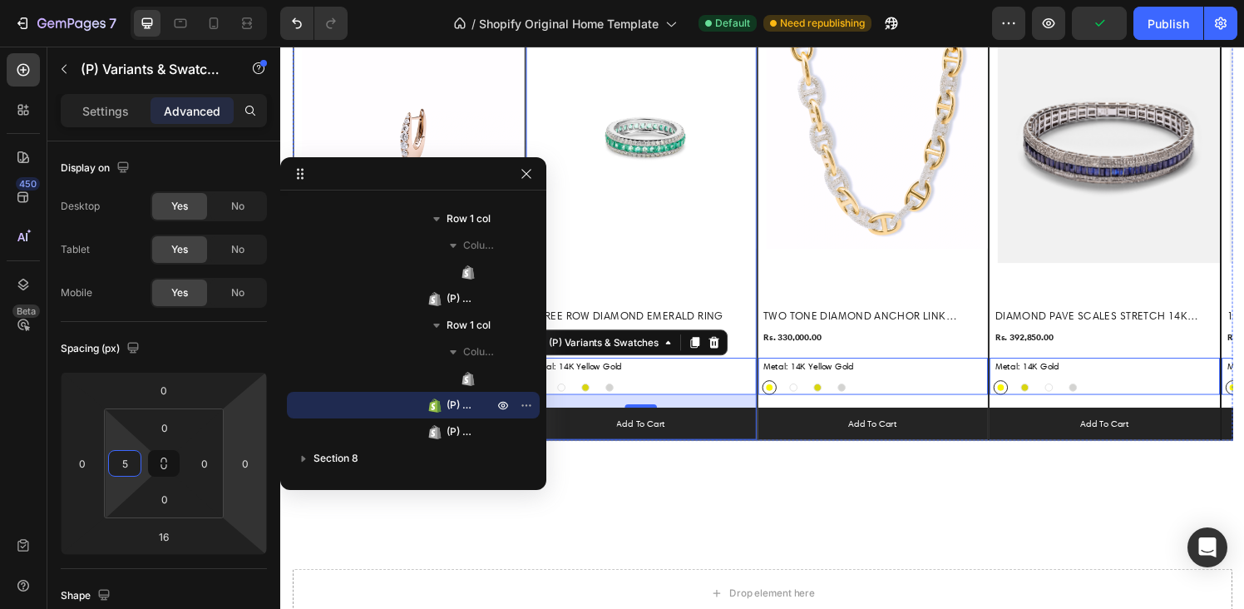
scroll to position [1194, 0]
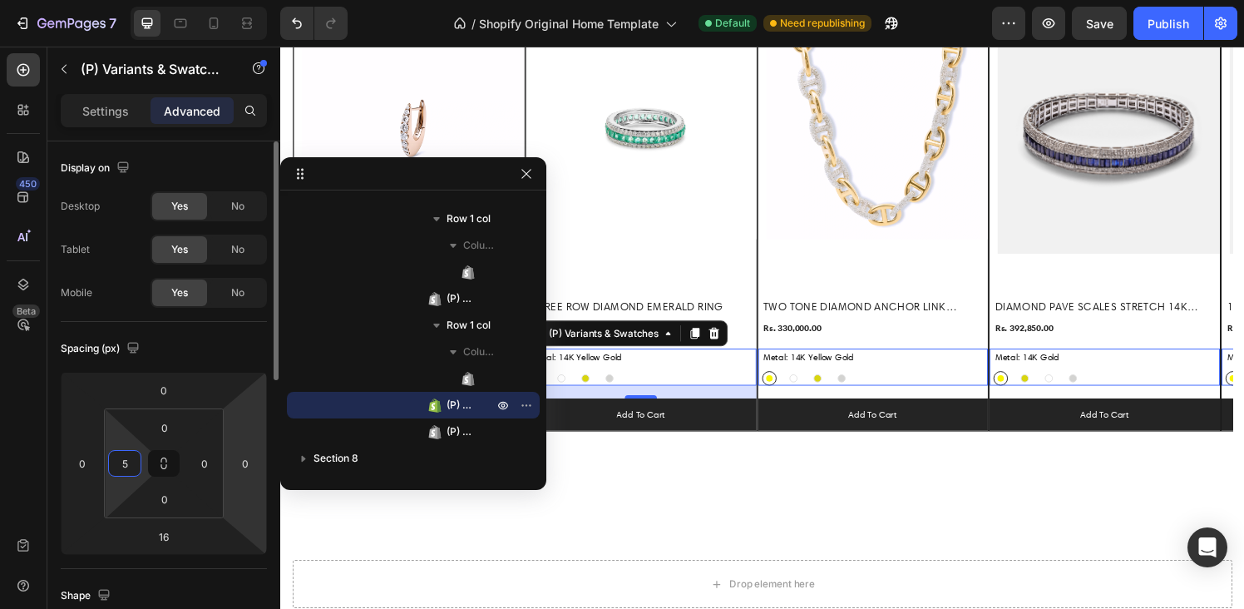
drag, startPoint x: 111, startPoint y: 103, endPoint x: 119, endPoint y: 304, distance: 200.6
click at [111, 103] on p "Settings" at bounding box center [105, 110] width 47 height 17
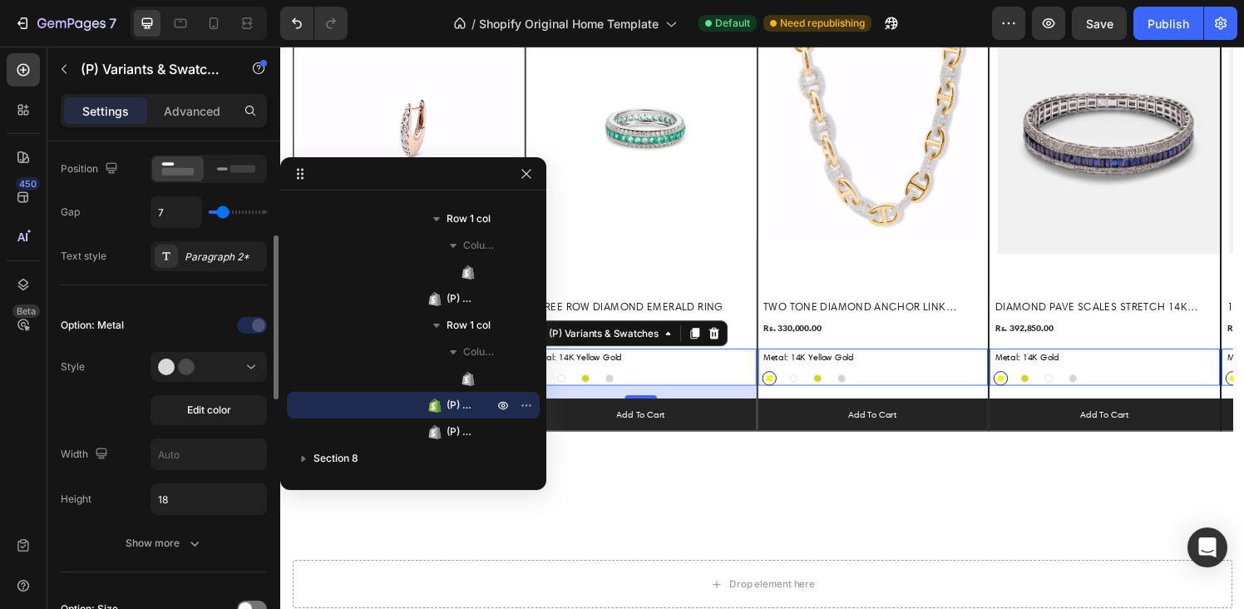
scroll to position [298, 0]
click at [197, 495] on input "18" at bounding box center [208, 498] width 115 height 30
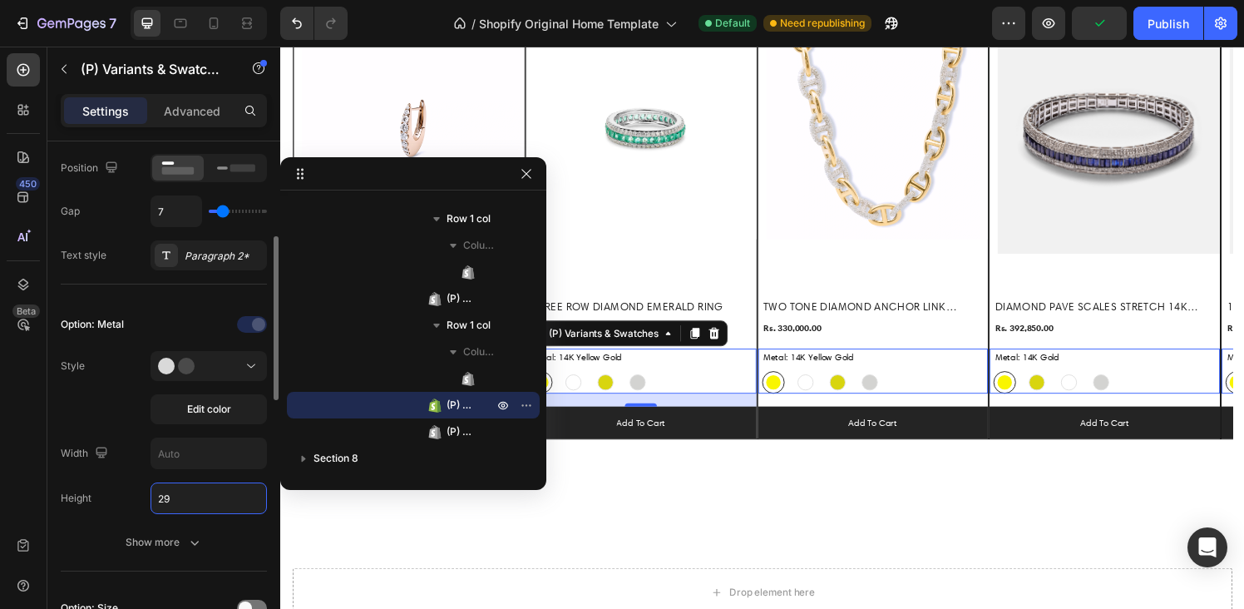
type input "30"
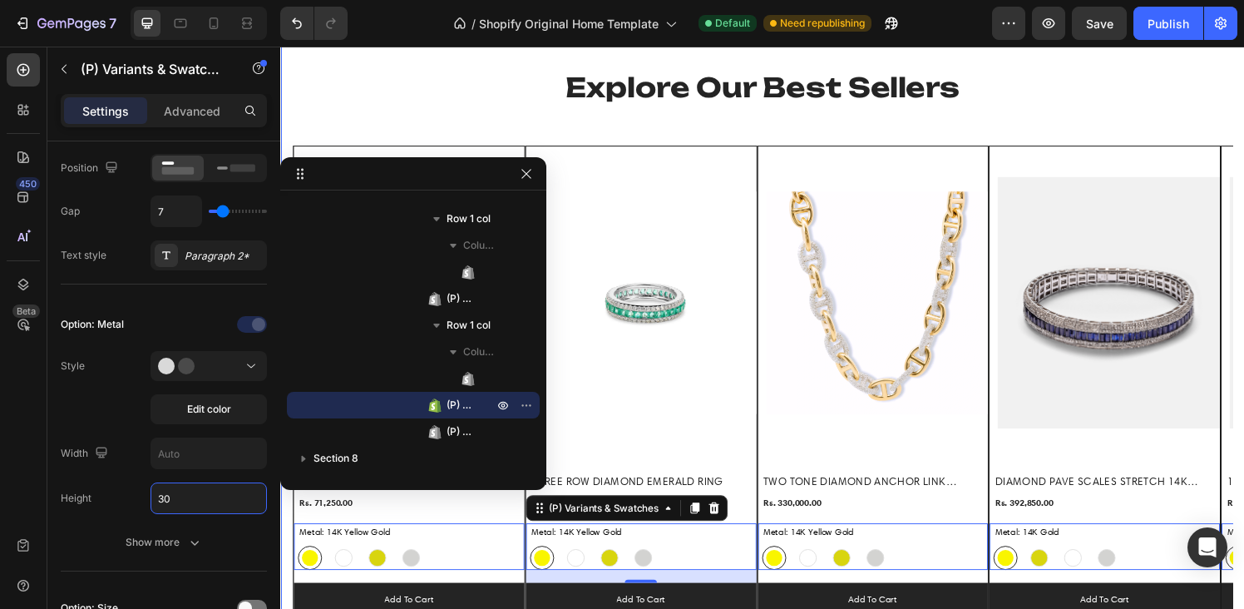
scroll to position [1025, 0]
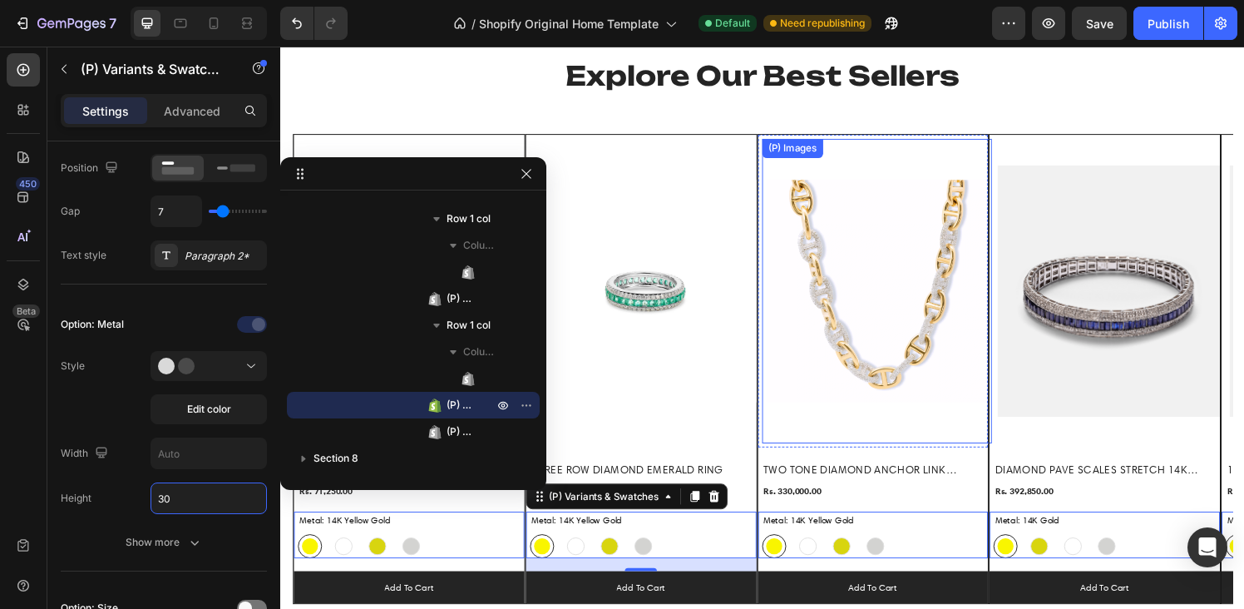
click at [972, 274] on img at bounding box center [898, 299] width 230 height 307
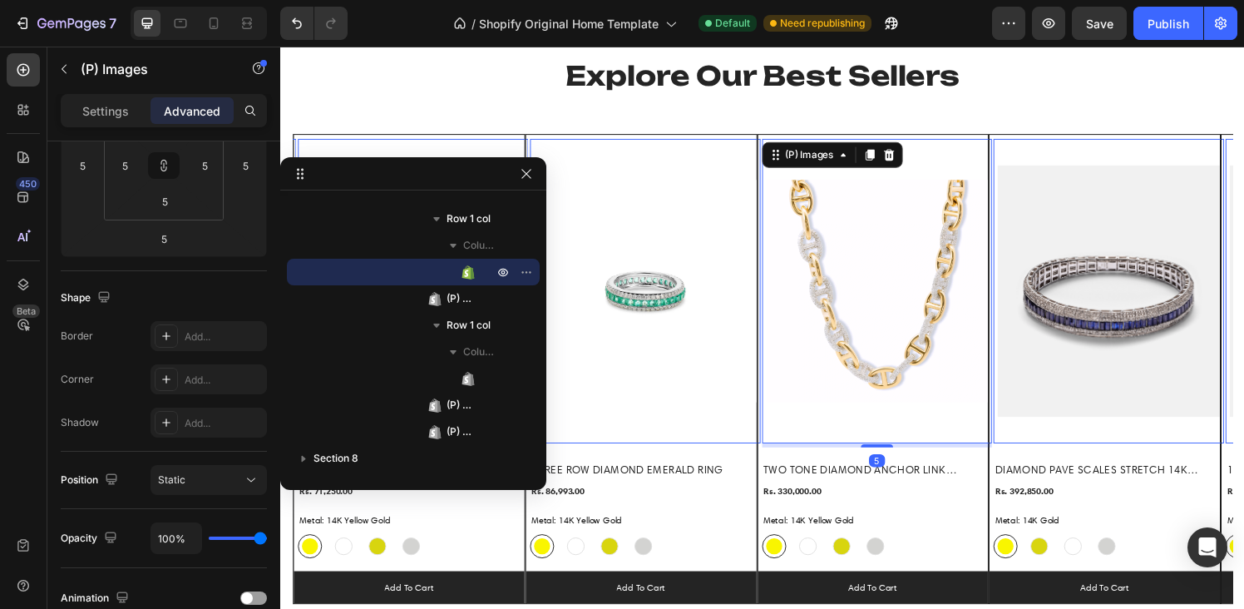
scroll to position [0, 0]
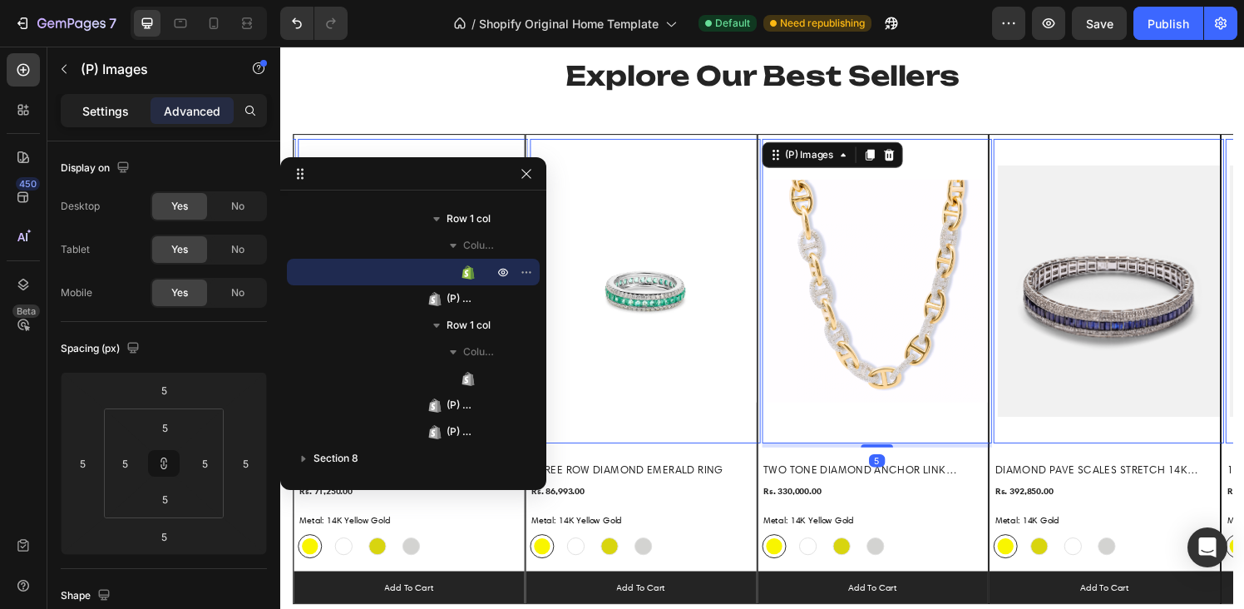
click at [107, 117] on p "Settings" at bounding box center [105, 110] width 47 height 17
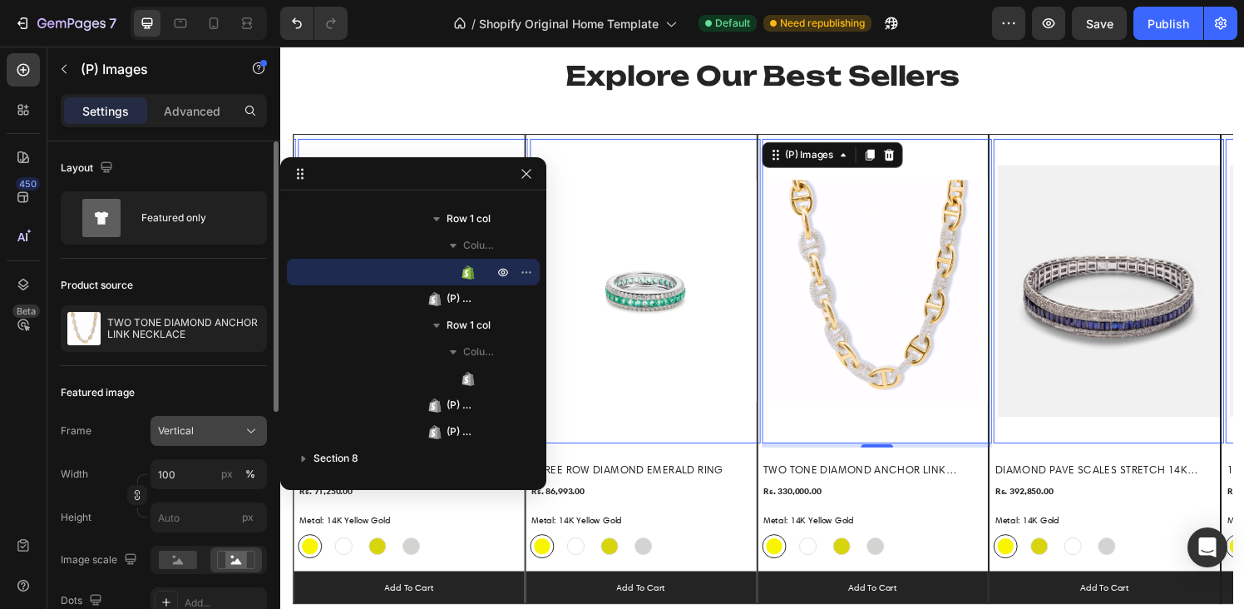
click at [210, 433] on div "Vertical" at bounding box center [199, 430] width 82 height 15
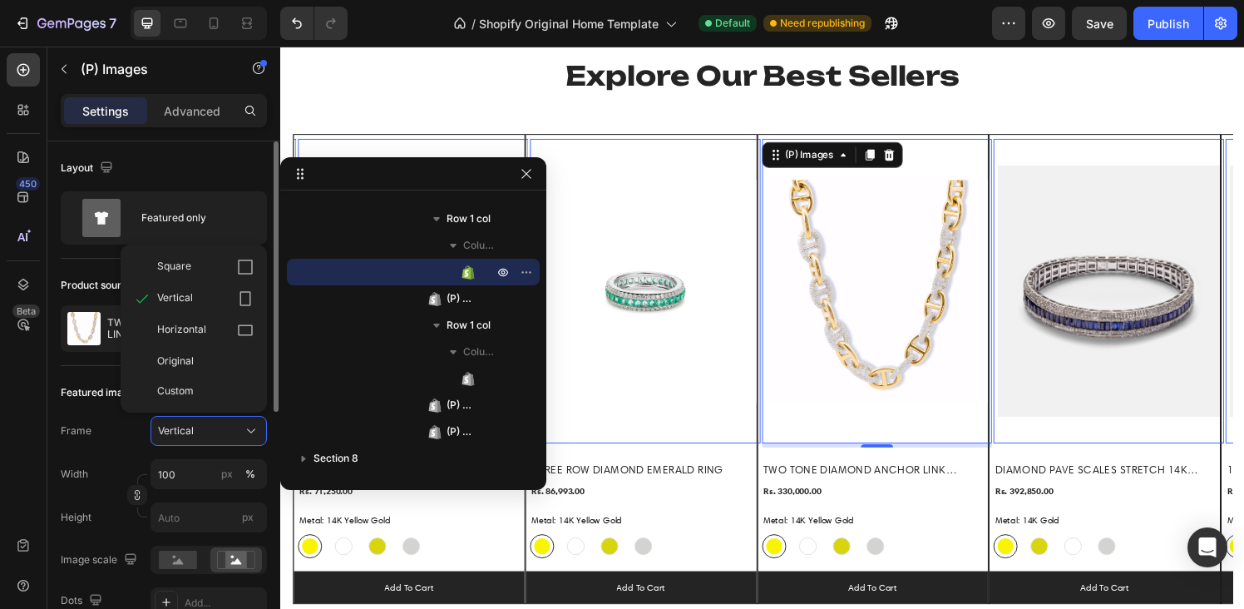
click at [121, 415] on div "Featured image Frame Vertical Square Vertical Horizontal Original Custom Width …" at bounding box center [164, 542] width 206 height 352
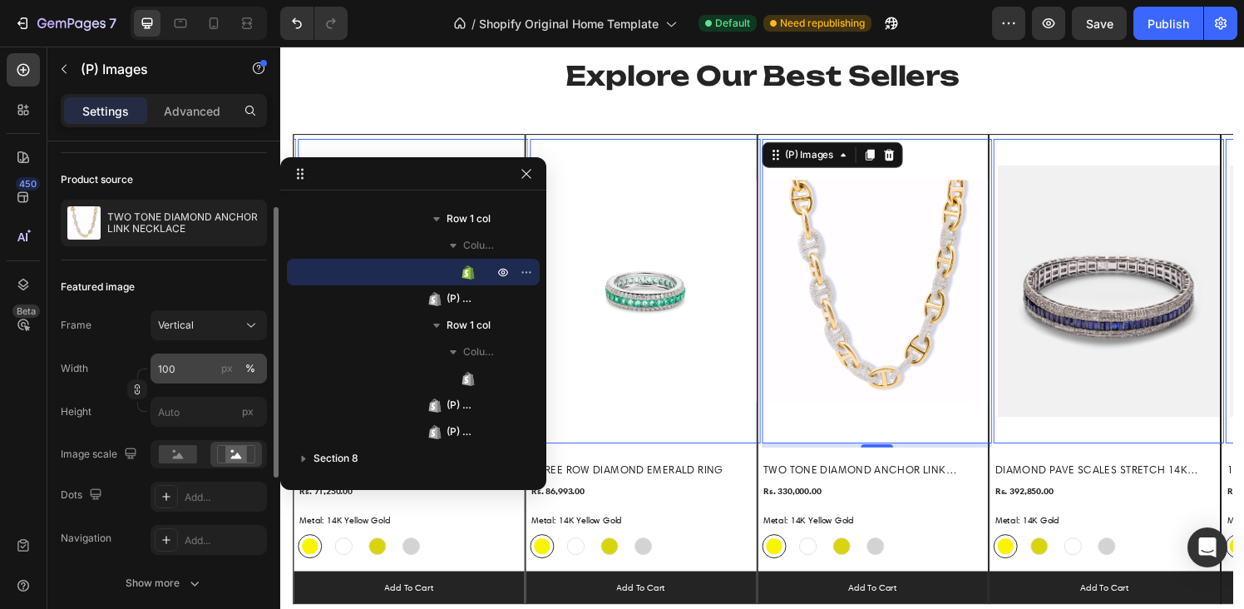
scroll to position [135, 0]
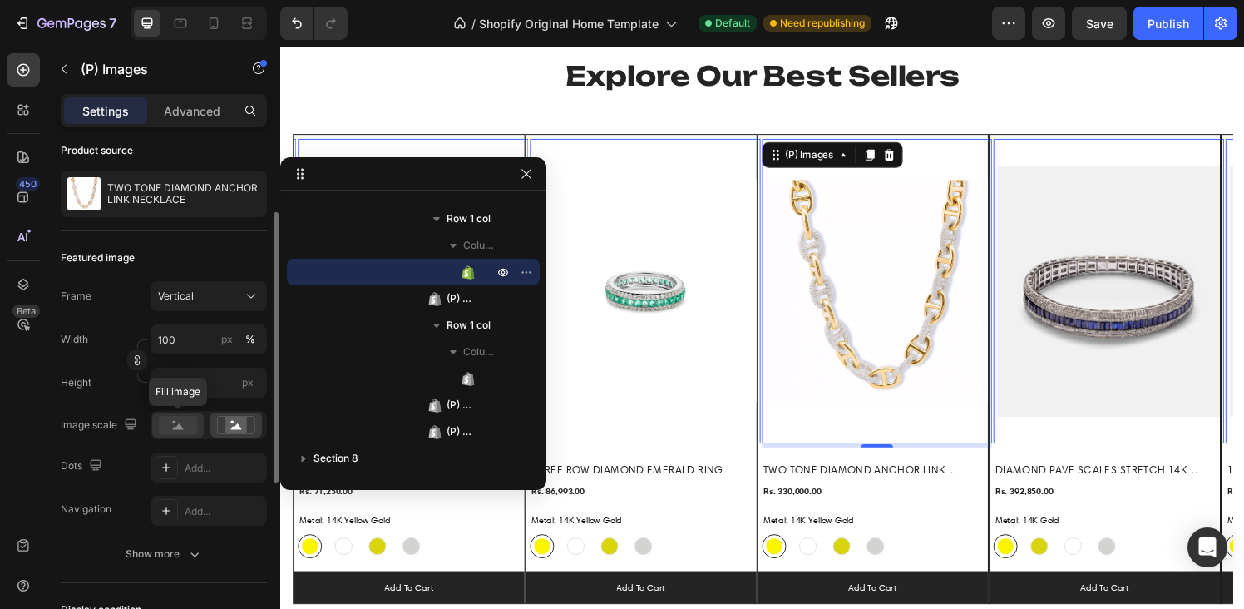
click at [179, 432] on rect at bounding box center [178, 425] width 38 height 18
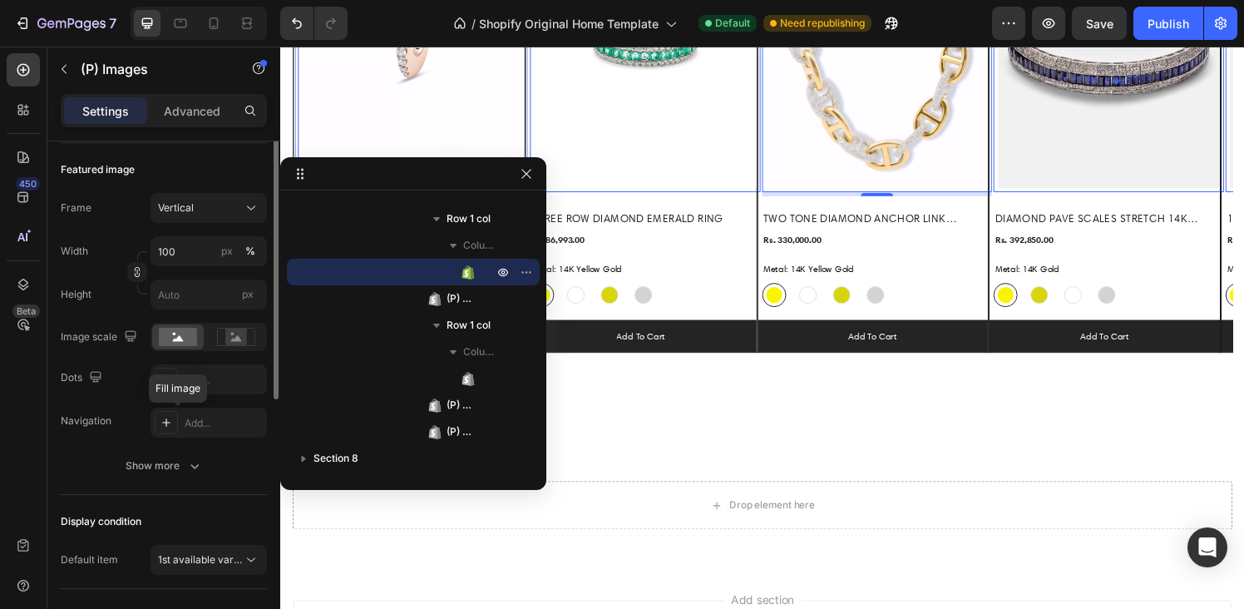
scroll to position [0, 0]
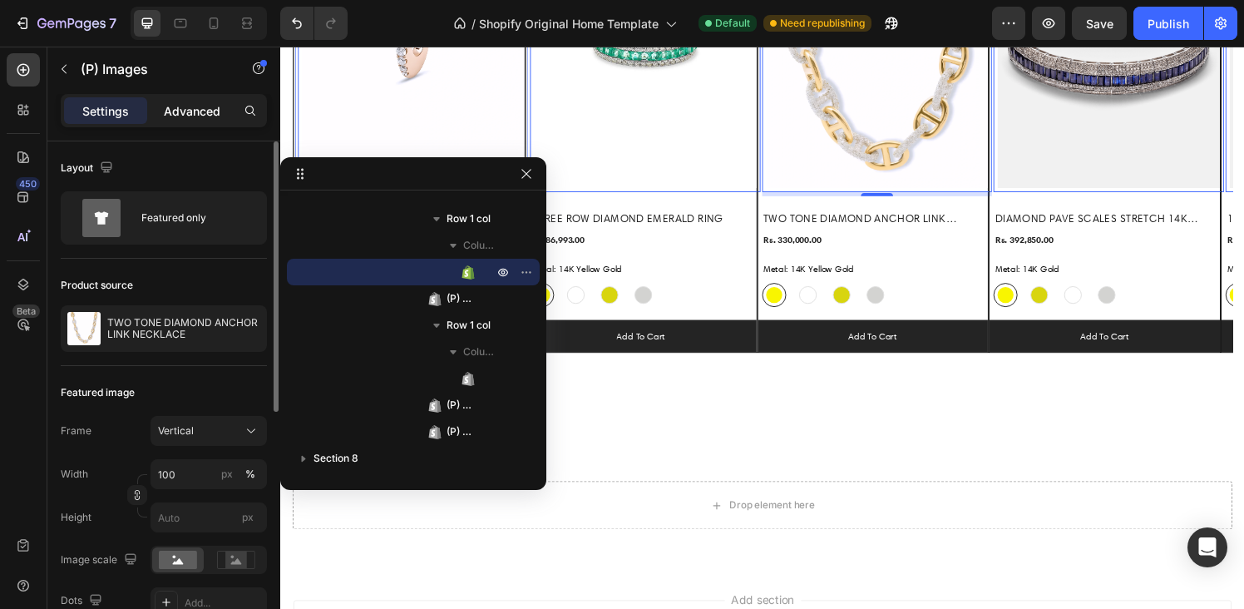
click at [194, 114] on p "Advanced" at bounding box center [192, 110] width 57 height 17
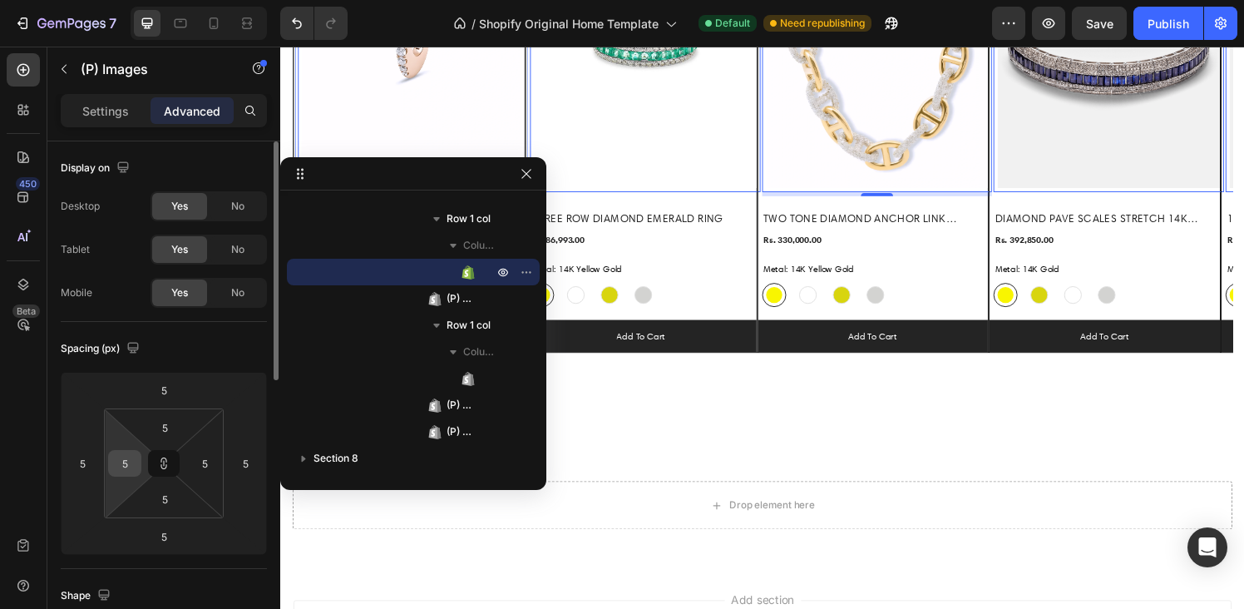
click at [135, 464] on input "5" at bounding box center [124, 463] width 25 height 25
type input "0"
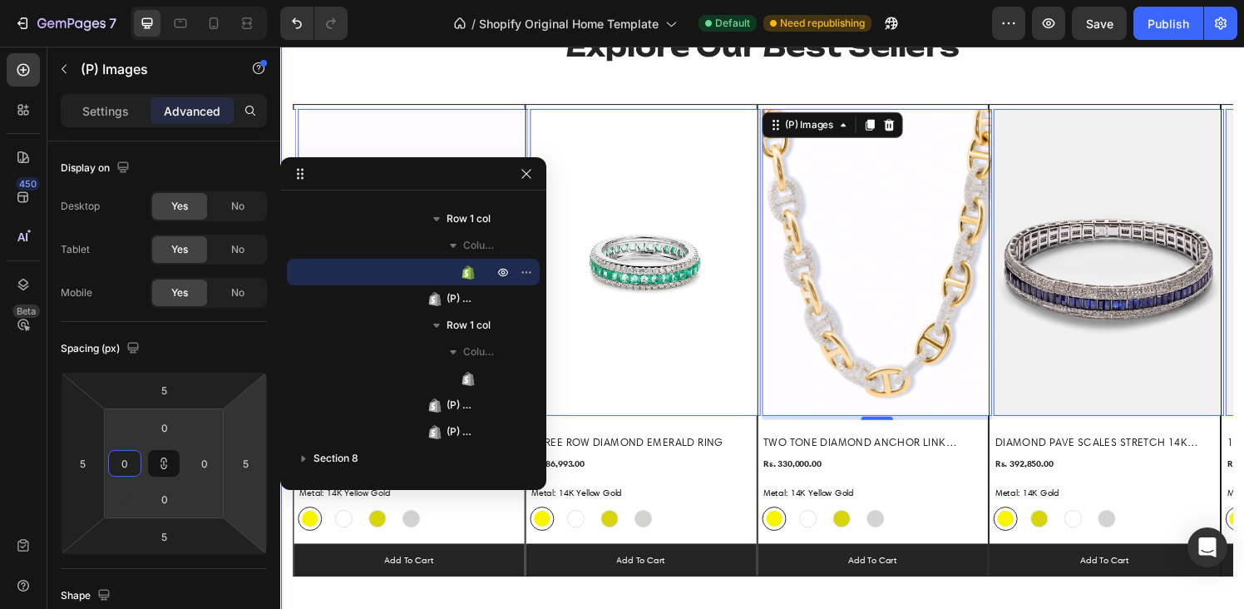
scroll to position [1034, 0]
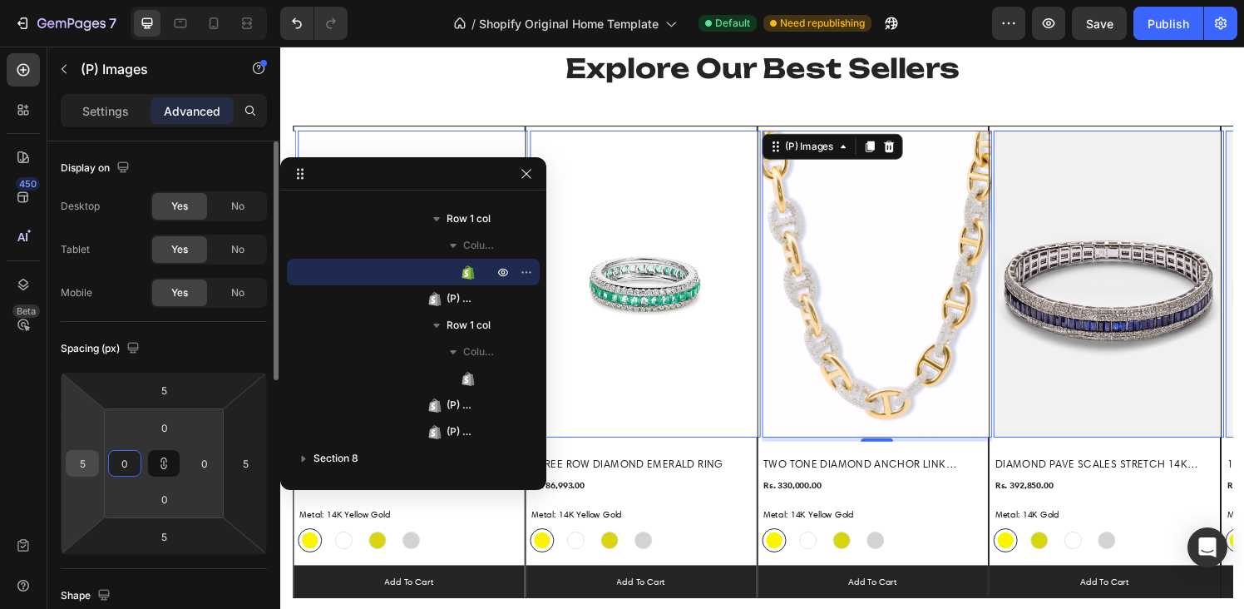
type input "0"
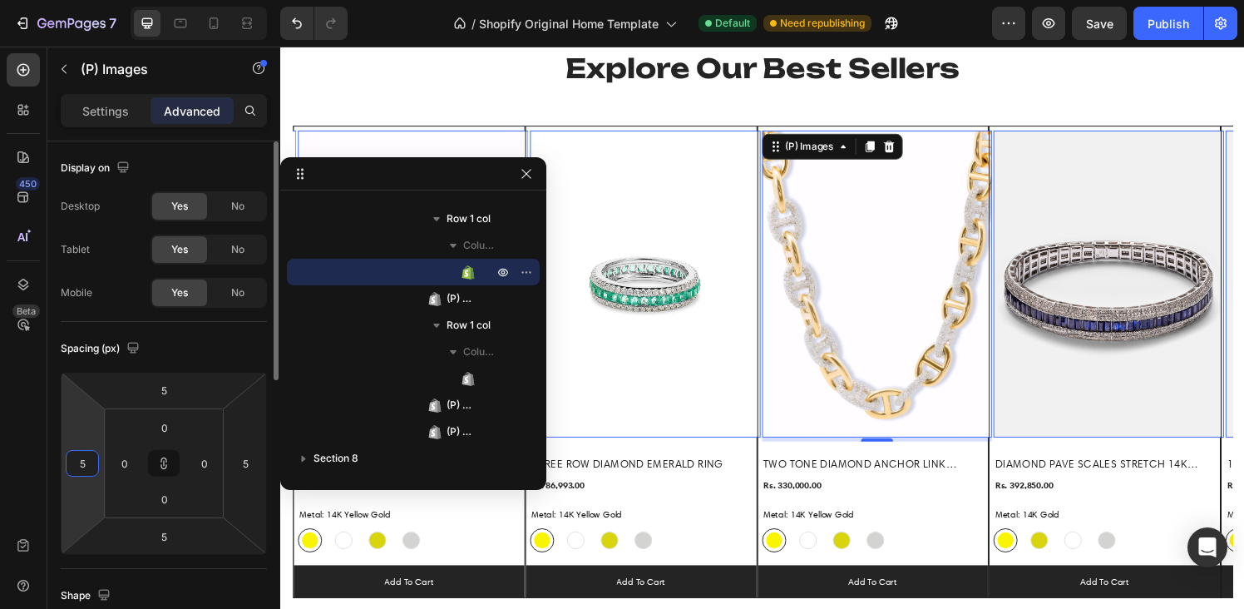
click at [83, 470] on input "5" at bounding box center [82, 463] width 25 height 25
type input "0"
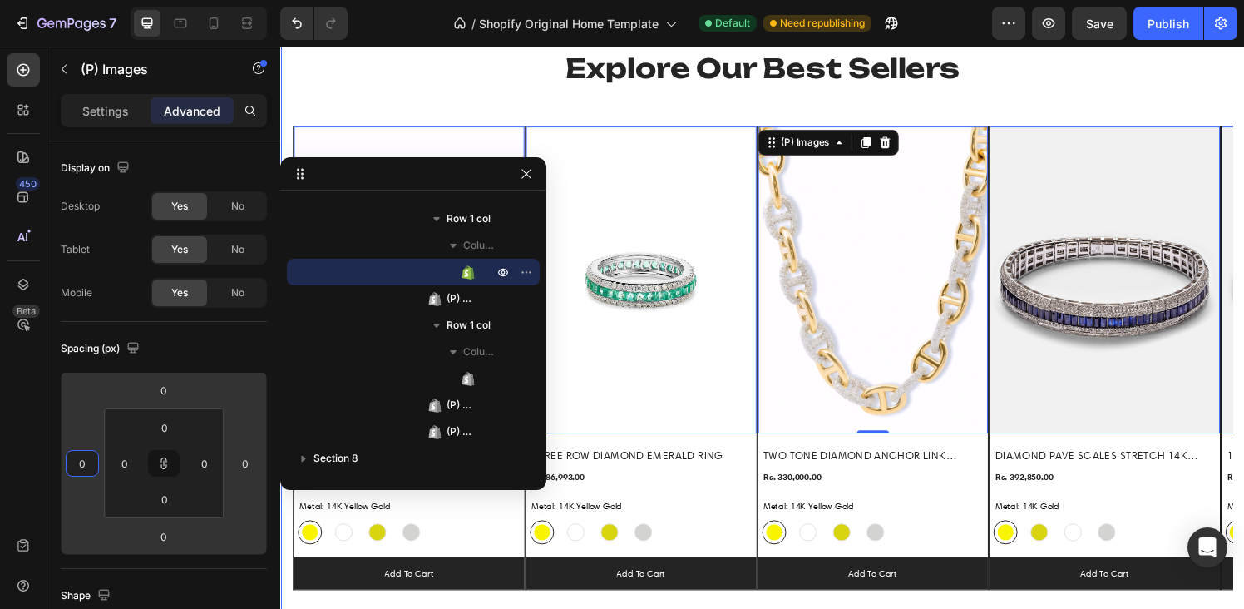
click at [981, 116] on div "Explore Our Best Sellers Heading Row (P) Images 0 Row MINI PAVE EARRINGS (P) Ti…" at bounding box center [779, 330] width 973 height 560
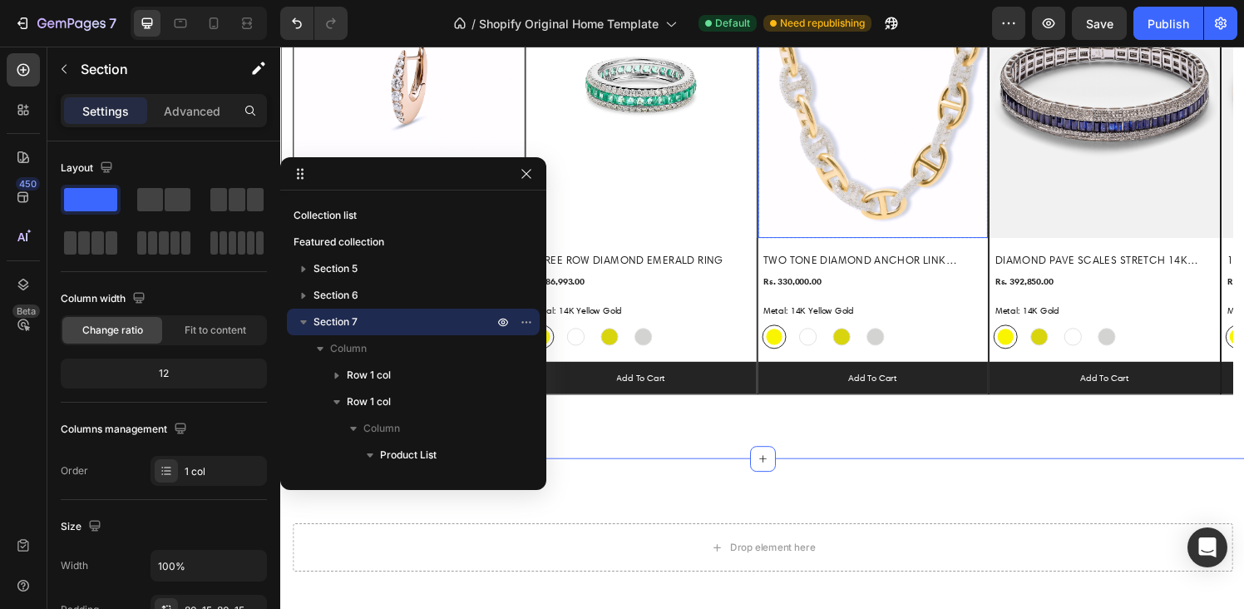
scroll to position [1251, 0]
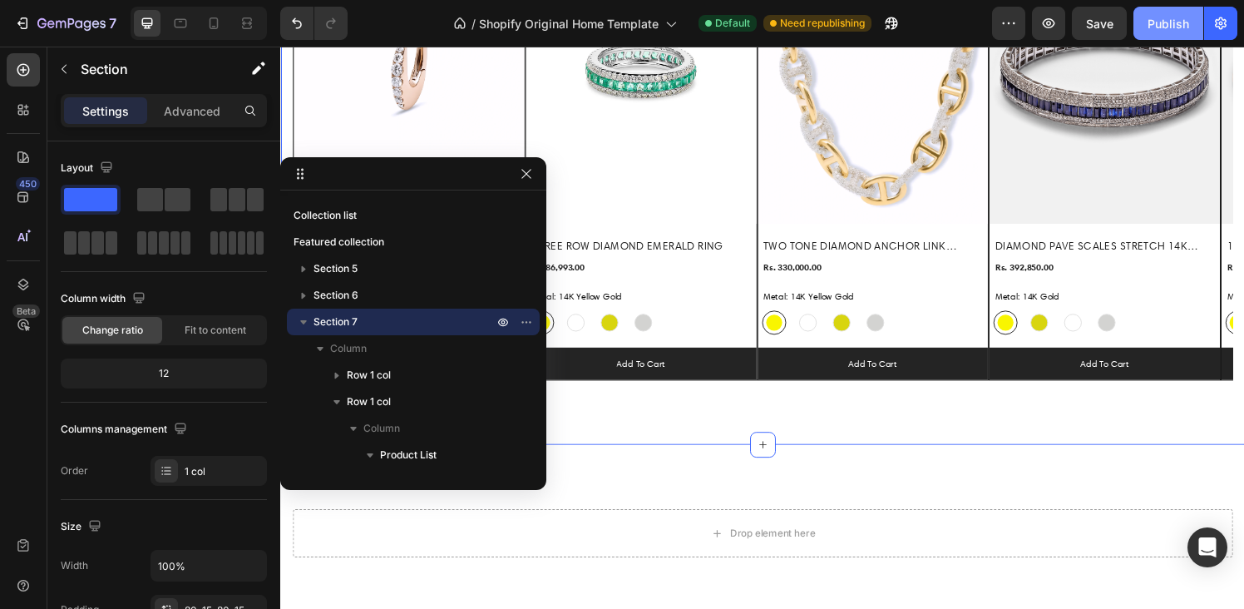
click at [1177, 15] on div "Publish" at bounding box center [1169, 23] width 42 height 17
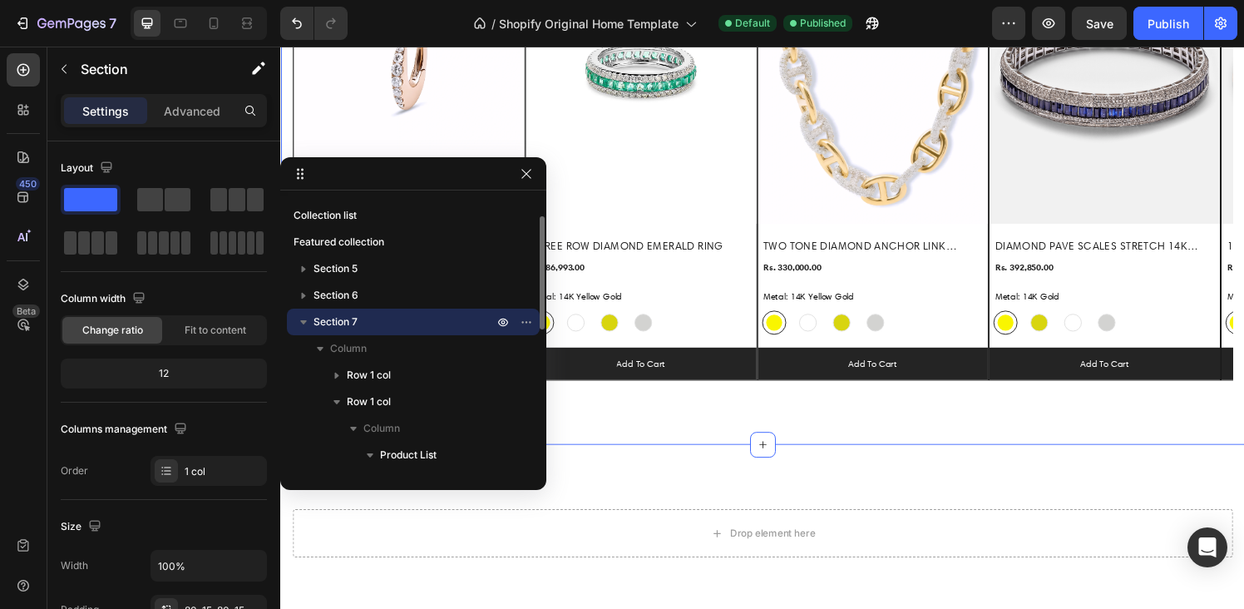
click at [364, 324] on p "Section 7" at bounding box center [405, 322] width 183 height 17
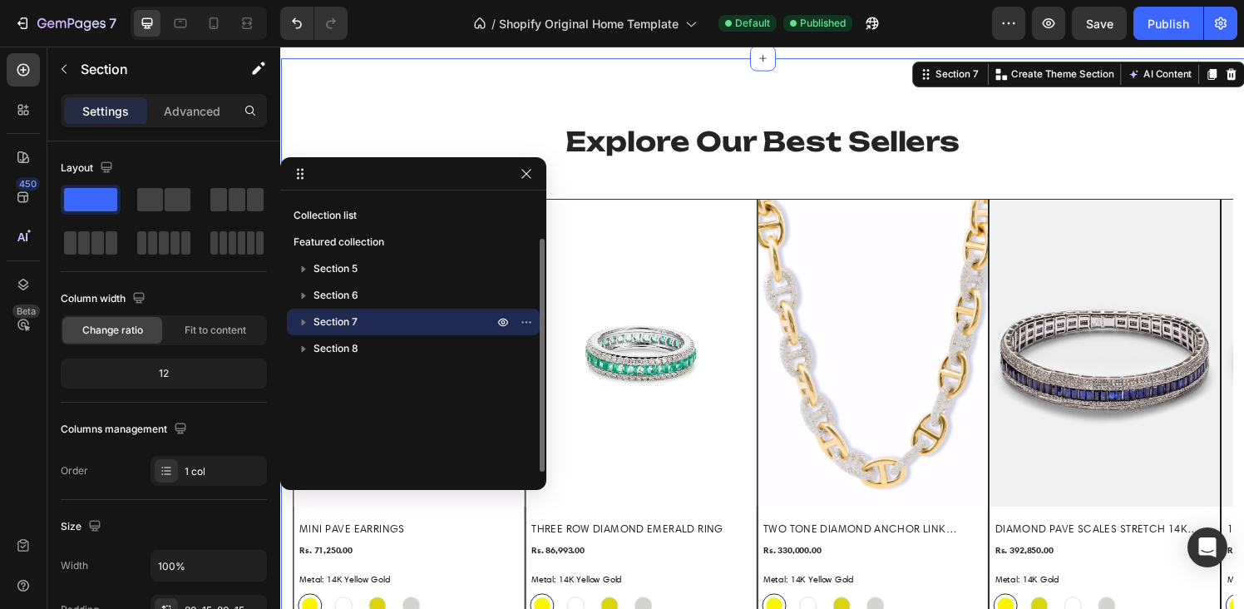
scroll to position [912, 0]
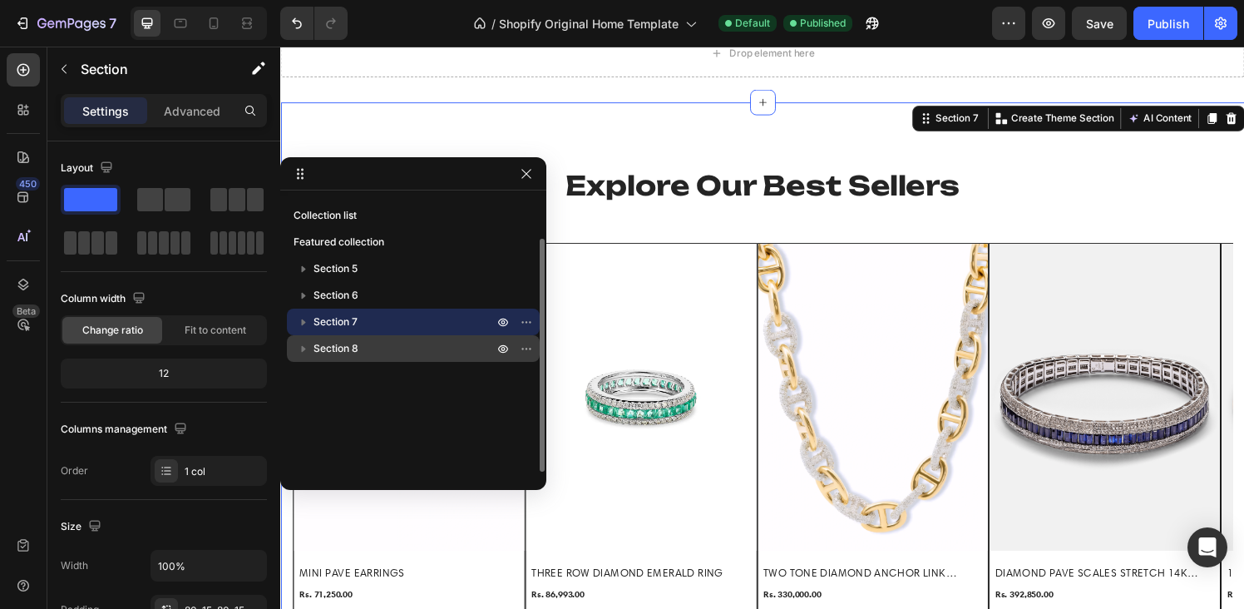
click at [363, 347] on p "Section 8" at bounding box center [405, 348] width 183 height 17
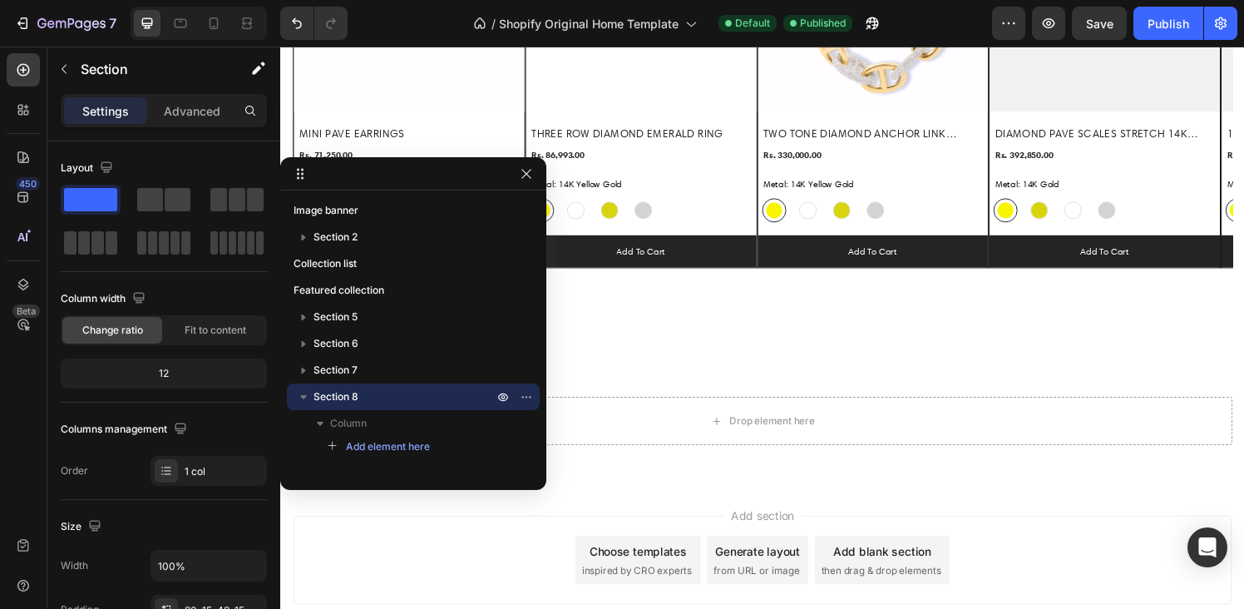
scroll to position [1437, 0]
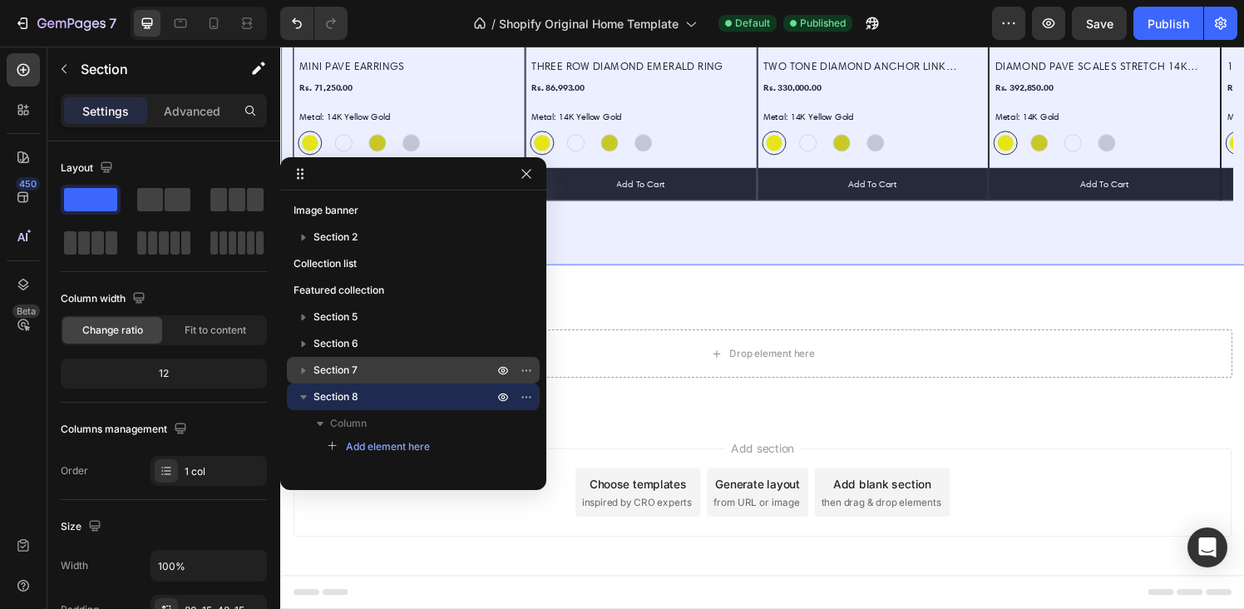
click at [363, 362] on p "Section 7" at bounding box center [405, 370] width 183 height 17
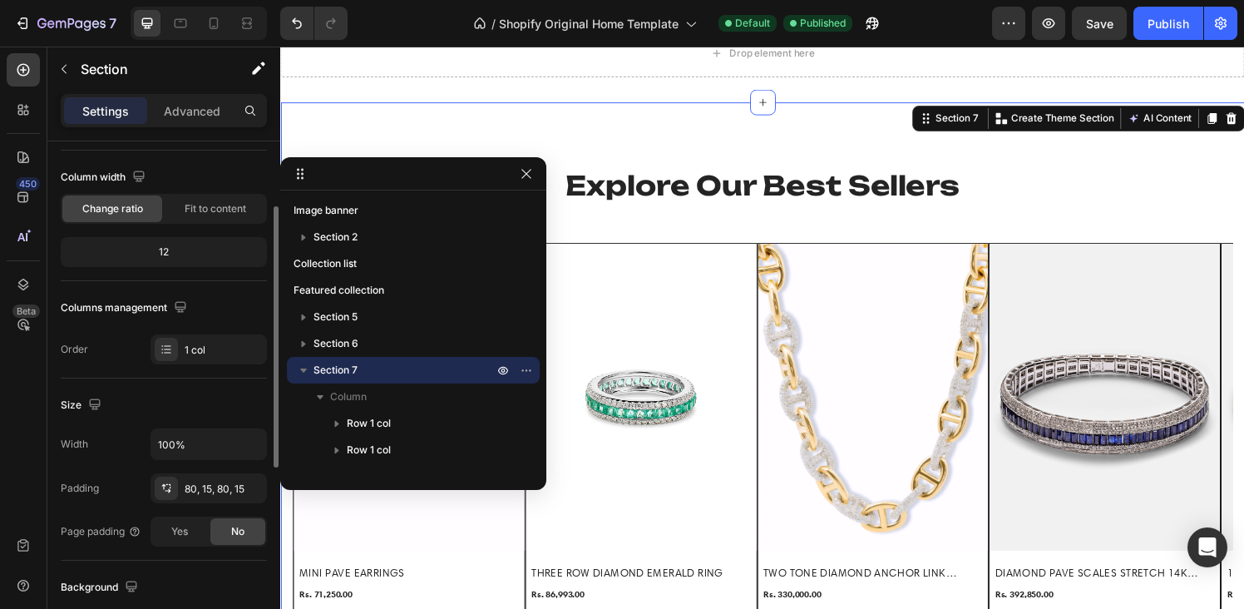
scroll to position [0, 0]
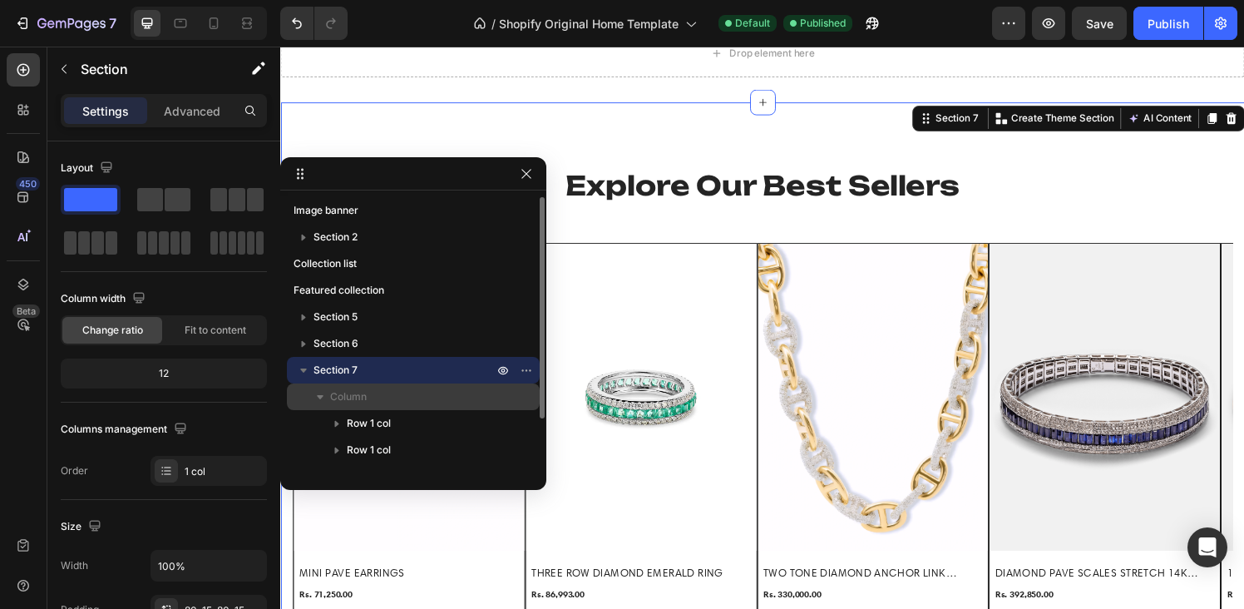
click at [338, 394] on span "Column" at bounding box center [348, 396] width 37 height 17
click at [324, 399] on icon "button" at bounding box center [320, 396] width 17 height 17
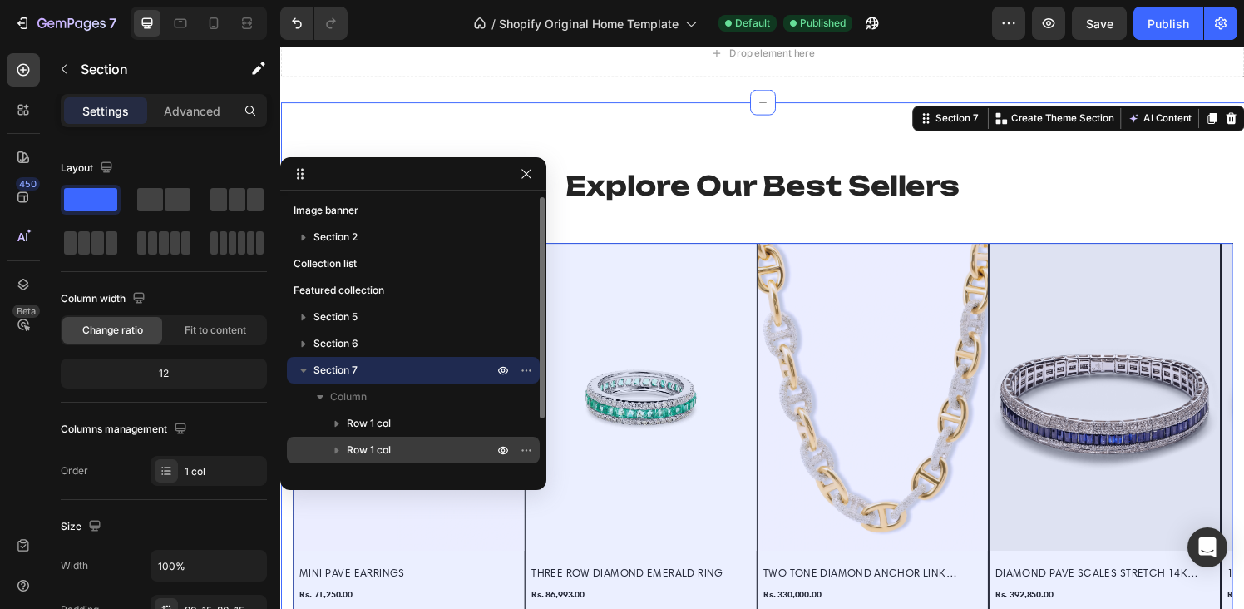
click at [368, 444] on span "Row 1 col" at bounding box center [369, 450] width 44 height 17
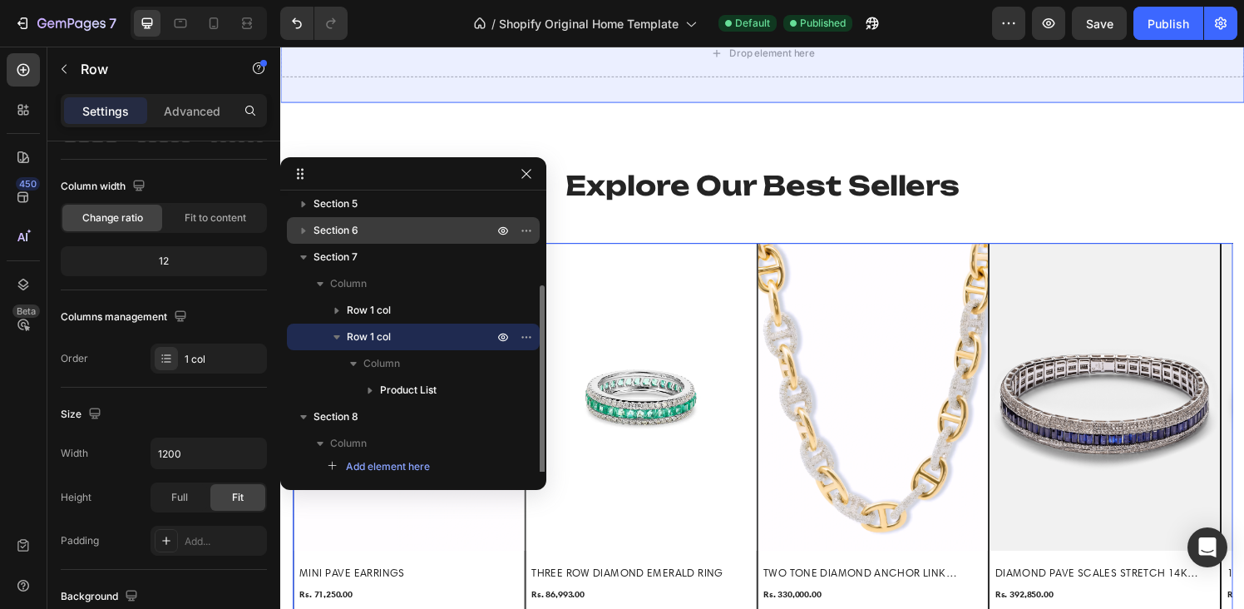
scroll to position [118, 0]
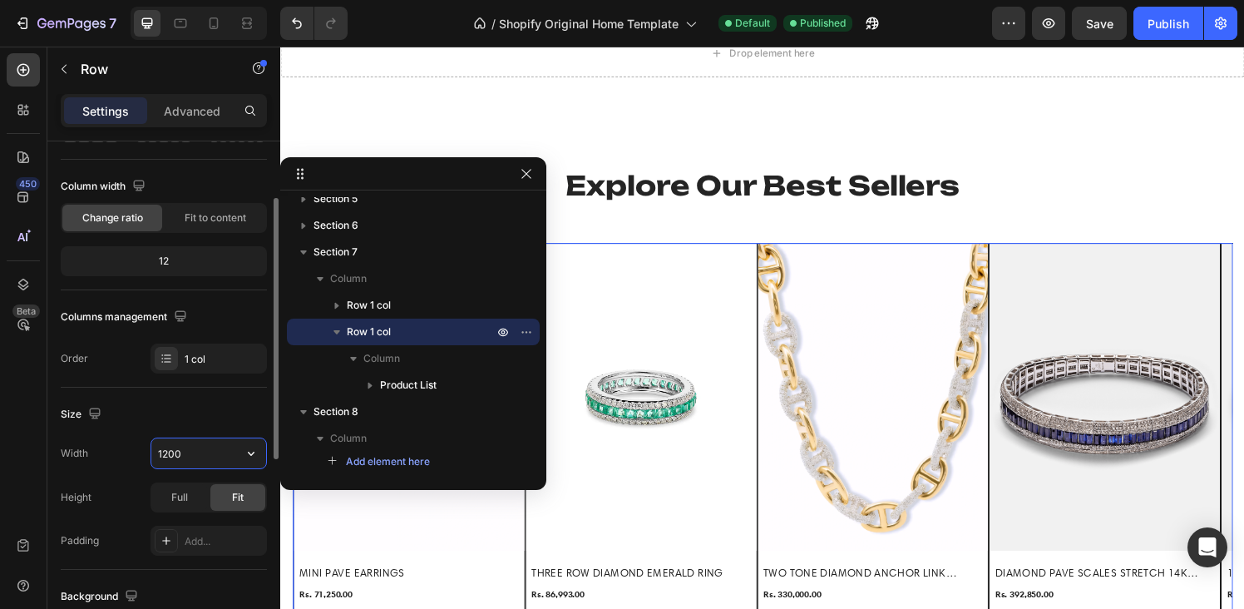
click at [210, 444] on input "1200" at bounding box center [208, 453] width 115 height 30
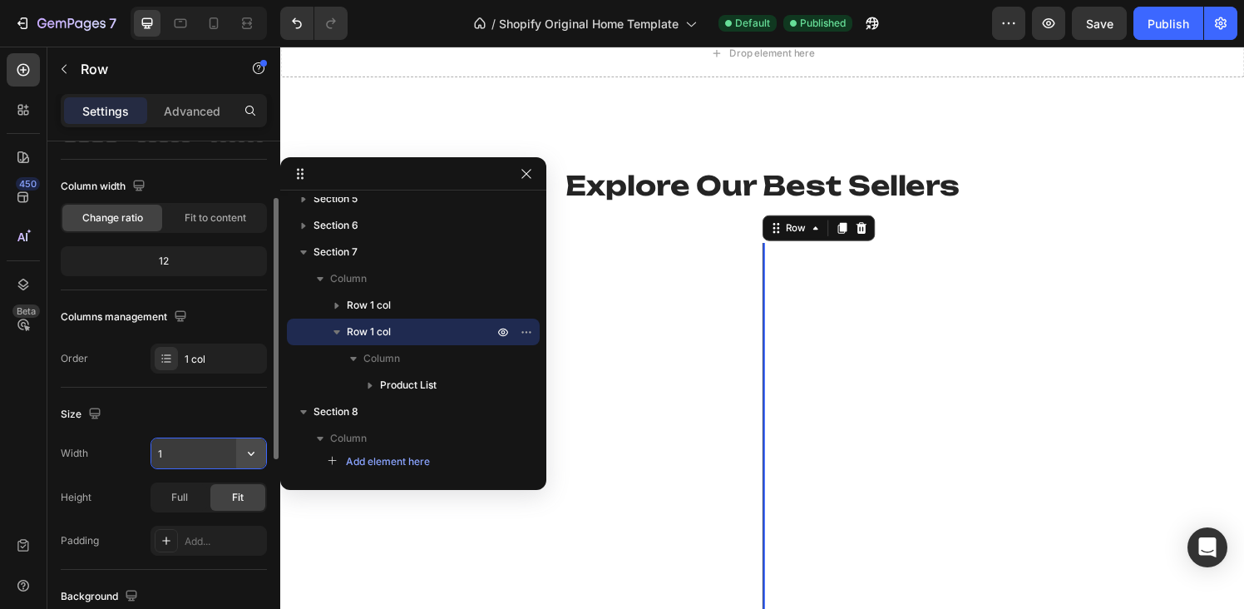
click at [248, 456] on icon "button" at bounding box center [251, 453] width 17 height 17
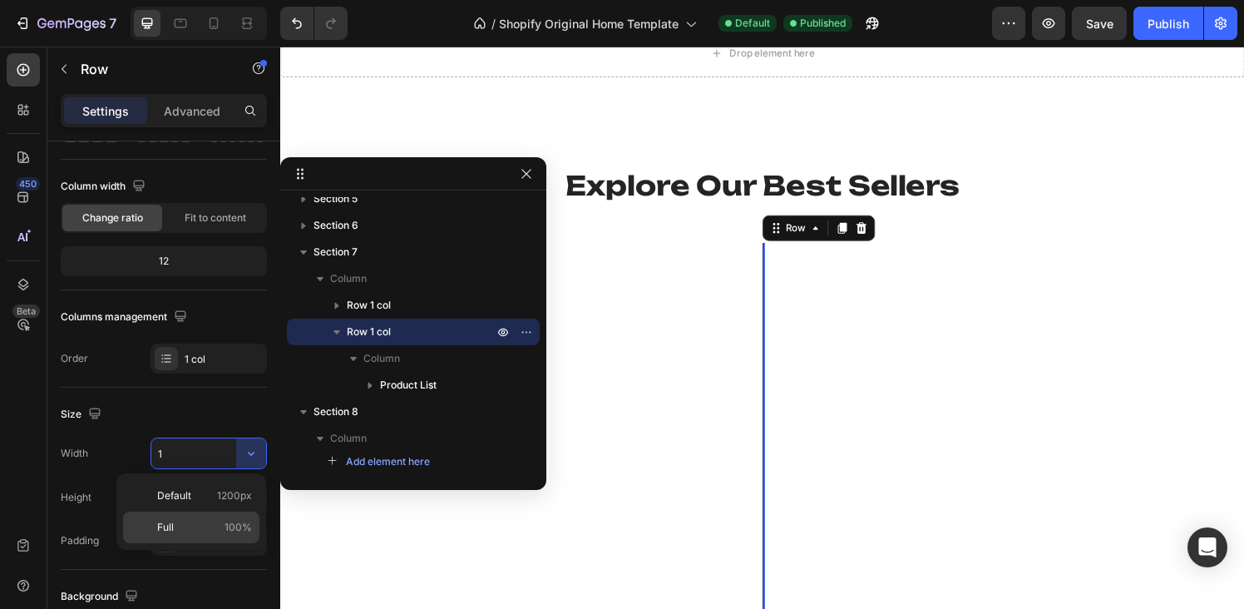
click at [195, 517] on div "Full 100%" at bounding box center [191, 527] width 136 height 32
type input "100%"
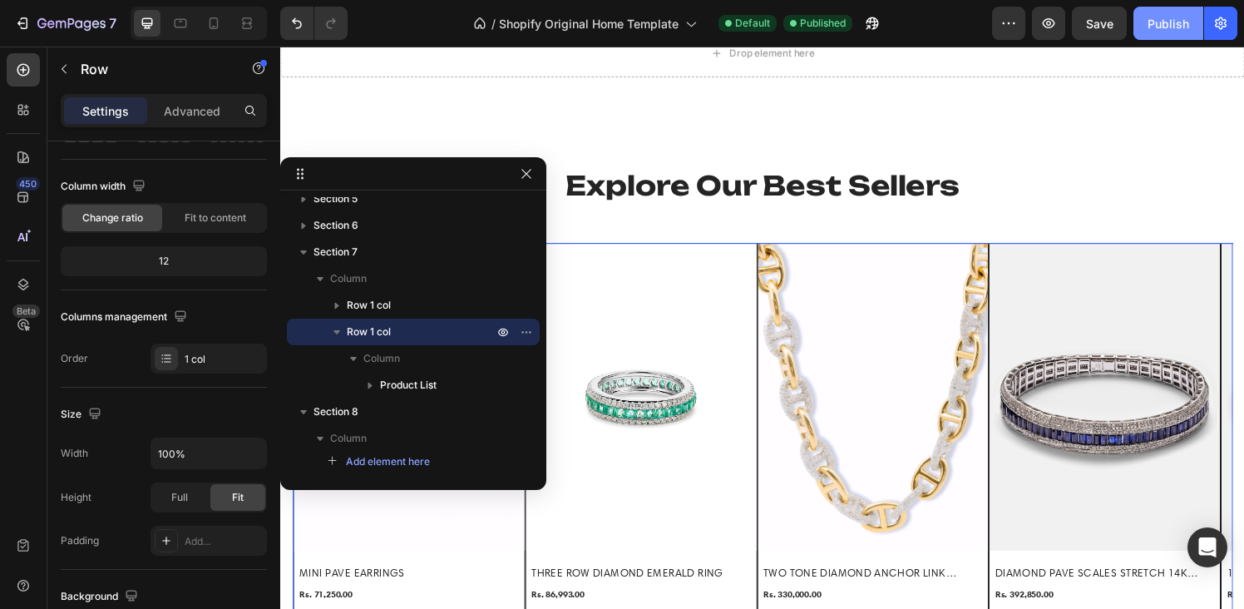
click at [1164, 17] on div "Publish" at bounding box center [1169, 23] width 42 height 17
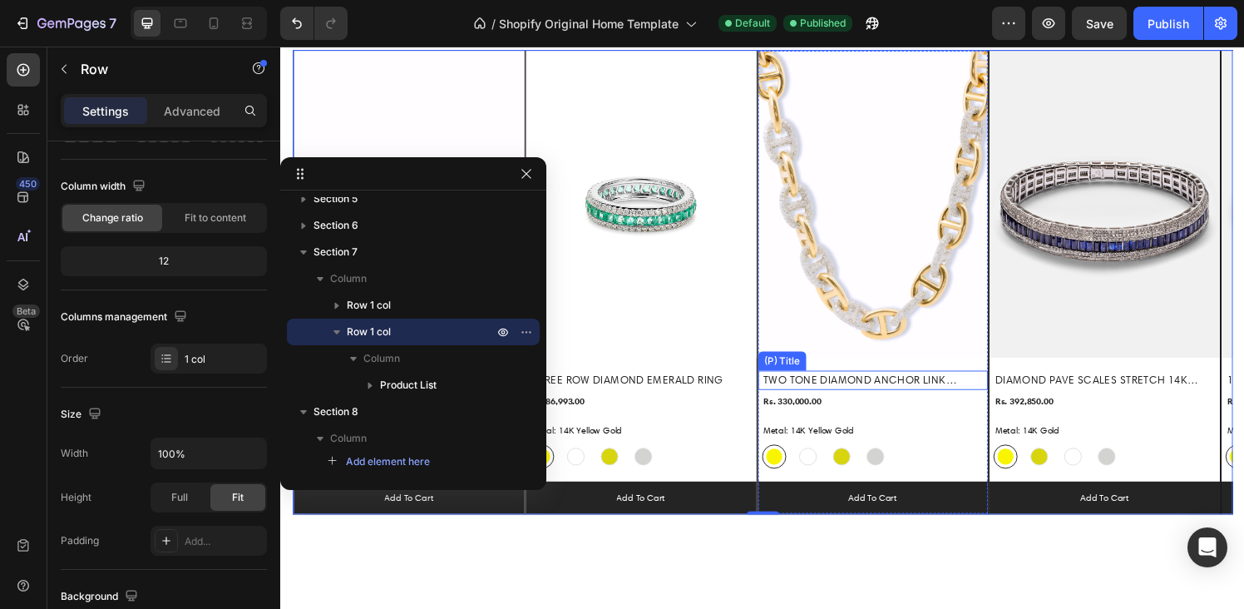
scroll to position [1121, 0]
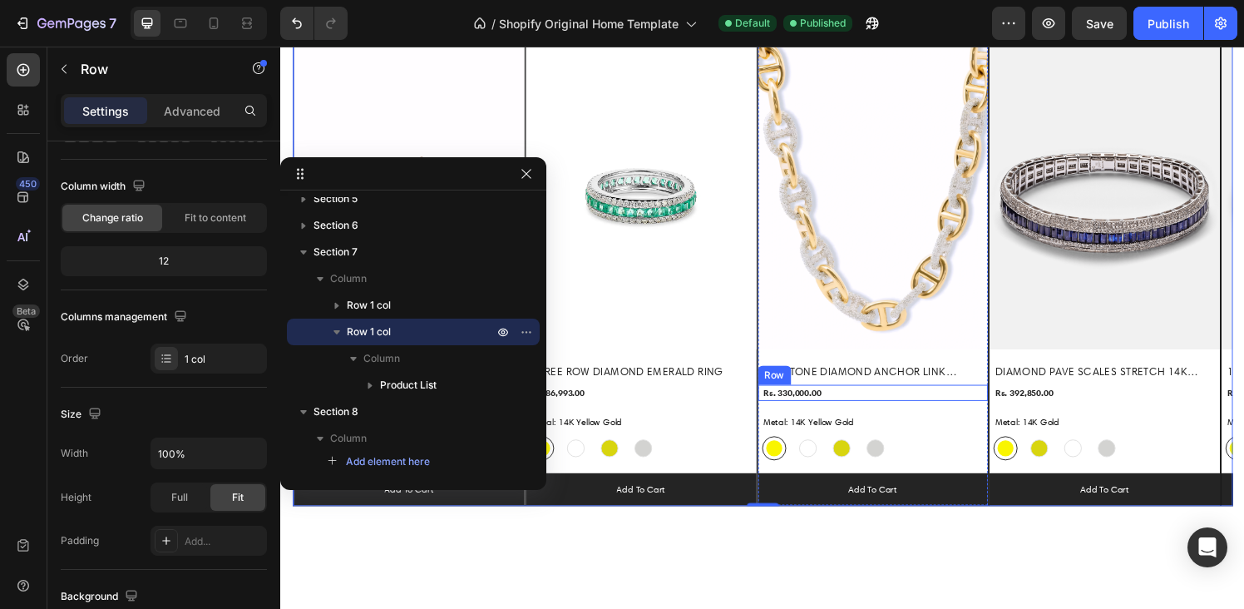
click at [532, 409] on div "Rs. 330,000.00 (P) Price (P) Price Row" at bounding box center [413, 405] width 239 height 17
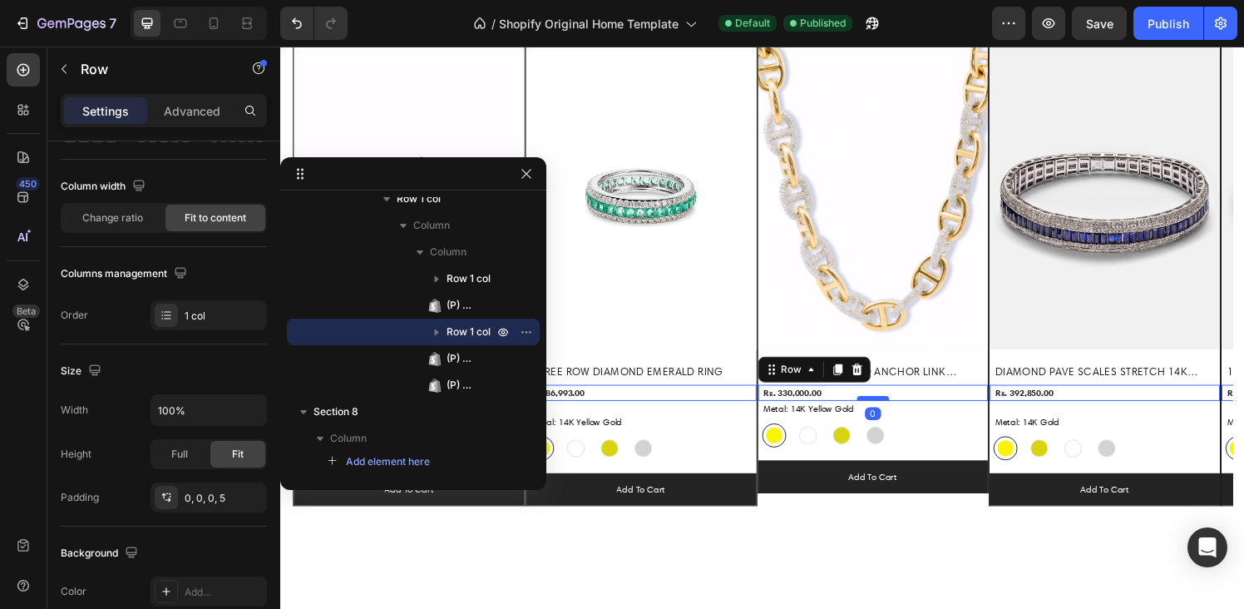
drag, startPoint x: 887, startPoint y: 424, endPoint x: 887, endPoint y: 409, distance: 15.0
click at [280, 47] on div at bounding box center [280, 47] width 0 height 0
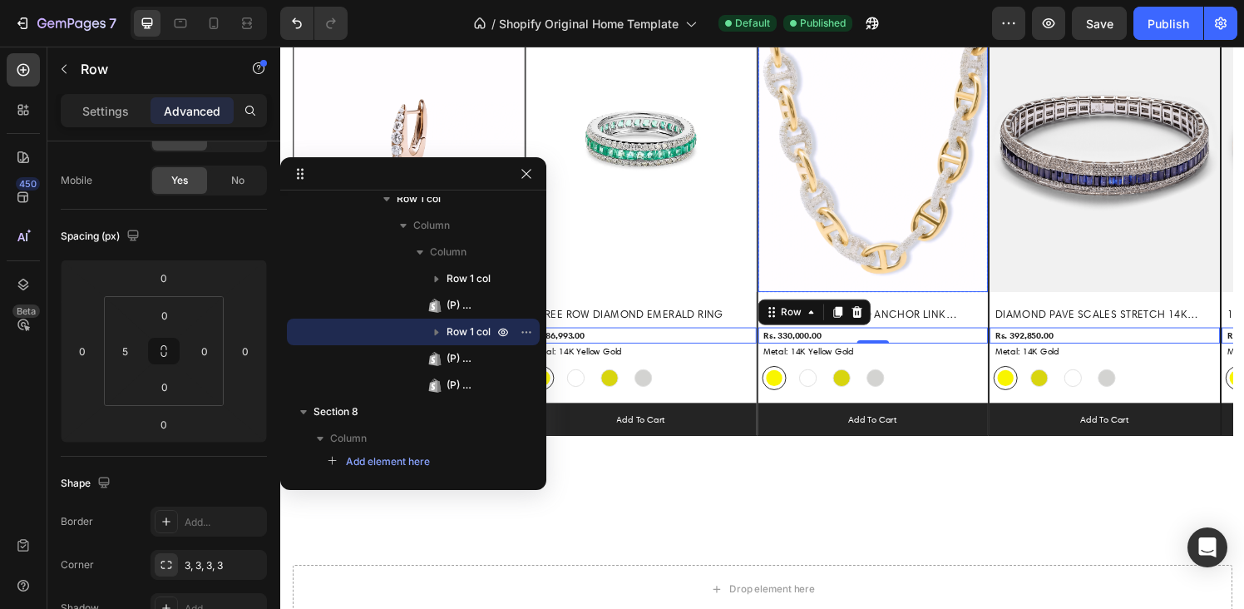
scroll to position [1378, 0]
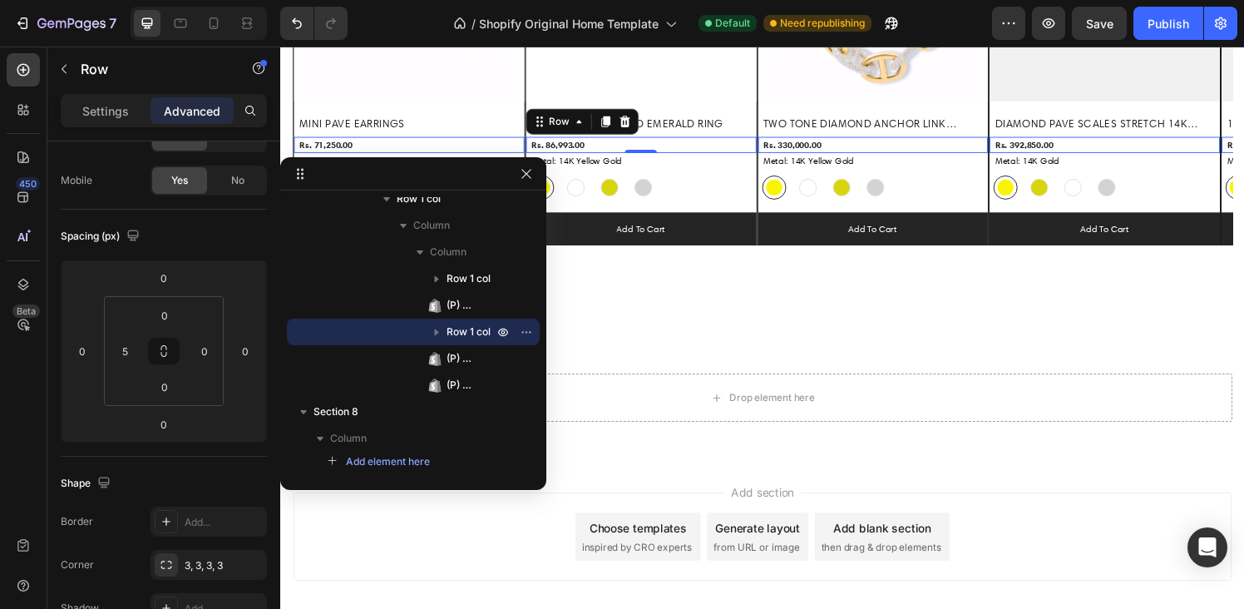
click at [532, 145] on div "Rs. 86,993.00 (P) Price (P) Price Row 0" at bounding box center [413, 148] width 239 height 17
click at [104, 111] on p "Settings" at bounding box center [105, 110] width 47 height 17
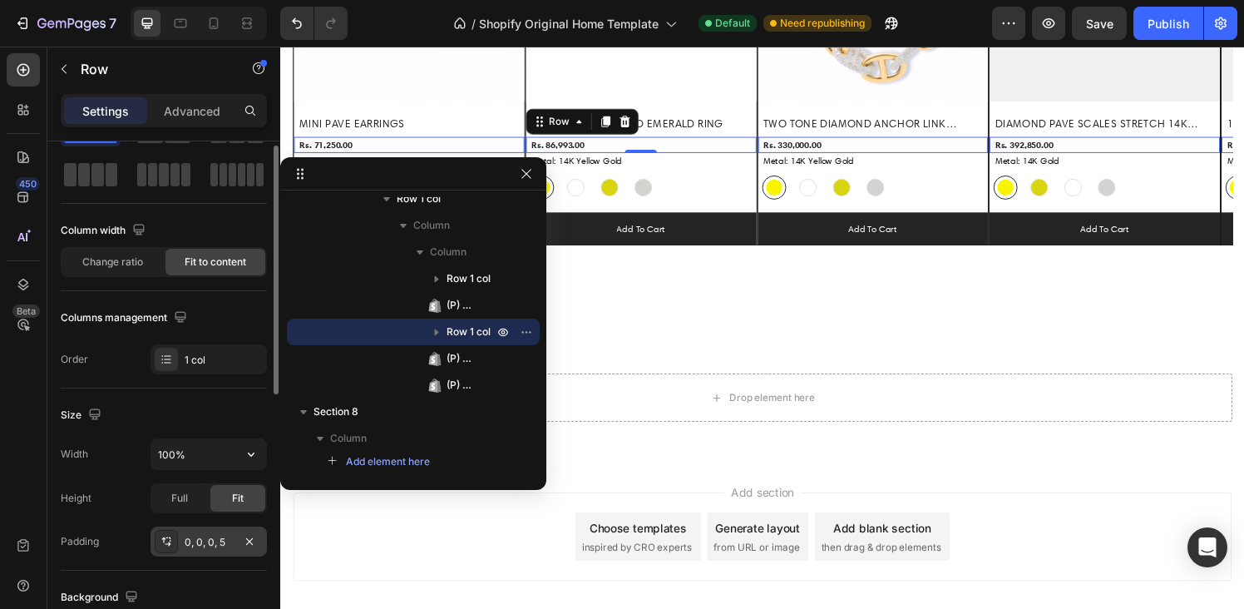
scroll to position [71, 0]
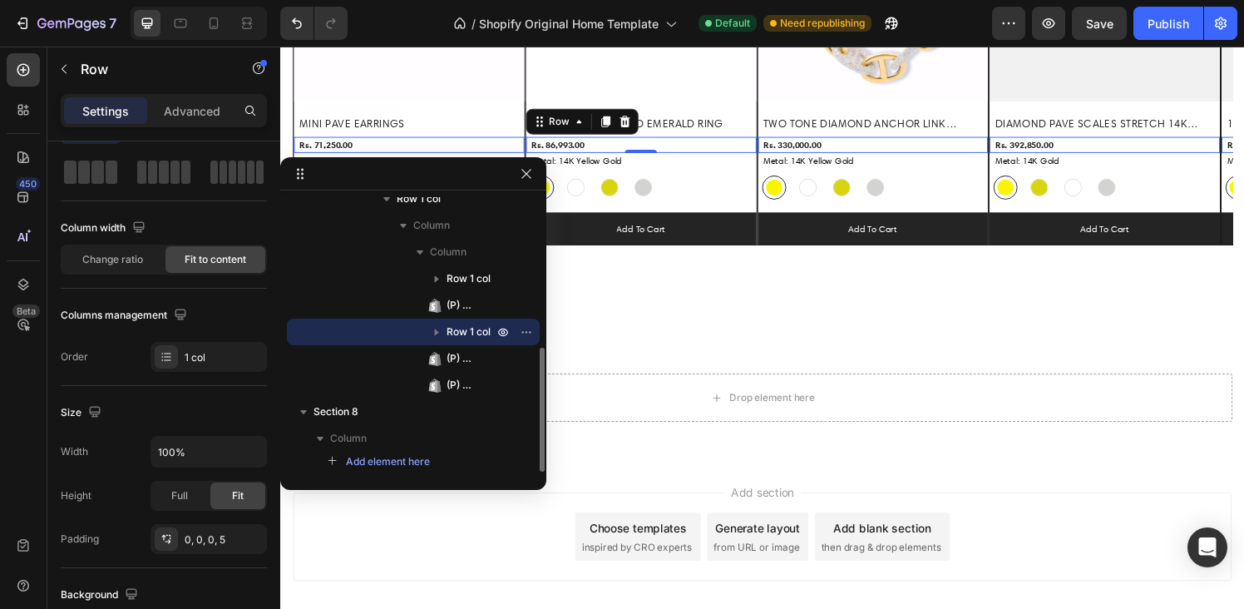
click at [438, 331] on icon "button" at bounding box center [437, 332] width 4 height 7
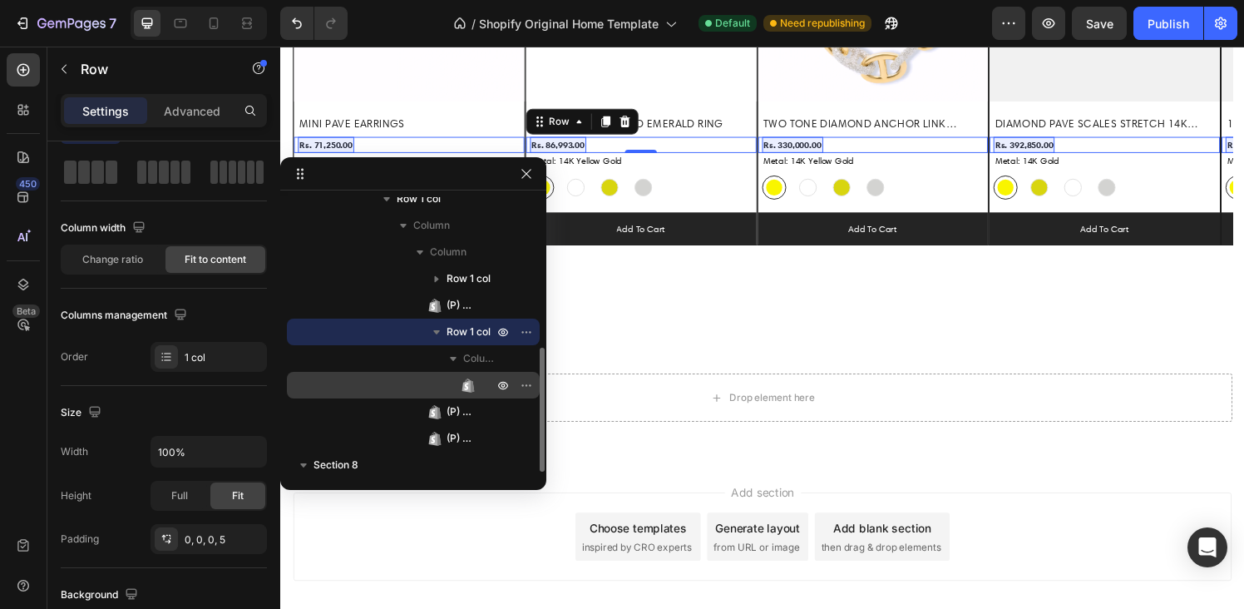
click at [479, 381] on div "(P) Price" at bounding box center [414, 385] width 240 height 27
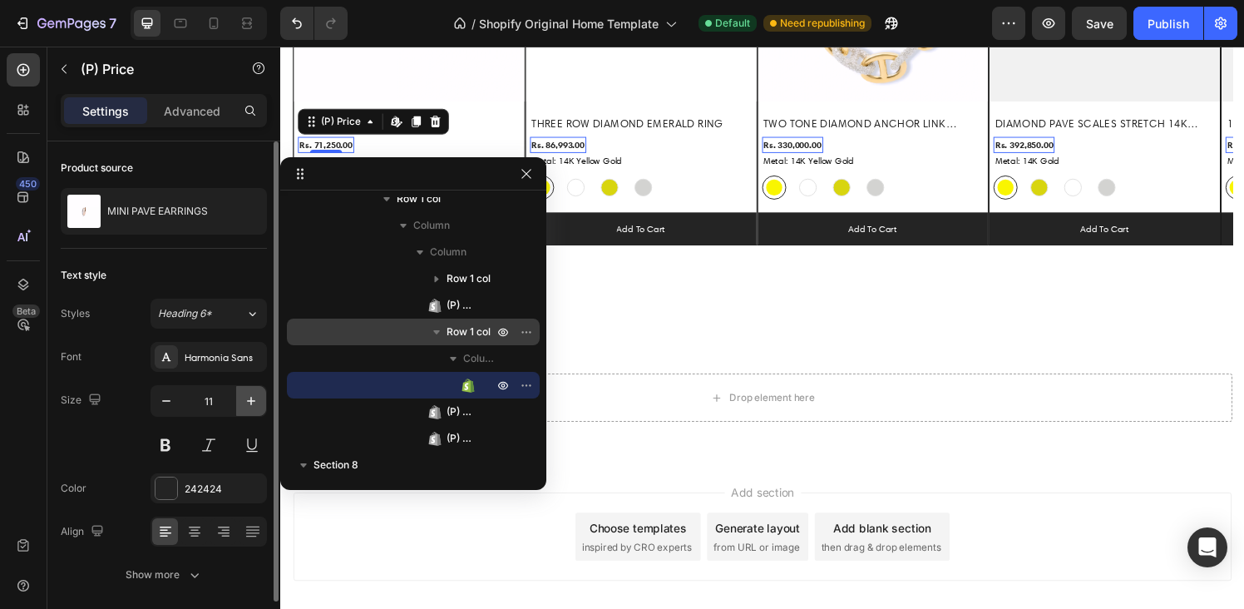
click at [246, 400] on icon "button" at bounding box center [251, 401] width 17 height 17
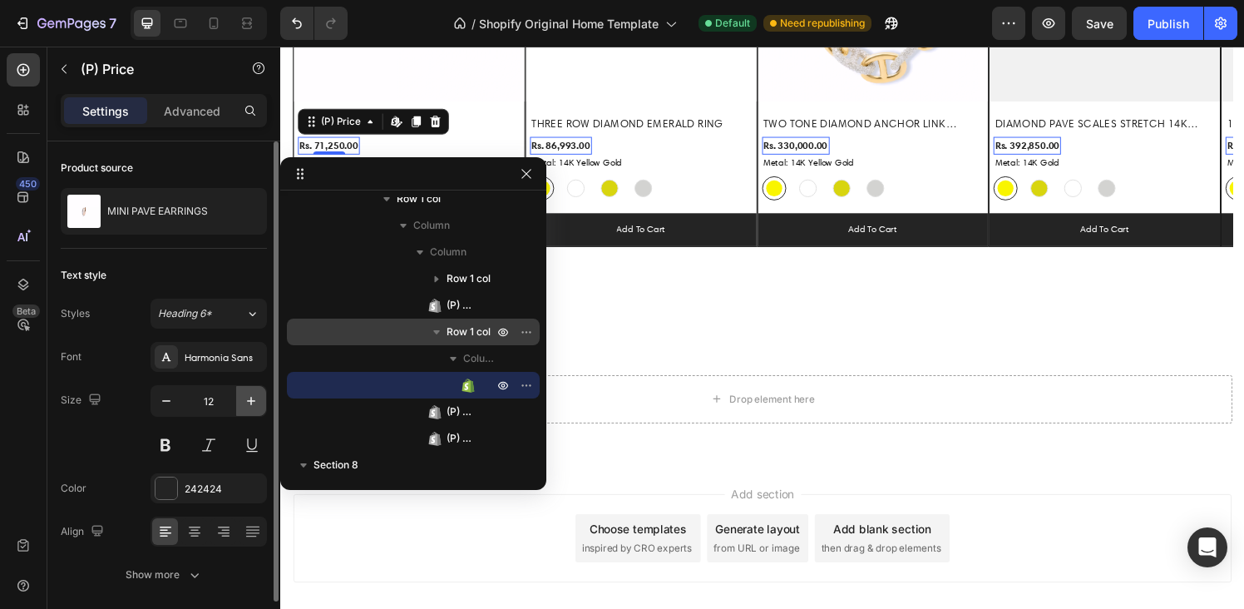
click at [246, 400] on icon "button" at bounding box center [251, 401] width 17 height 17
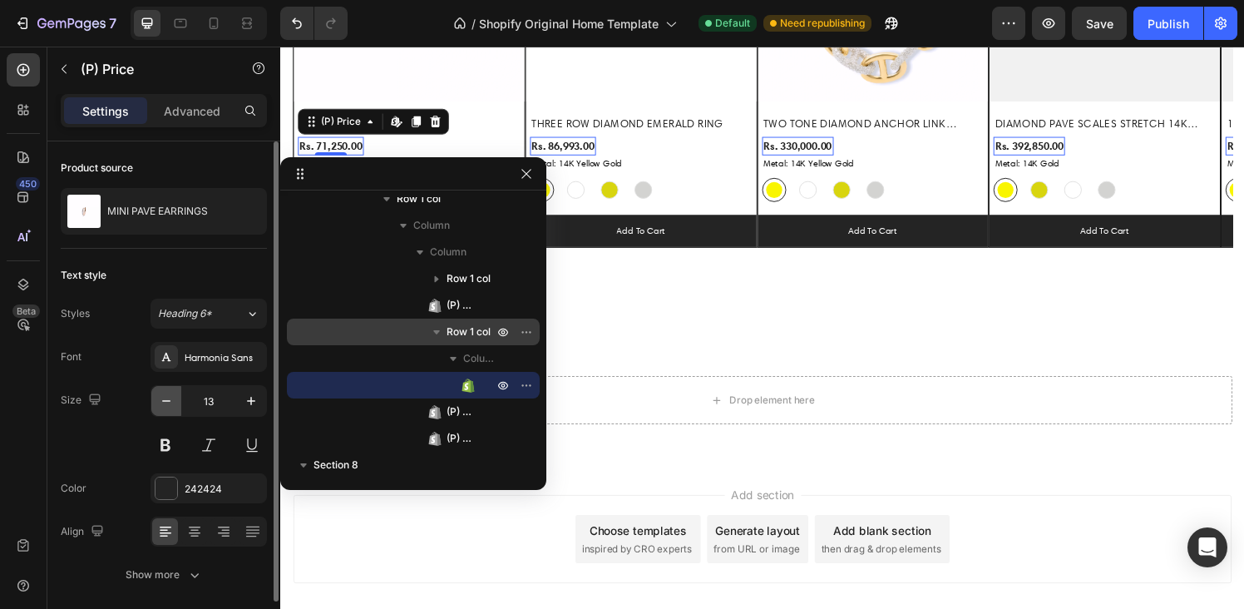
click at [165, 396] on icon "button" at bounding box center [166, 401] width 17 height 17
type input "12"
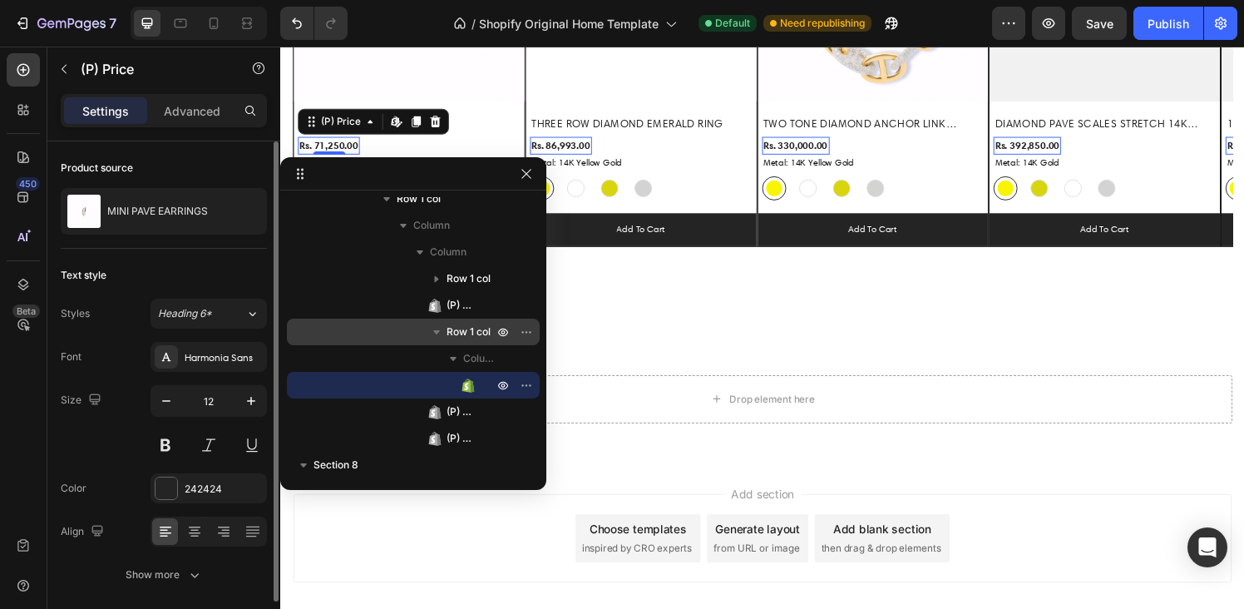
click at [198, 427] on div "12" at bounding box center [209, 422] width 116 height 75
click at [206, 442] on button at bounding box center [209, 445] width 30 height 30
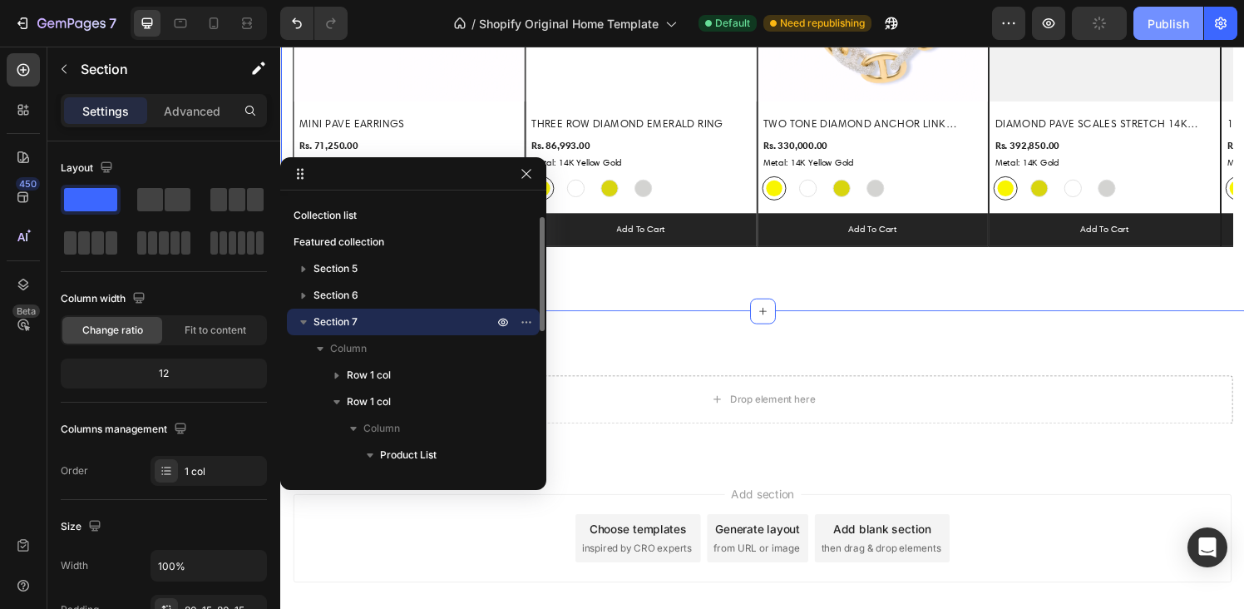
click at [1178, 27] on div "Publish" at bounding box center [1169, 23] width 42 height 17
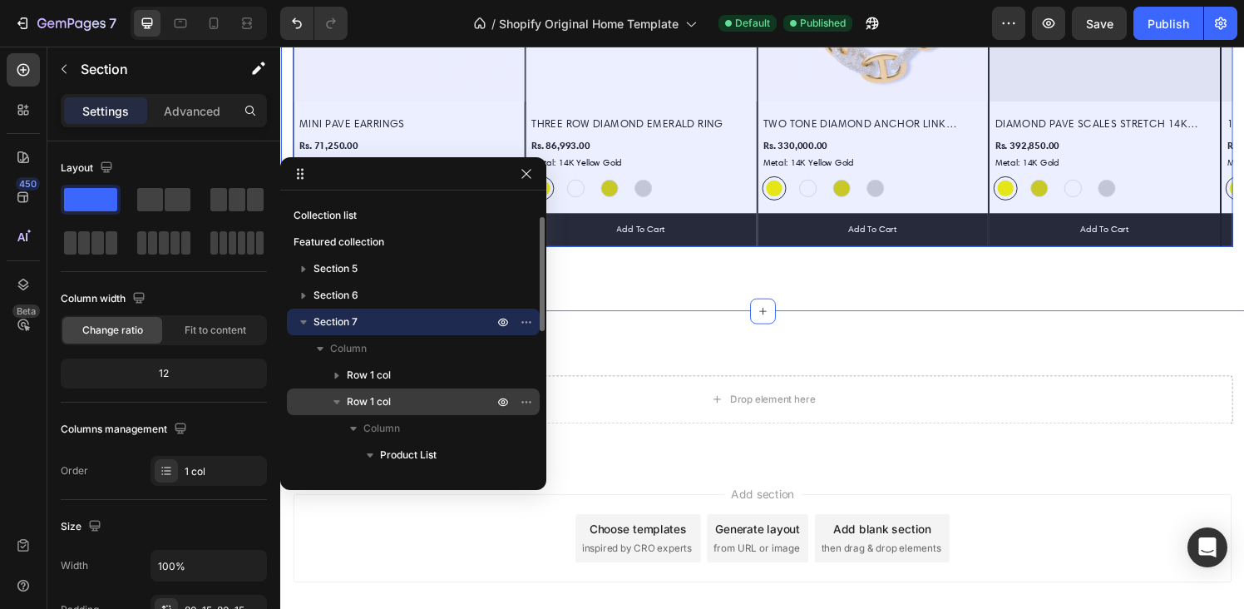
click at [381, 393] on span "Row 1 col" at bounding box center [369, 401] width 44 height 17
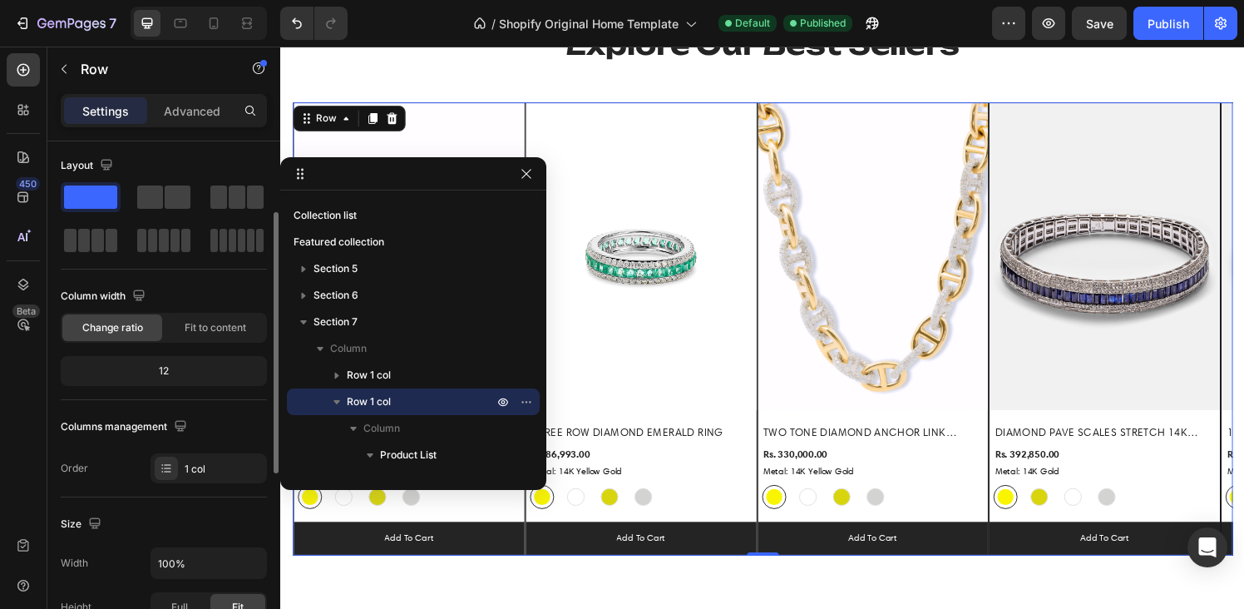
scroll to position [0, 0]
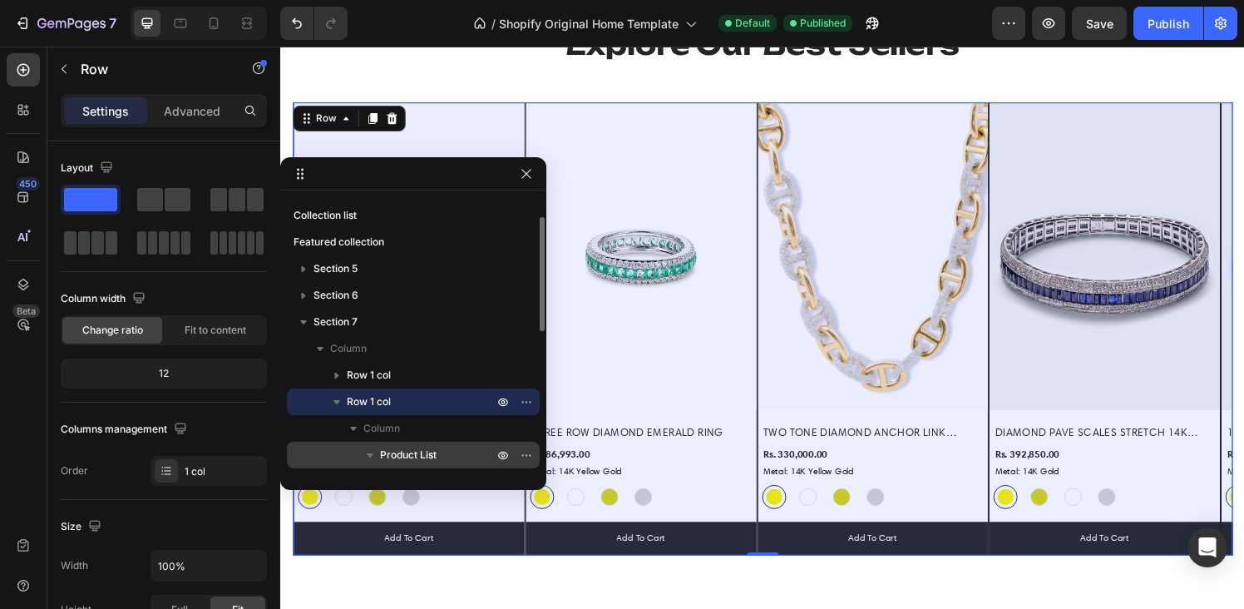
click at [402, 447] on span "Product List" at bounding box center [408, 455] width 57 height 17
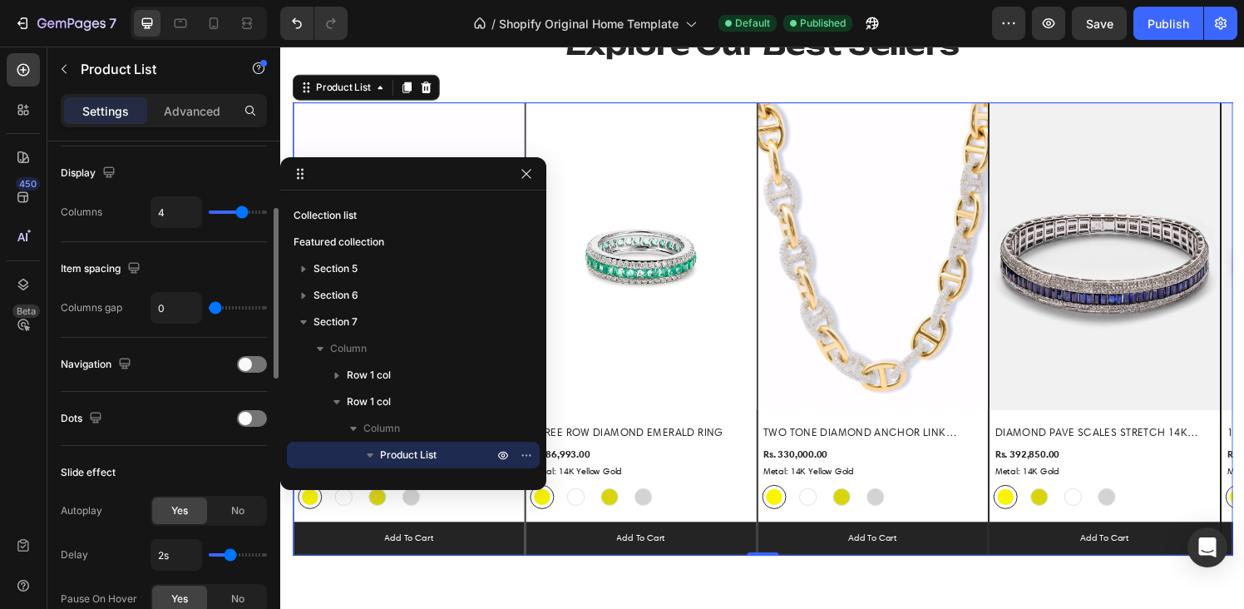
scroll to position [218, 0]
click at [247, 361] on span at bounding box center [245, 362] width 13 height 13
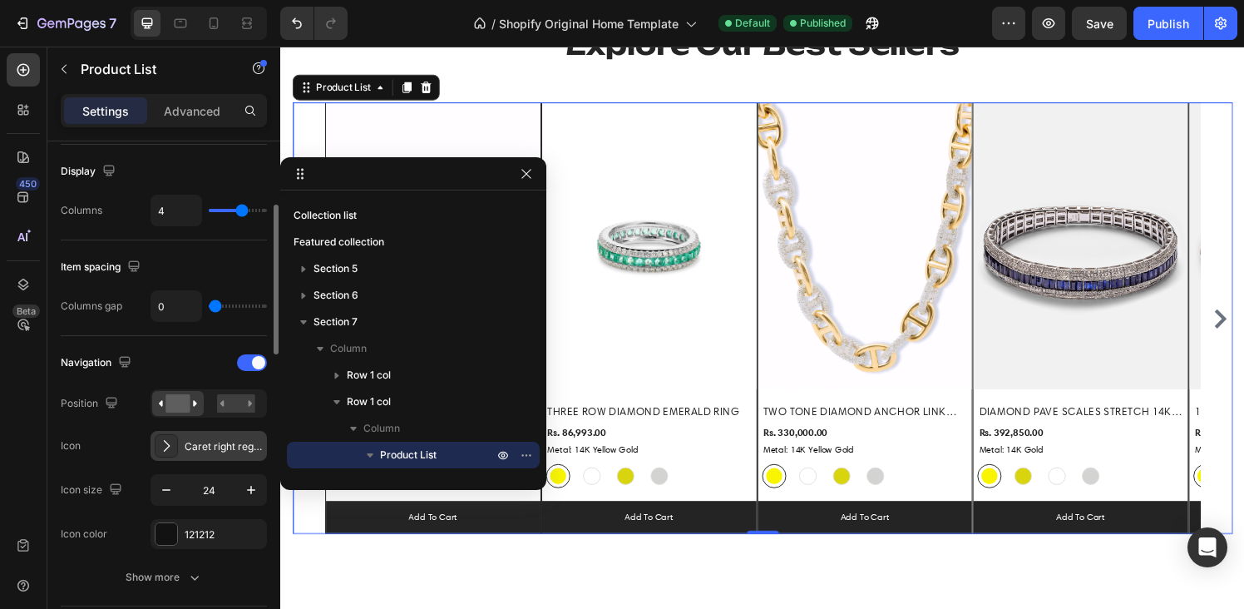
click at [165, 440] on icon at bounding box center [166, 445] width 17 height 17
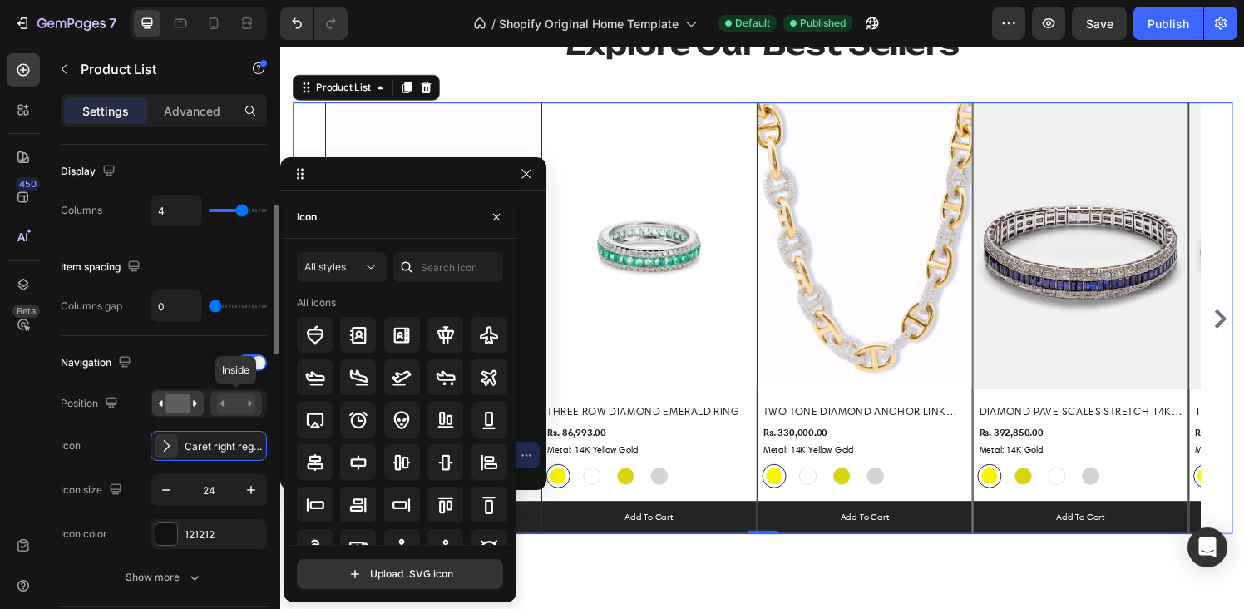
click at [229, 403] on rect at bounding box center [236, 403] width 38 height 18
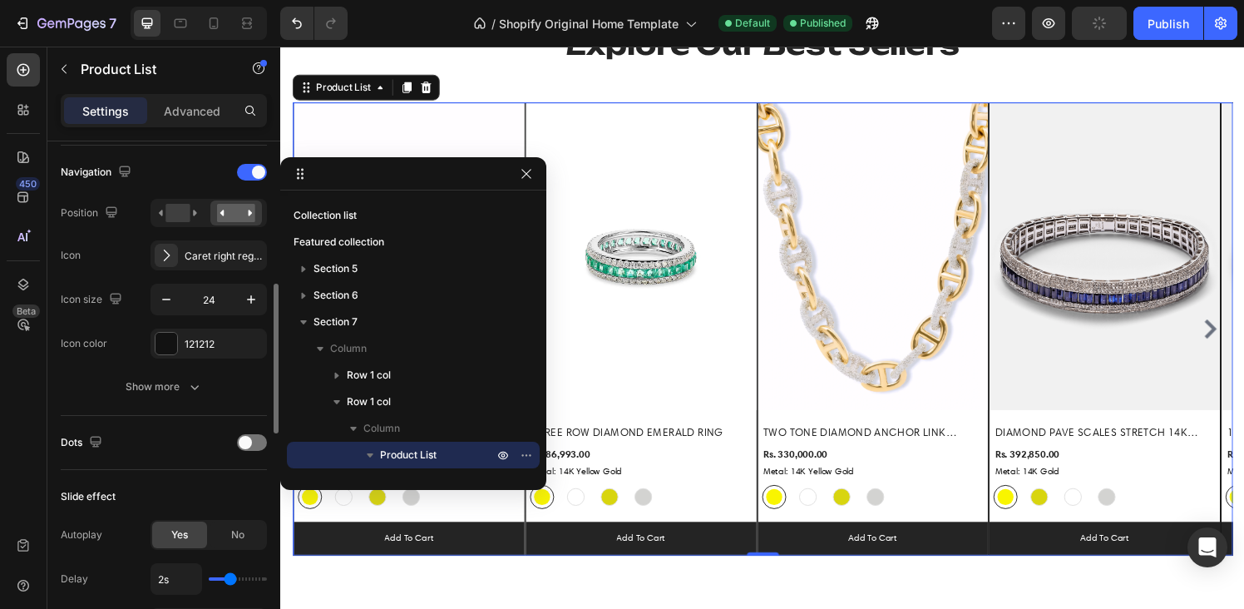
scroll to position [430, 0]
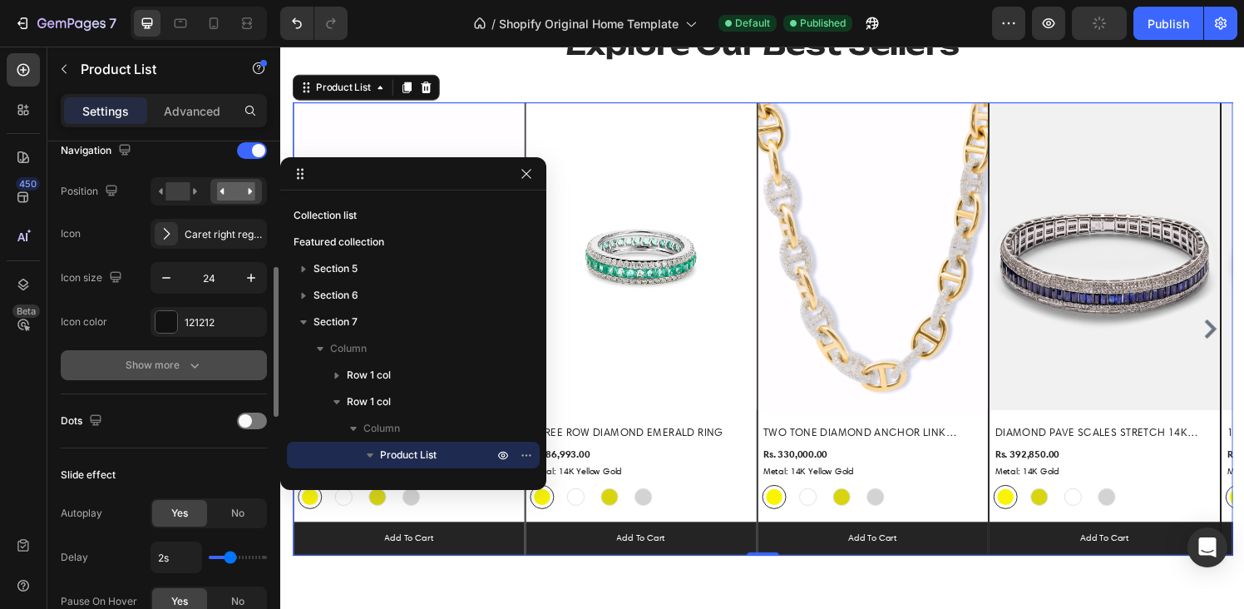
click at [191, 364] on icon "button" at bounding box center [194, 365] width 8 height 5
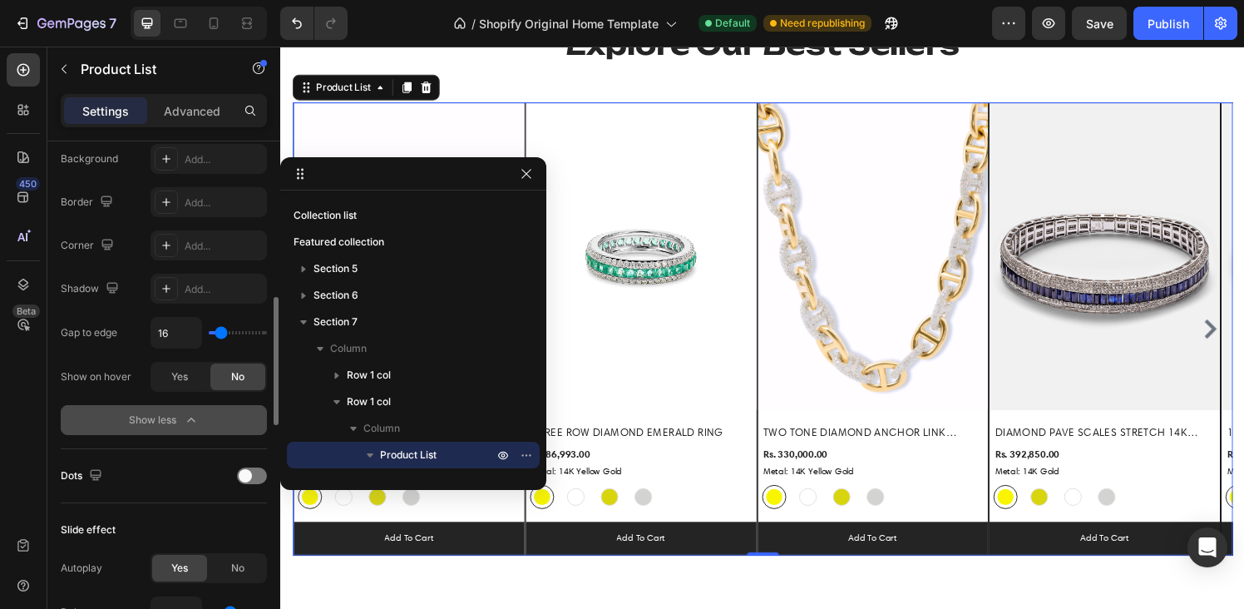
scroll to position [702, 0]
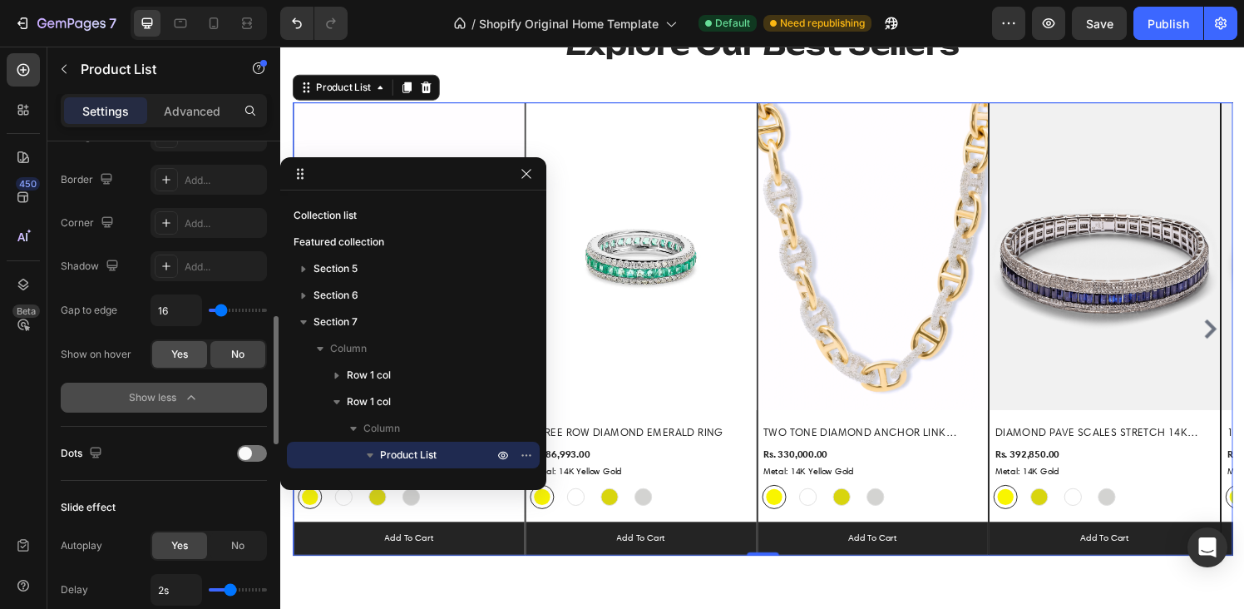
click at [183, 363] on div "Yes" at bounding box center [179, 354] width 55 height 27
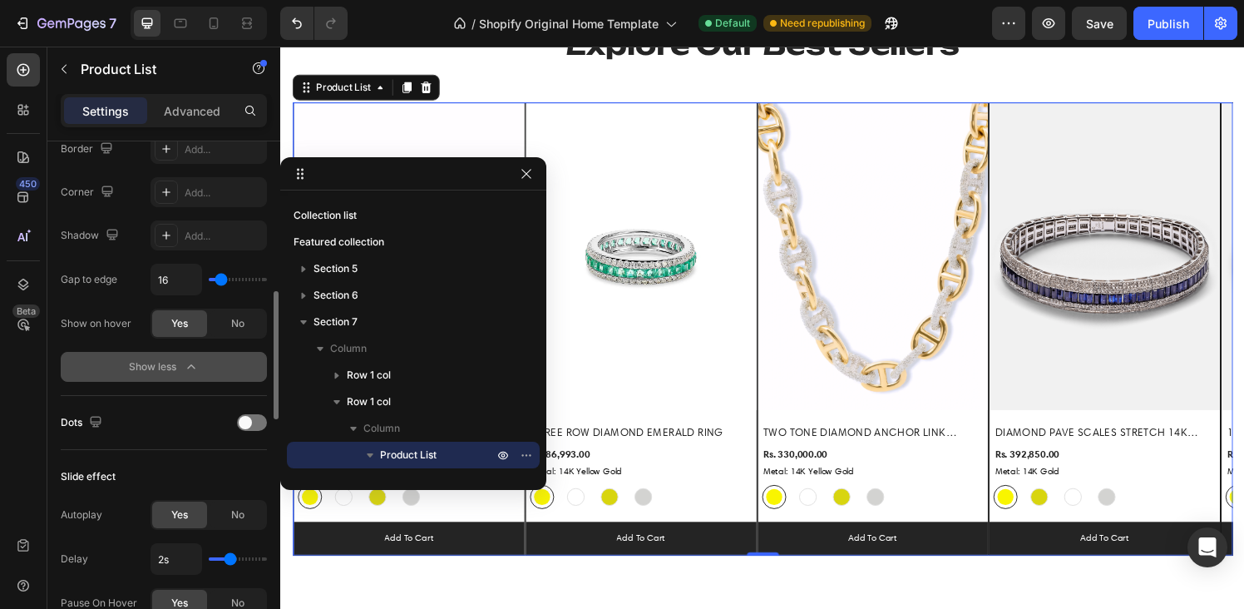
scroll to position [737, 0]
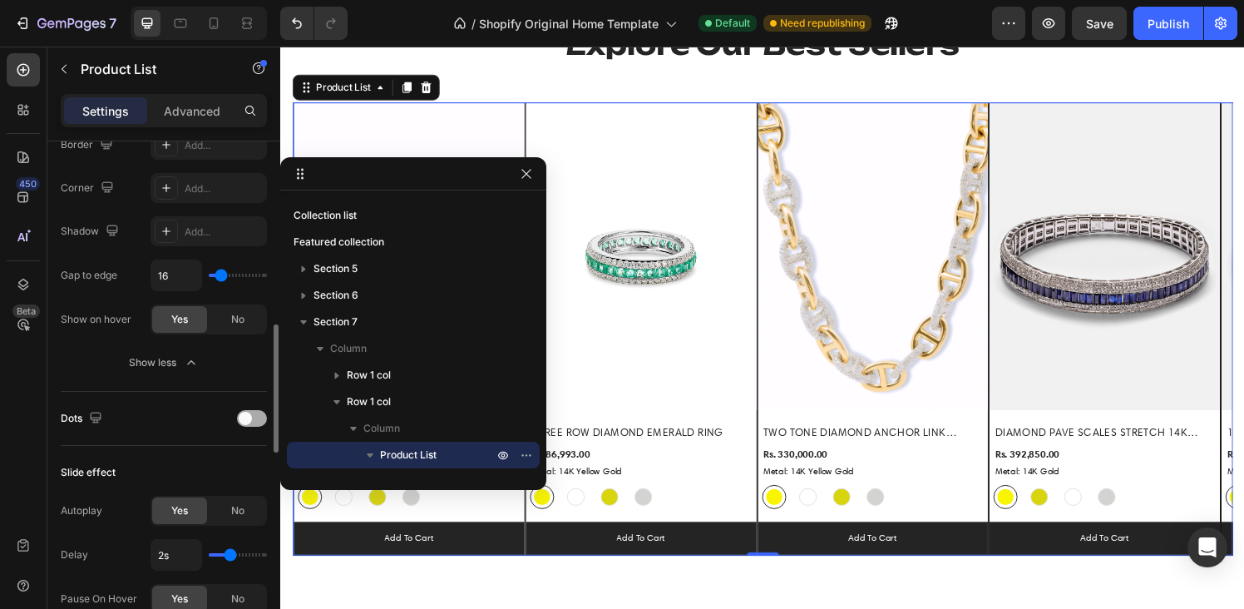
click at [245, 419] on span at bounding box center [245, 418] width 13 height 13
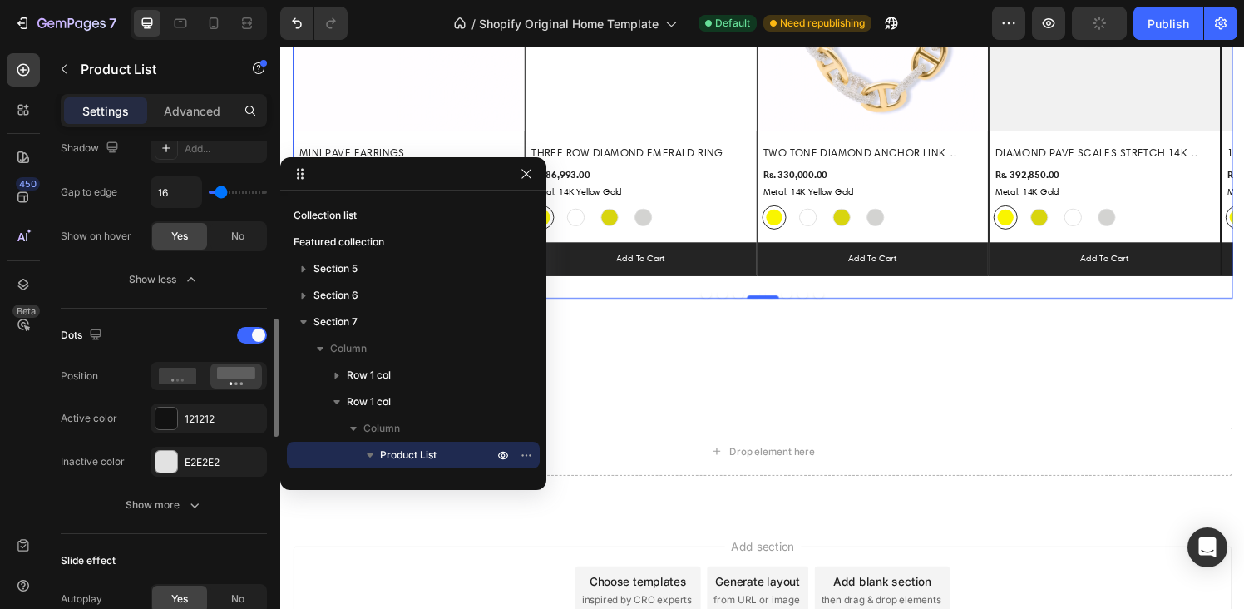
scroll to position [862, 0]
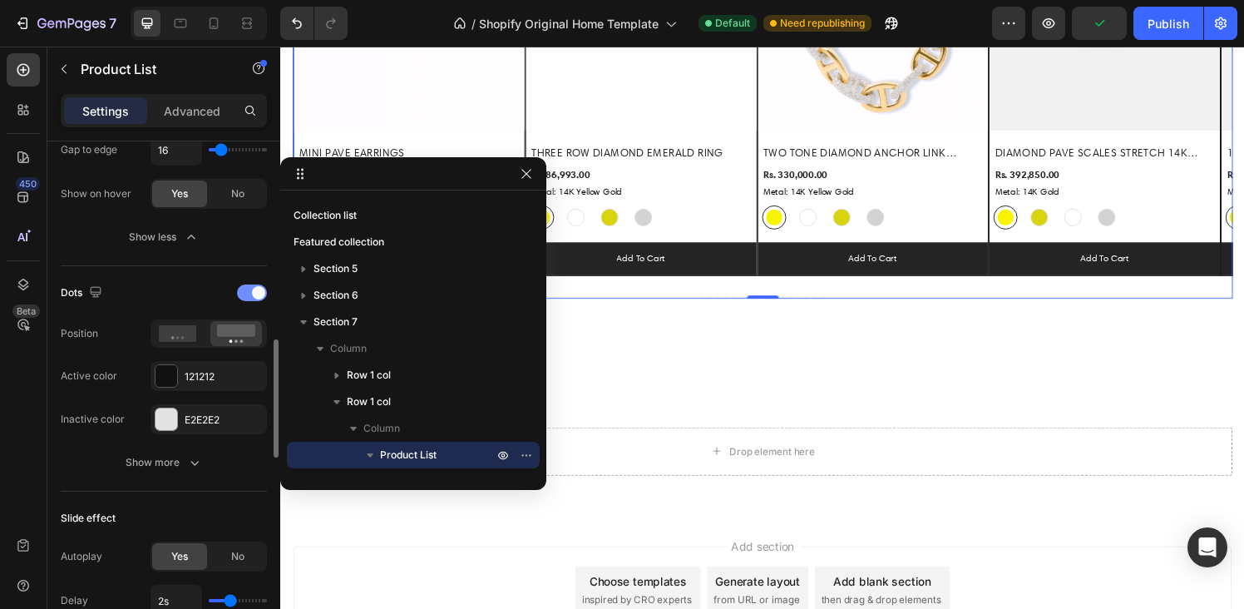
click at [249, 294] on div at bounding box center [252, 292] width 30 height 17
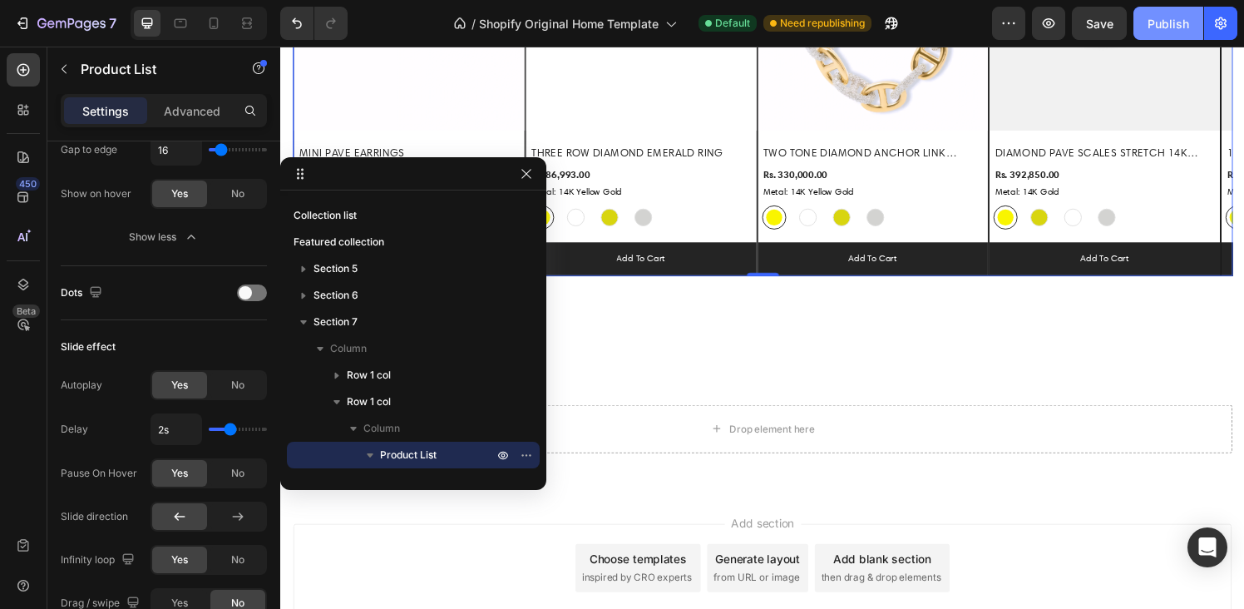
click at [1172, 27] on div "Publish" at bounding box center [1169, 23] width 42 height 17
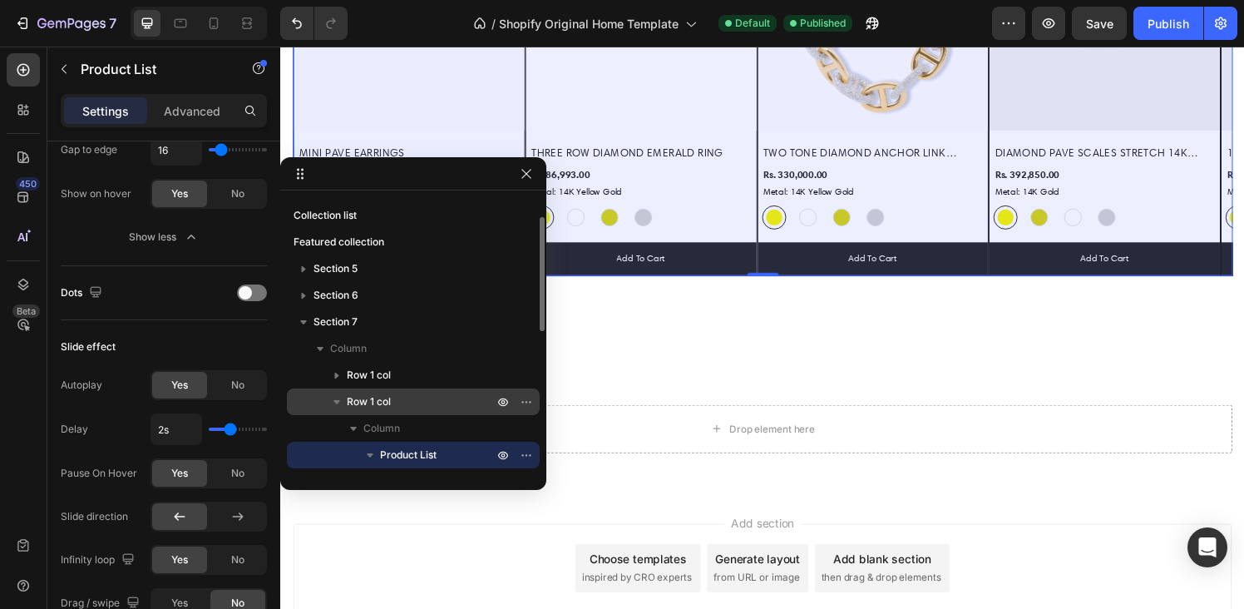
click at [370, 396] on span "Row 1 col" at bounding box center [369, 401] width 44 height 17
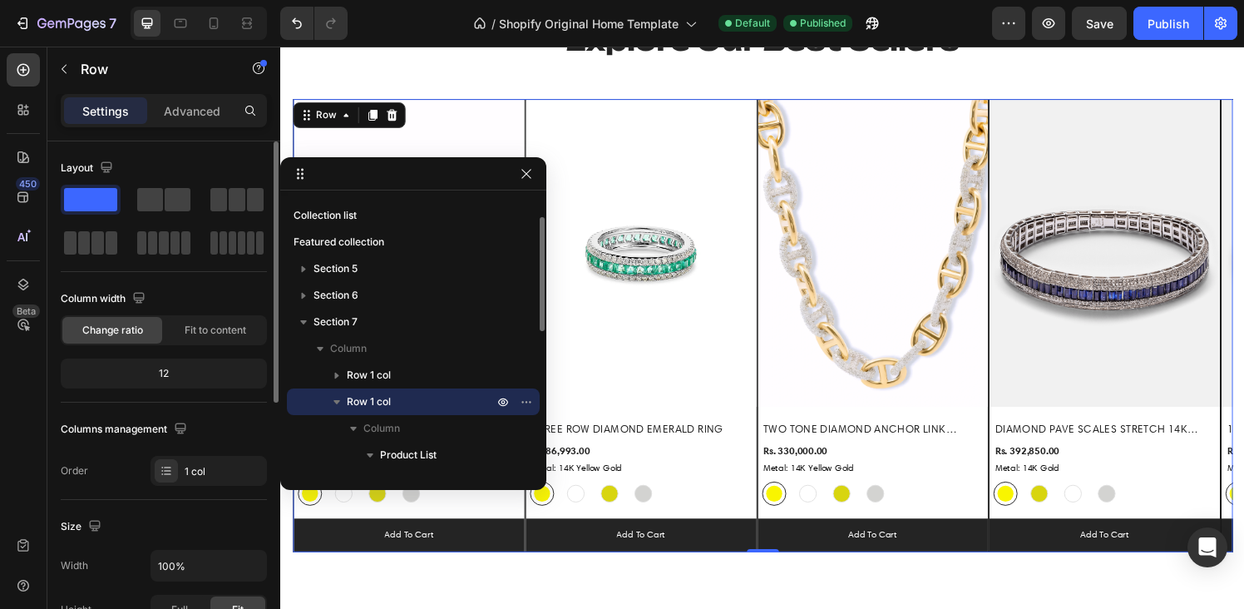
scroll to position [1058, 0]
